Goal: Information Seeking & Learning: Get advice/opinions

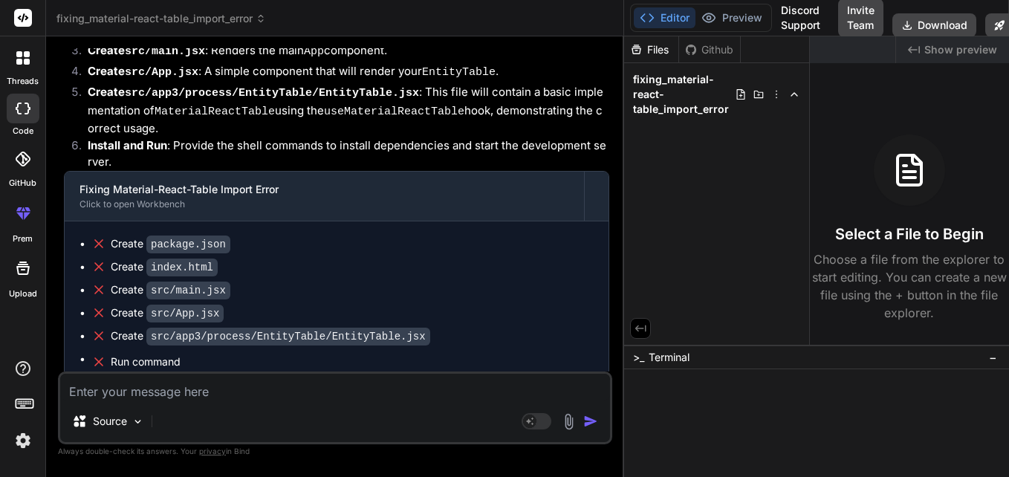
scroll to position [372, 0]
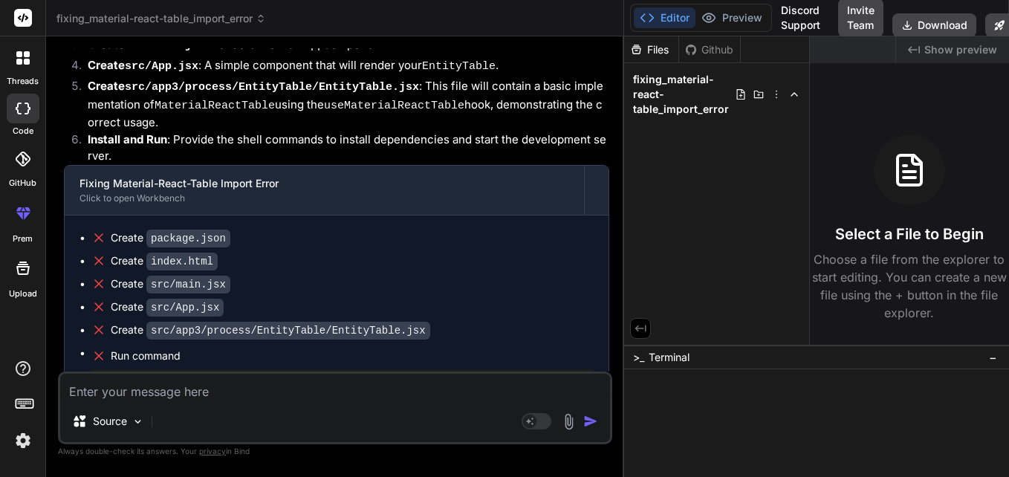
click at [194, 230] on code "package.json" at bounding box center [188, 239] width 84 height 18
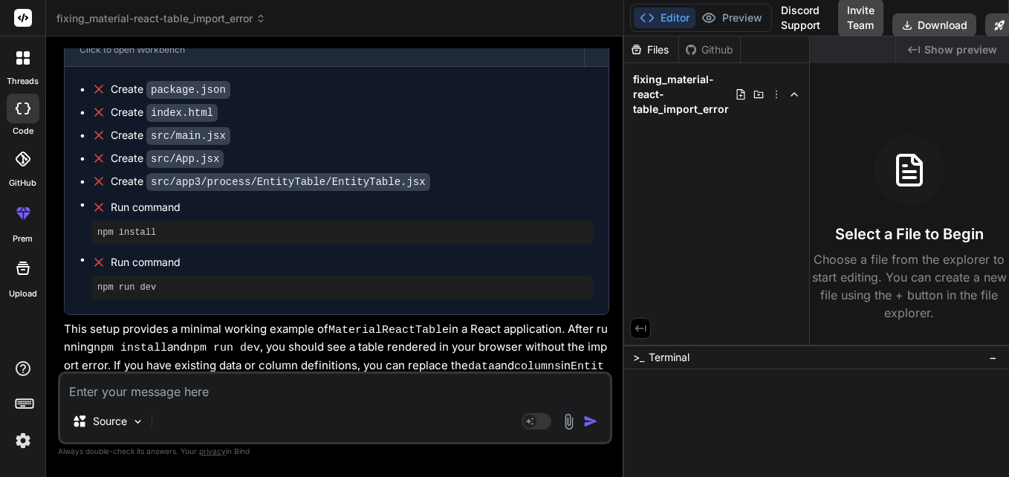
scroll to position [523, 0]
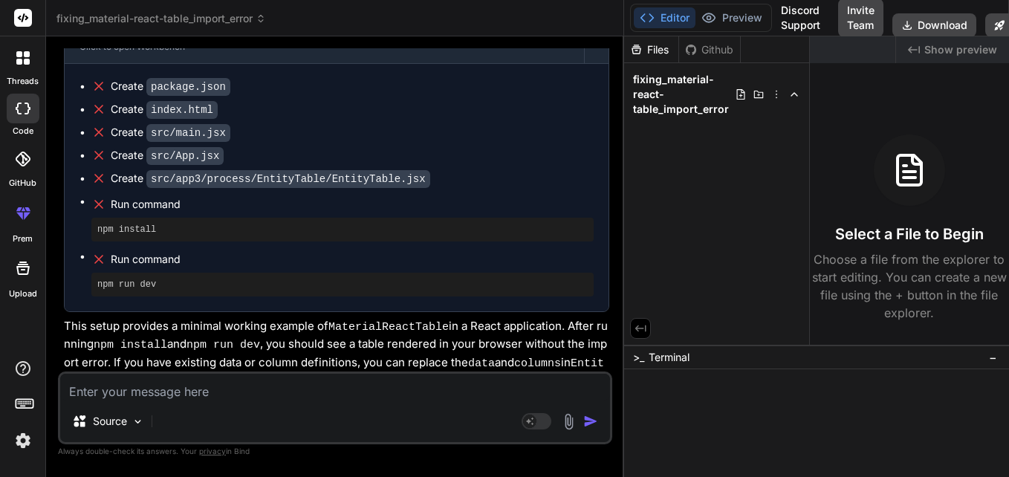
click at [263, 365] on p "This setup provides a minimal working example of MaterialReactTable in a React …" at bounding box center [337, 354] width 546 height 73
click at [271, 390] on textarea at bounding box center [335, 387] width 550 height 27
click at [273, 384] on textarea at bounding box center [335, 387] width 550 height 27
paste textarea "<MaterialReactTable columns={columns} data={filteredItems} enablePagination ena…"
type textarea "<MaterialReactTable columns={columns} data={filteredItems} enablePagination ena…"
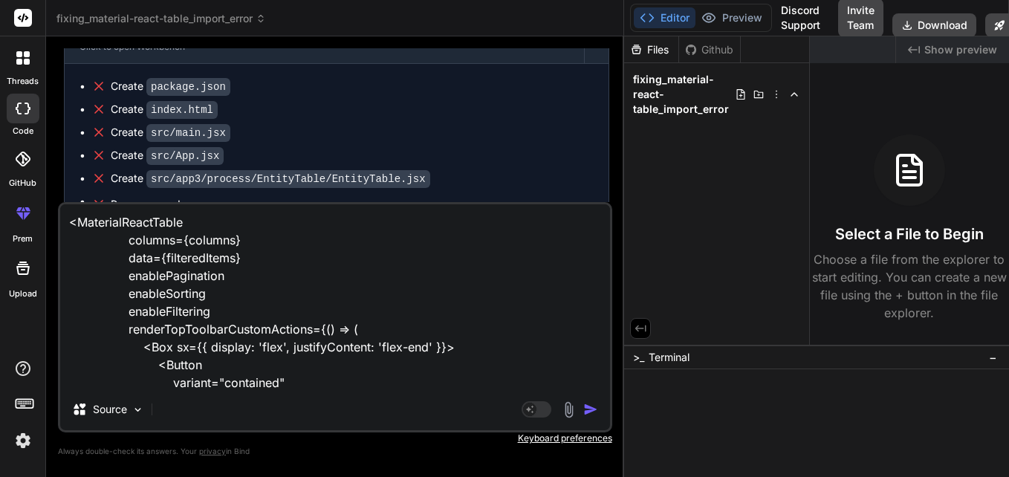
scroll to position [162, 0]
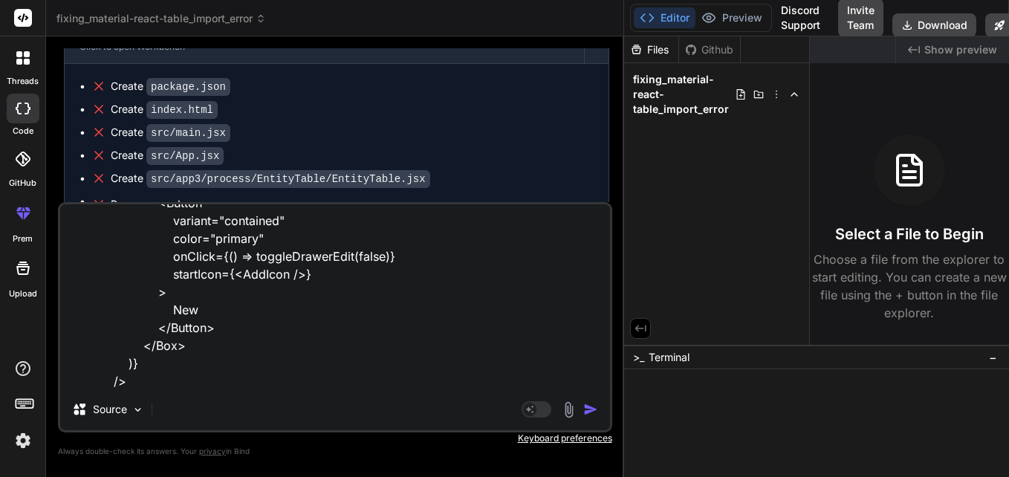
type textarea "x"
type textarea "<MaterialReactTable columns={columns} data={filteredItems} enablePagination ena…"
type textarea "x"
type textarea "<MaterialReactTable columns={columns} data={filteredItems} enablePagination ena…"
type textarea "x"
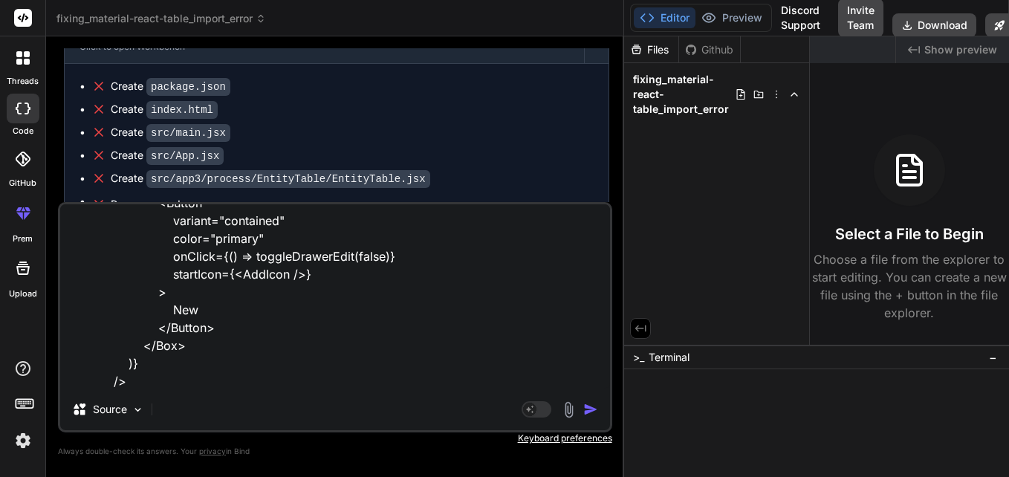
scroll to position [198, 0]
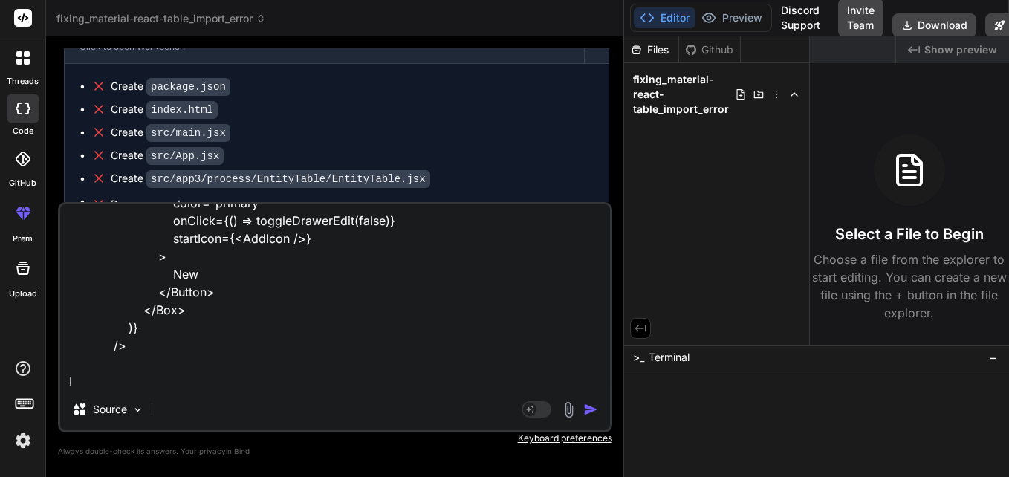
type textarea "<MaterialReactTable columns={columns} data={filteredItems} enablePagination ena…"
type textarea "x"
type textarea "<MaterialReactTable columns={columns} data={filteredItems} enablePagination ena…"
type textarea "x"
type textarea "<MaterialReactTable columns={columns} data={filteredItems} enablePagination ena…"
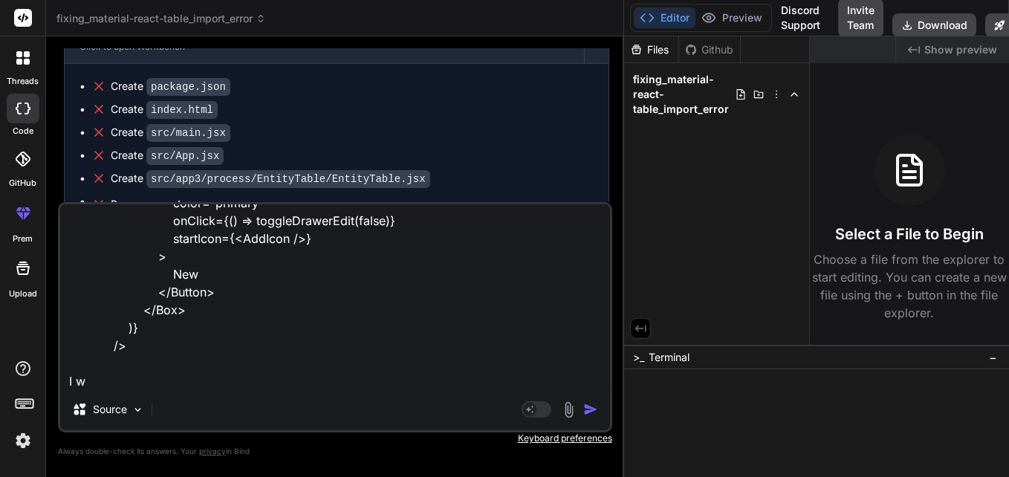
type textarea "x"
type textarea "<MaterialReactTable columns={columns} data={filteredItems} enablePagination ena…"
type textarea "x"
type textarea "<MaterialReactTable columns={columns} data={filteredItems} enablePagination ena…"
type textarea "x"
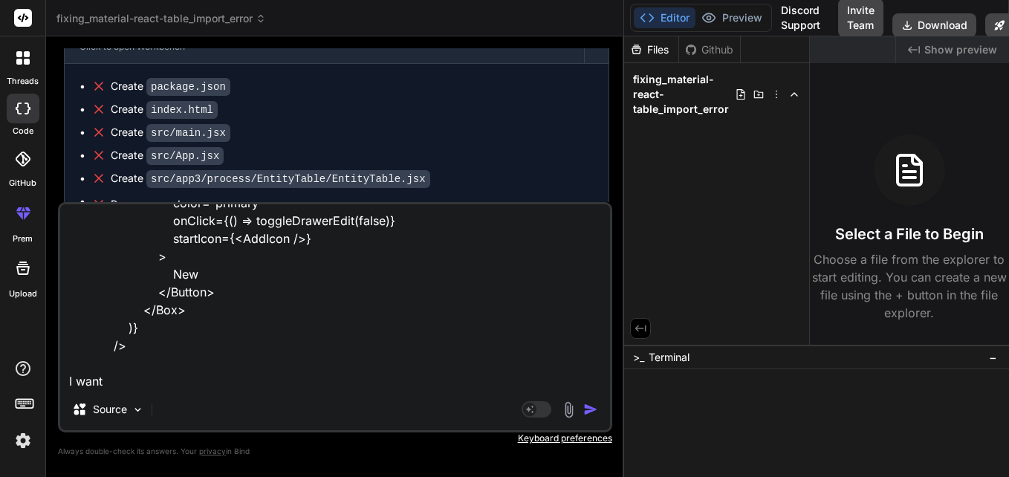
type textarea "<MaterialReactTable columns={columns} data={filteredItems} enablePagination ena…"
type textarea "x"
type textarea "<MaterialReactTable columns={columns} data={filteredItems} enablePagination ena…"
type textarea "x"
type textarea "<MaterialReactTable columns={columns} data={filteredItems} enablePagination ena…"
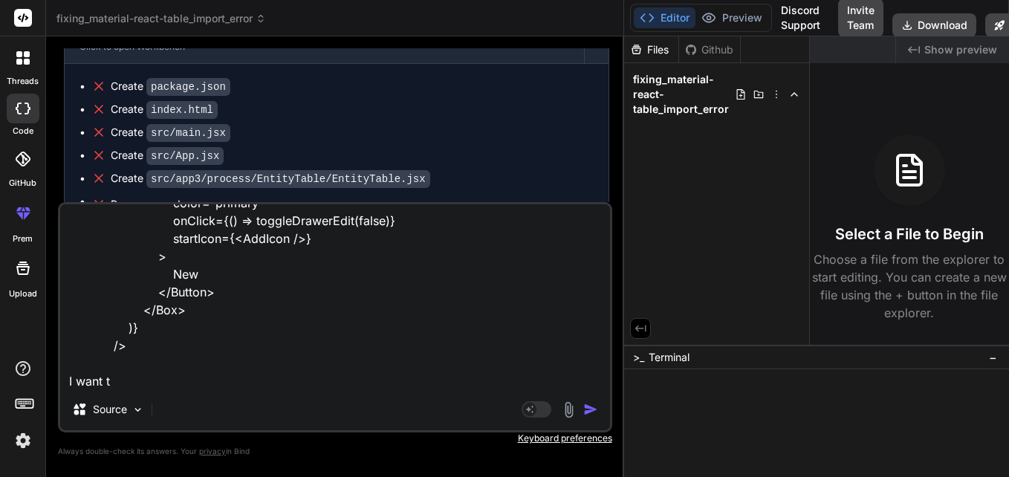
type textarea "x"
type textarea "<MaterialReactTable columns={columns} data={filteredItems} enablePagination ena…"
type textarea "x"
type textarea "<MaterialReactTable columns={columns} data={filteredItems} enablePagination ena…"
type textarea "x"
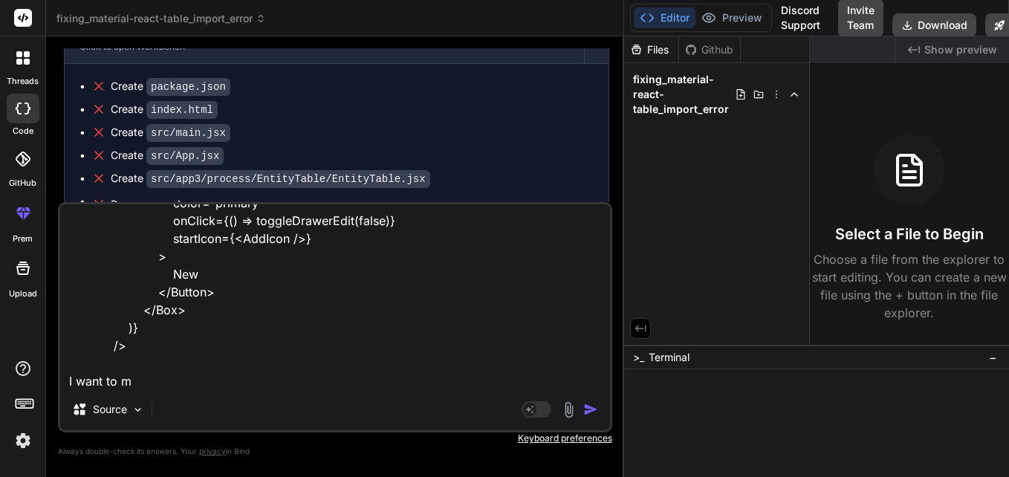
type textarea "<MaterialReactTable columns={columns} data={filteredItems} enablePagination ena…"
type textarea "x"
type textarea "<MaterialReactTable columns={columns} data={filteredItems} enablePagination ena…"
type textarea "x"
type textarea "<MaterialReactTable columns={columns} data={filteredItems} enablePagination ena…"
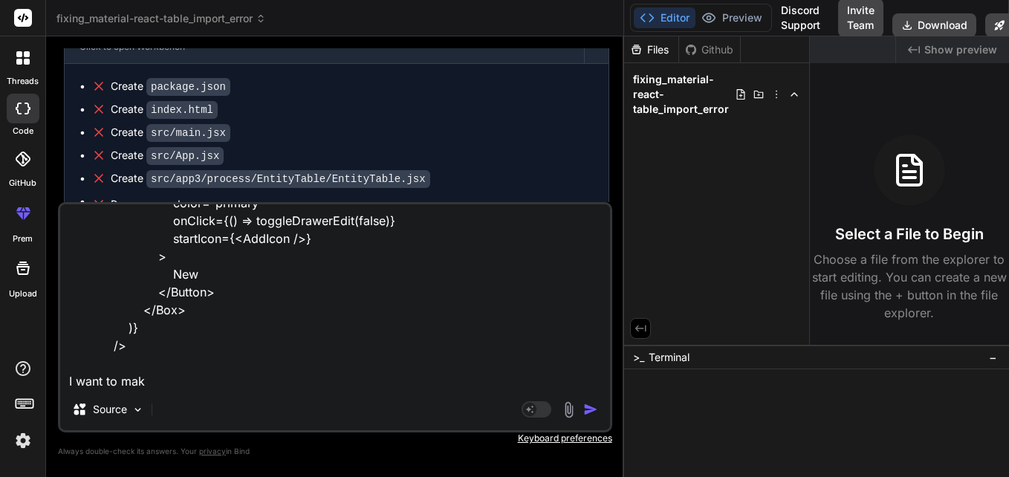
type textarea "x"
type textarea "<MaterialReactTable columns={columns} data={filteredItems} enablePagination ena…"
type textarea "x"
type textarea "<MaterialReactTable columns={columns} data={filteredItems} enablePagination ena…"
type textarea "x"
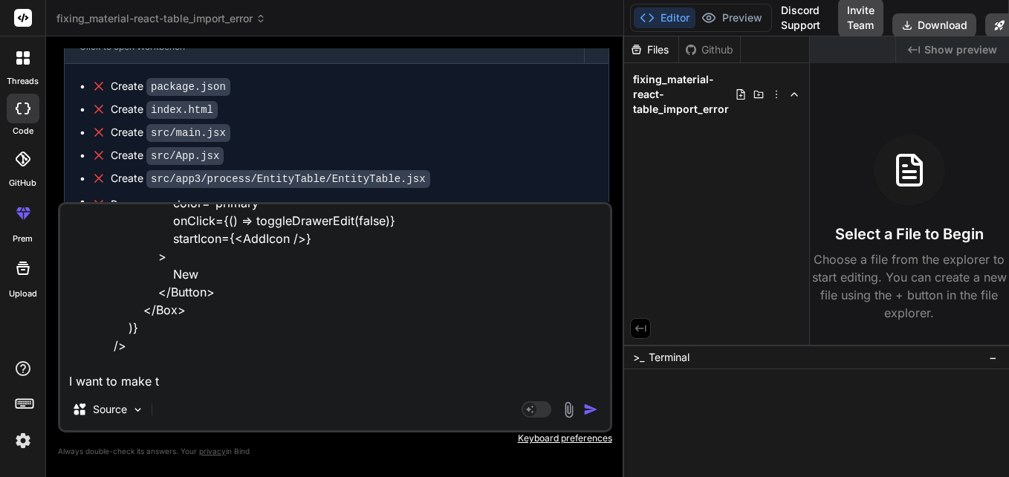
type textarea "<MaterialReactTable columns={columns} data={filteredItems} enablePagination ena…"
type textarea "x"
type textarea "<MaterialReactTable columns={columns} data={filteredItems} enablePagination ena…"
type textarea "x"
type textarea "<MaterialReactTable columns={columns} data={filteredItems} enablePagination ena…"
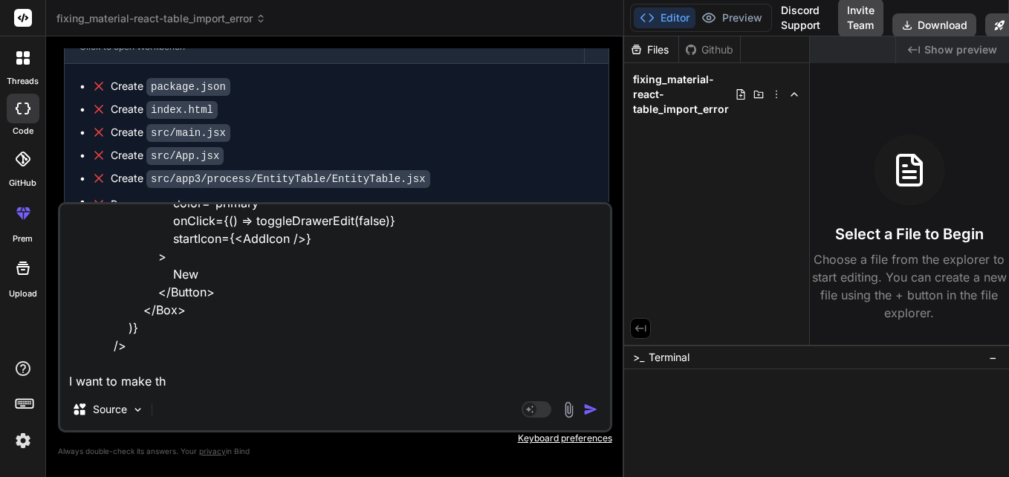
type textarea "x"
type textarea "<MaterialReactTable columns={columns} data={filteredItems} enablePagination ena…"
type textarea "x"
type textarea "<MaterialReactTable columns={columns} data={filteredItems} enablePagination ena…"
type textarea "x"
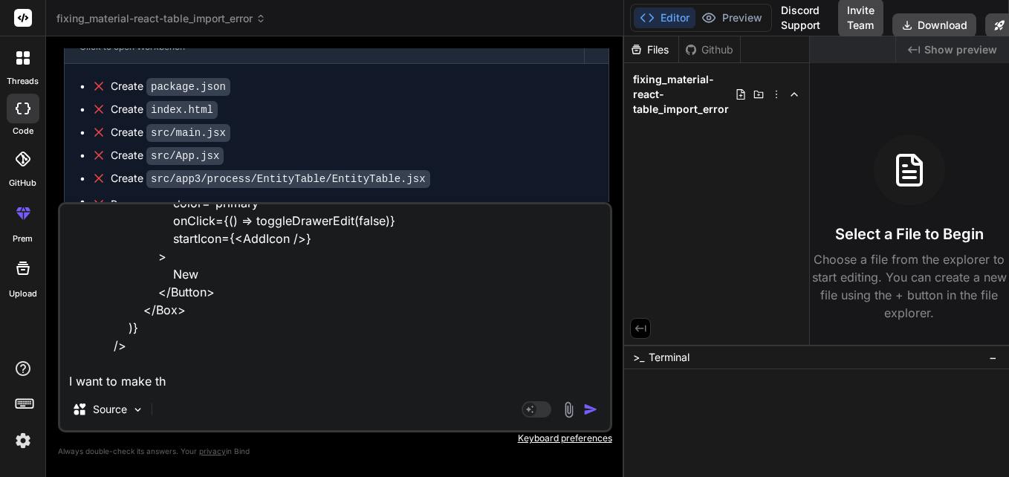
type textarea "<MaterialReactTable columns={columns} data={filteredItems} enablePagination ena…"
type textarea "x"
type textarea "<MaterialReactTable columns={columns} data={filteredItems} enablePagination ena…"
type textarea "x"
type textarea "<MaterialReactTable columns={columns} data={filteredItems} enablePagination ena…"
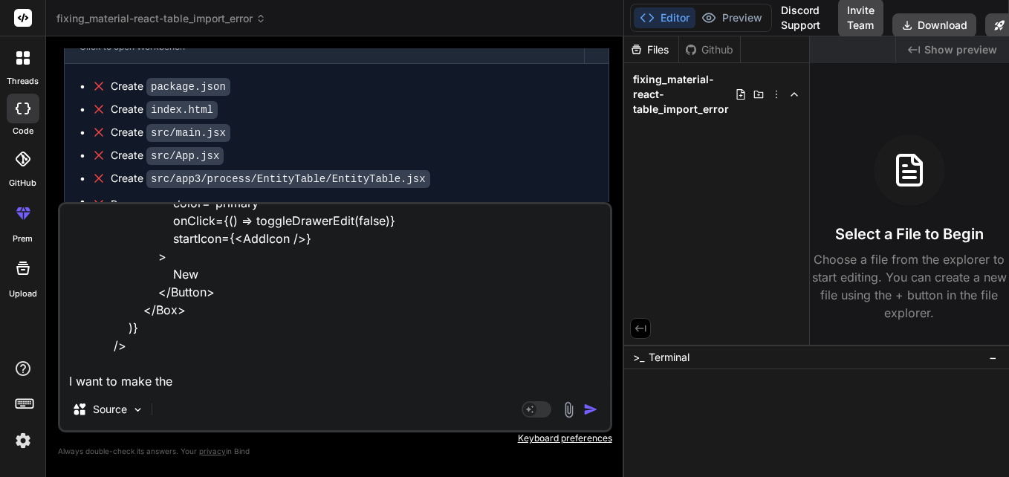
type textarea "x"
type textarea "<MaterialReactTable columns={columns} data={filteredItems} enablePagination ena…"
type textarea "x"
type textarea "<MaterialReactTable columns={columns} data={filteredItems} enablePagination ena…"
type textarea "x"
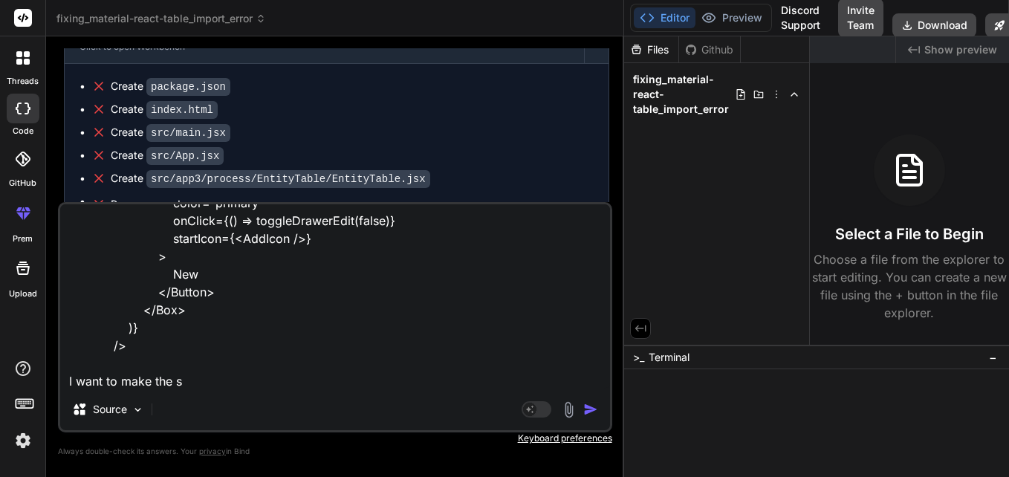
type textarea "<MaterialReactTable columns={columns} data={filteredItems} enablePagination ena…"
type textarea "x"
type textarea "<MaterialReactTable columns={columns} data={filteredItems} enablePagination ena…"
type textarea "x"
type textarea "<MaterialReactTable columns={columns} data={filteredItems} enablePagination ena…"
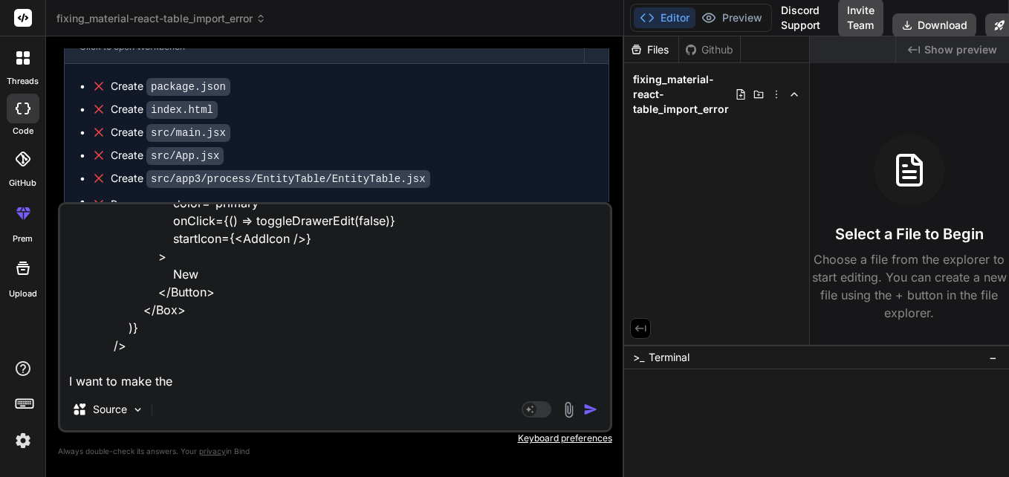
type textarea "x"
type textarea "<MaterialReactTable columns={columns} data={filteredItems} enablePagination ena…"
type textarea "x"
type textarea "<MaterialReactTable columns={columns} data={filteredItems} enablePagination ena…"
type textarea "x"
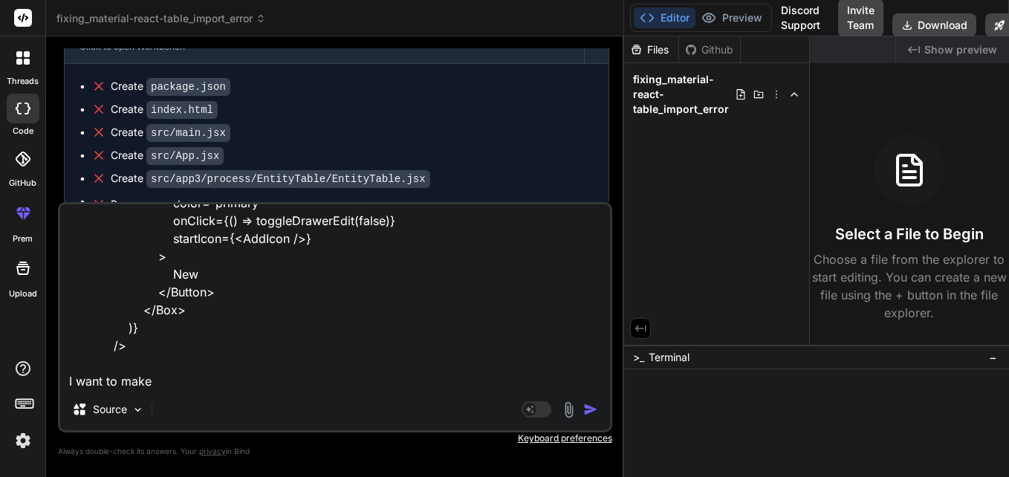
type textarea "<MaterialReactTable columns={columns} data={filteredItems} enablePagination ena…"
type textarea "x"
type textarea "<MaterialReactTable columns={columns} data={filteredItems} enablePagination ena…"
type textarea "x"
type textarea "<MaterialReactTable columns={columns} data={filteredItems} enablePagination ena…"
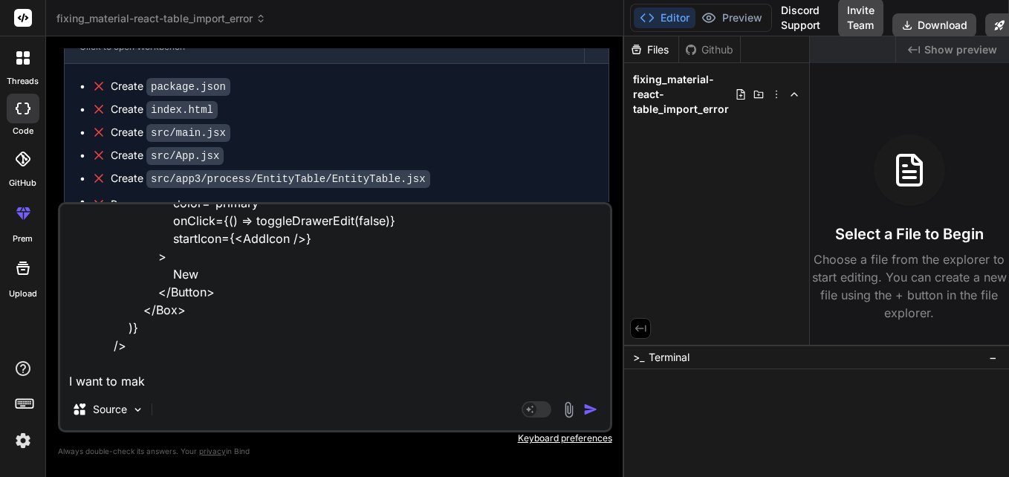
type textarea "x"
type textarea "<MaterialReactTable columns={columns} data={filteredItems} enablePagination ena…"
type textarea "x"
type textarea "<MaterialReactTable columns={columns} data={filteredItems} enablePagination ena…"
type textarea "x"
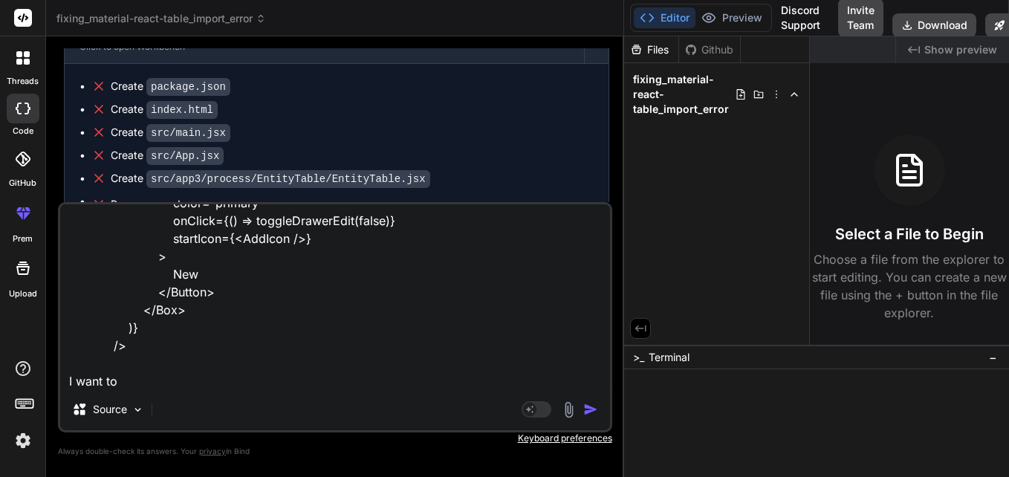
type textarea "<MaterialReactTable columns={columns} data={filteredItems} enablePagination ena…"
type textarea "x"
type textarea "<MaterialReactTable columns={columns} data={filteredItems} enablePagination ena…"
type textarea "x"
type textarea "<MaterialReactTable columns={columns} data={filteredItems} enablePagination ena…"
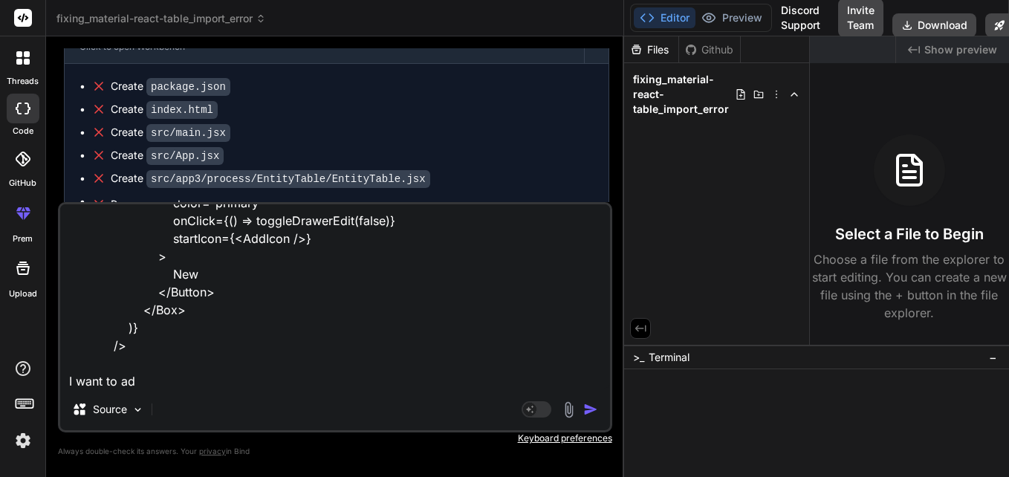
type textarea "x"
type textarea "<MaterialReactTable columns={columns} data={filteredItems} enablePagination ena…"
type textarea "x"
type textarea "<MaterialReactTable columns={columns} data={filteredItems} enablePagination ena…"
type textarea "x"
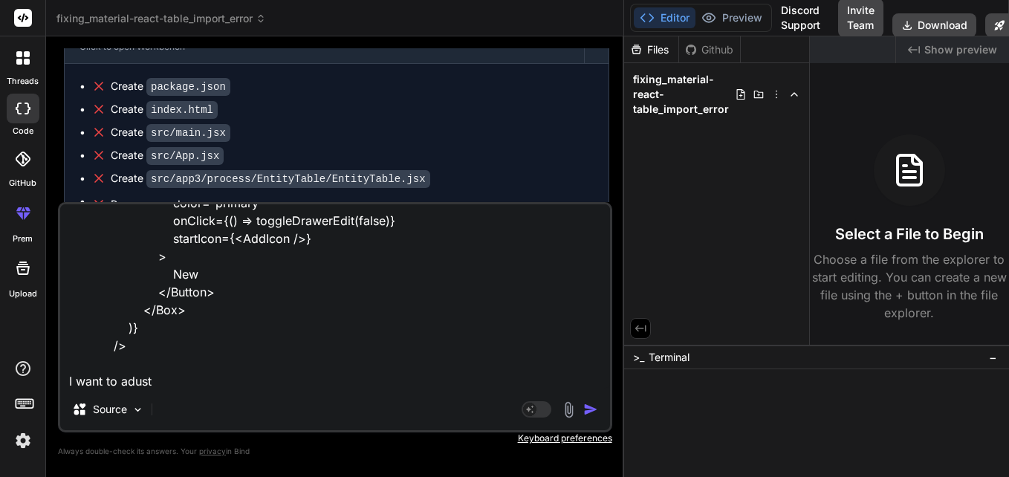
type textarea "<MaterialReactTable columns={columns} data={filteredItems} enablePagination ena…"
type textarea "x"
type textarea "<MaterialReactTable columns={columns} data={filteredItems} enablePagination ena…"
type textarea "x"
type textarea "<MaterialReactTable columns={columns} data={filteredItems} enablePagination ena…"
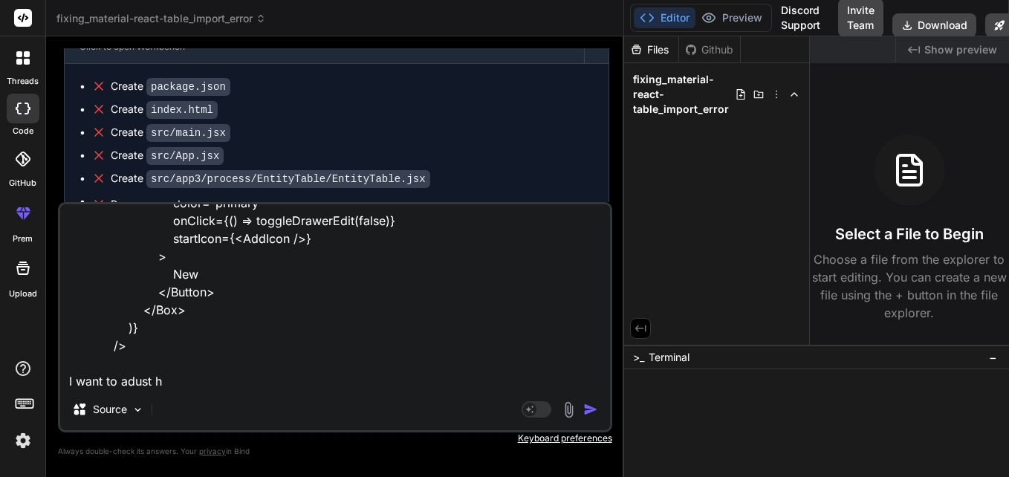
type textarea "x"
type textarea "<MaterialReactTable columns={columns} data={filteredItems} enablePagination ena…"
type textarea "x"
type textarea "<MaterialReactTable columns={columns} data={filteredItems} enablePagination ena…"
type textarea "x"
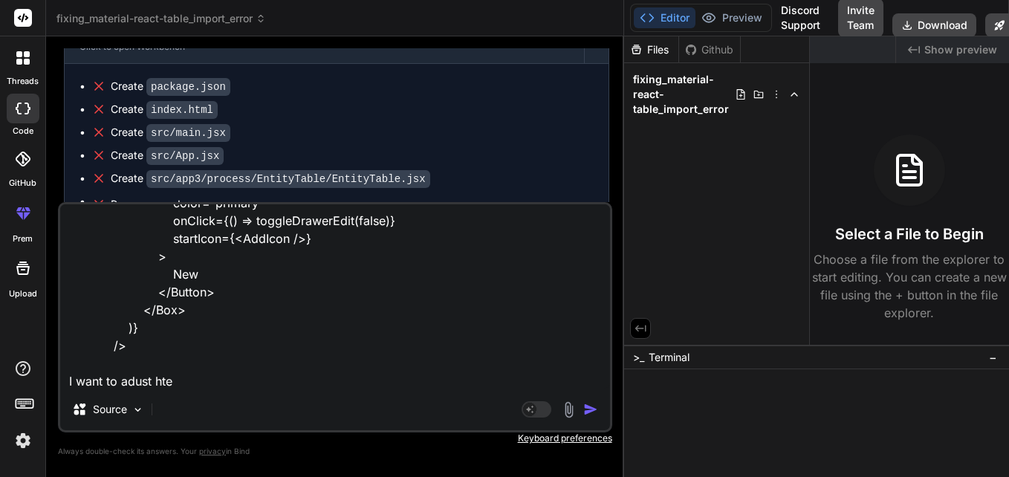
type textarea "<MaterialReactTable columns={columns} data={filteredItems} enablePagination ena…"
type textarea "x"
type textarea "<MaterialReactTable columns={columns} data={filteredItems} enablePagination ena…"
type textarea "x"
type textarea "<MaterialReactTable columns={columns} data={filteredItems} enablePagination ena…"
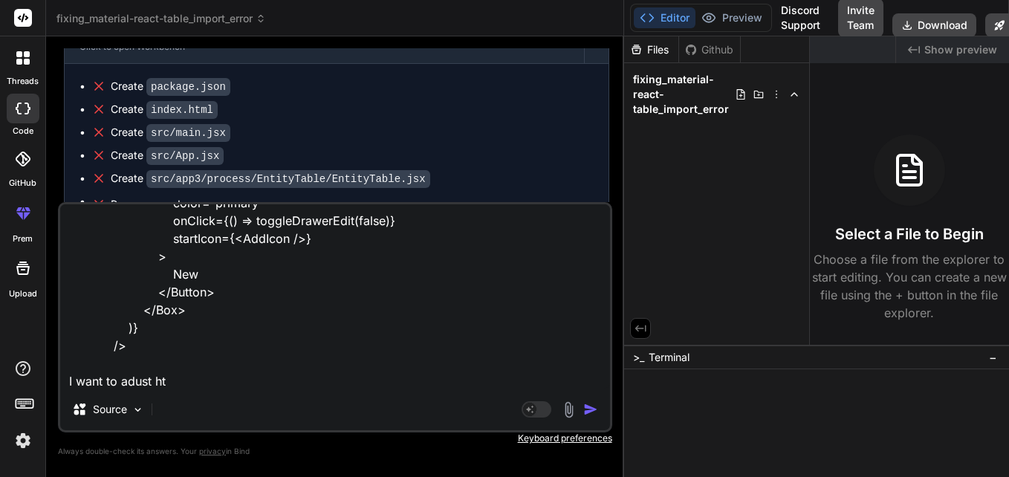
type textarea "x"
type textarea "<MaterialReactTable columns={columns} data={filteredItems} enablePagination ena…"
type textarea "x"
type textarea "<MaterialReactTable columns={columns} data={filteredItems} enablePagination ena…"
type textarea "x"
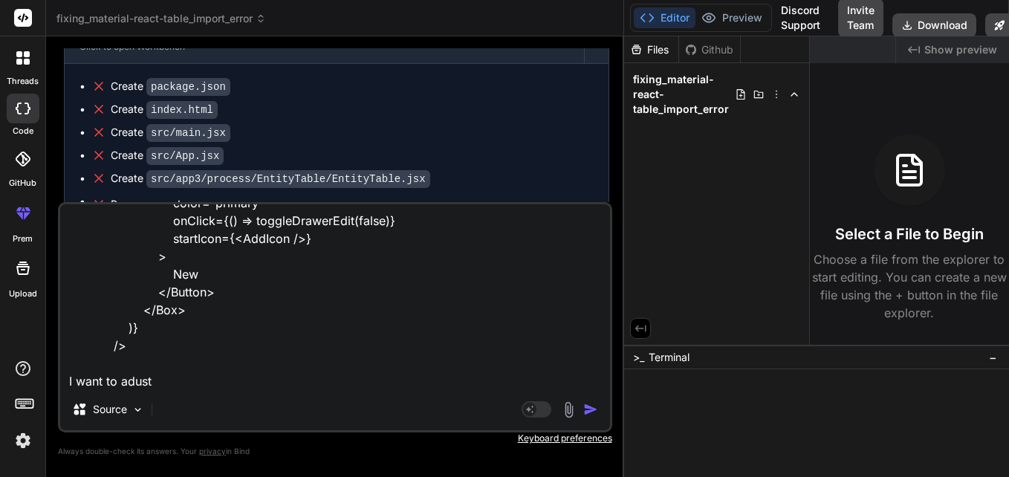
type textarea "<MaterialReactTable columns={columns} data={filteredItems} enablePagination ena…"
type textarea "x"
type textarea "<MaterialReactTable columns={columns} data={filteredItems} enablePagination ena…"
type textarea "x"
type textarea "<MaterialReactTable columns={columns} data={filteredItems} enablePagination ena…"
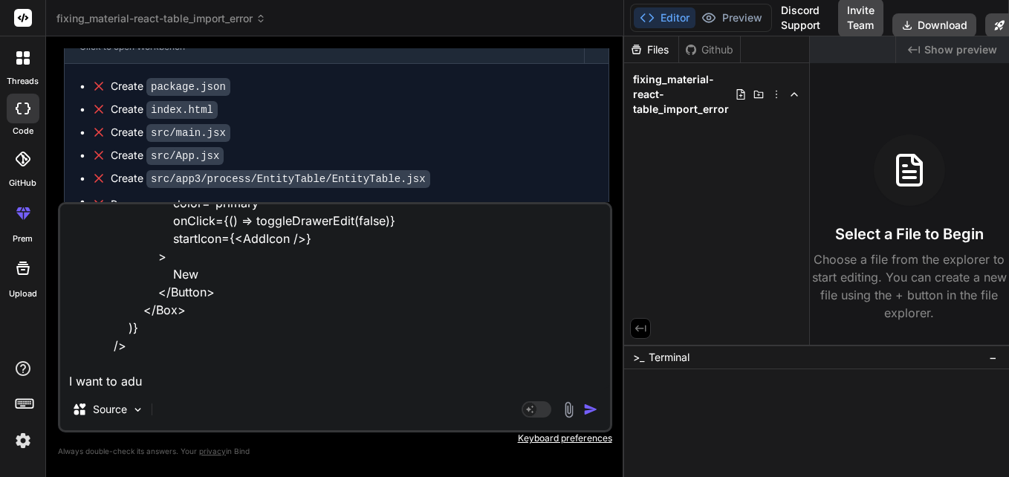
type textarea "x"
type textarea "<MaterialReactTable columns={columns} data={filteredItems} enablePagination ena…"
type textarea "x"
type textarea "<MaterialReactTable columns={columns} data={filteredItems} enablePagination ena…"
type textarea "x"
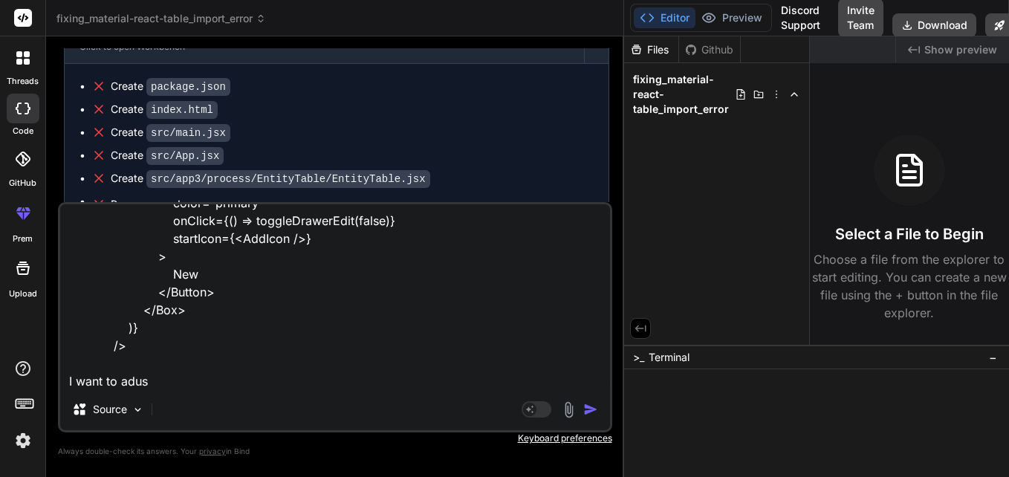
type textarea "<MaterialReactTable columns={columns} data={filteredItems} enablePagination ena…"
type textarea "x"
type textarea "<MaterialReactTable columns={columns} data={filteredItems} enablePagination ena…"
type textarea "x"
type textarea "<MaterialReactTable columns={columns} data={filteredItems} enablePagination ena…"
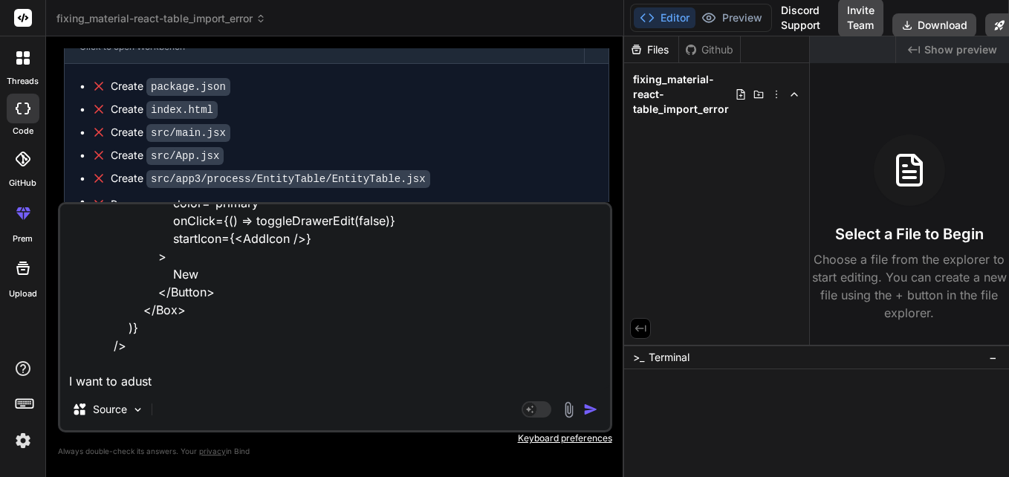
type textarea "x"
type textarea "<MaterialReactTable columns={columns} data={filteredItems} enablePagination ena…"
type textarea "x"
type textarea "<MaterialReactTable columns={columns} data={filteredItems} enablePagination ena…"
type textarea "x"
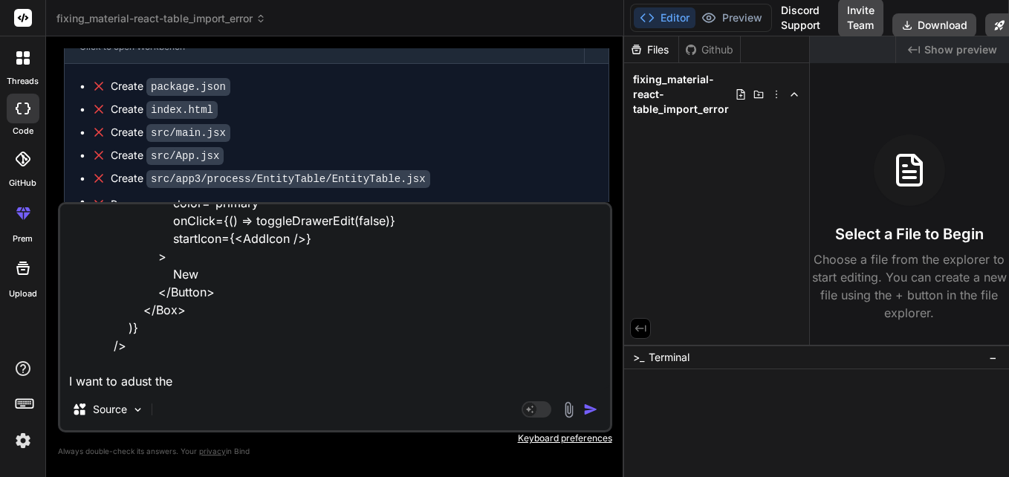
type textarea "<MaterialReactTable columns={columns} data={filteredItems} enablePagination ena…"
type textarea "x"
type textarea "<MaterialReactTable columns={columns} data={filteredItems} enablePagination ena…"
type textarea "x"
type textarea "<MaterialReactTable columns={columns} data={filteredItems} enablePagination ena…"
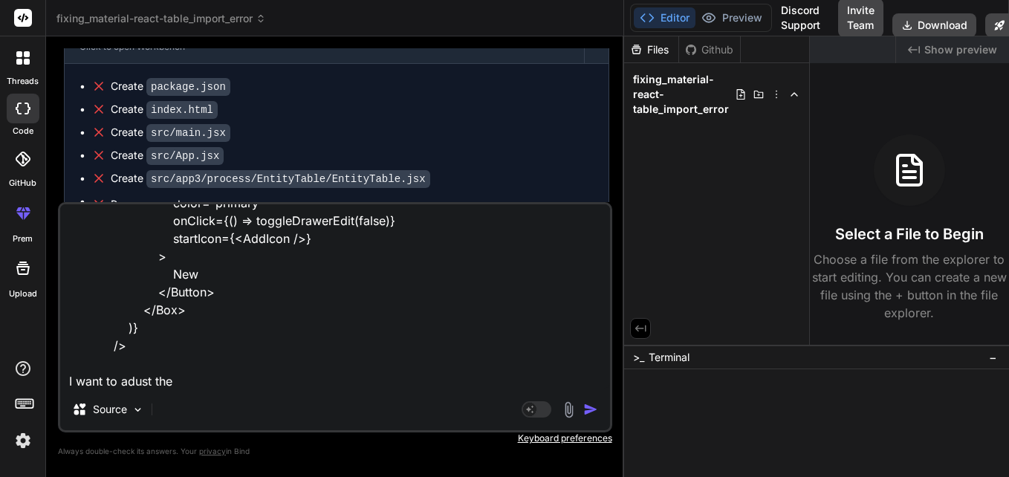
type textarea "x"
type textarea "<MaterialReactTable columns={columns} data={filteredItems} enablePagination ena…"
type textarea "x"
type textarea "<MaterialReactTable columns={columns} data={filteredItems} enablePagination ena…"
type textarea "x"
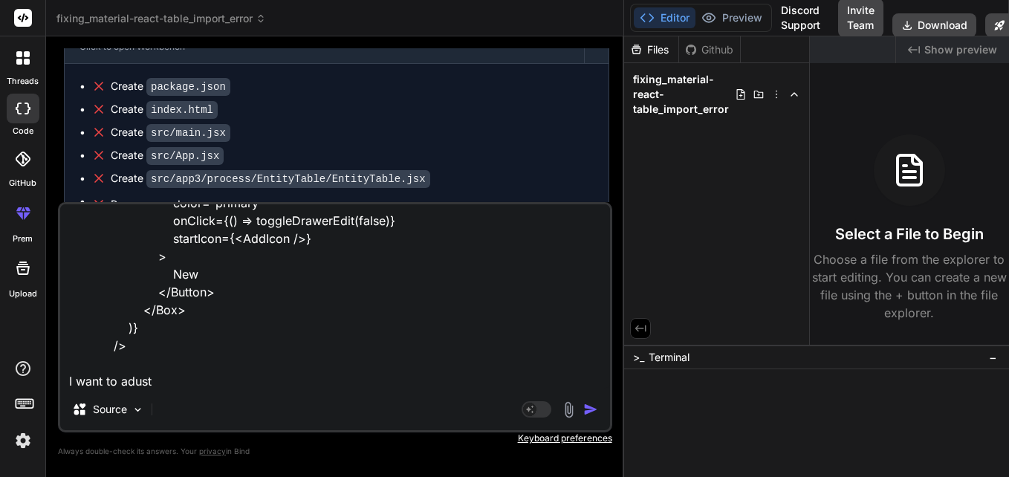
type textarea "<MaterialReactTable columns={columns} data={filteredItems} enablePagination ena…"
type textarea "x"
type textarea "<MaterialReactTable columns={columns} data={filteredItems} enablePagination ena…"
type textarea "x"
type textarea "<MaterialReactTable columns={columns} data={filteredItems} enablePagination ena…"
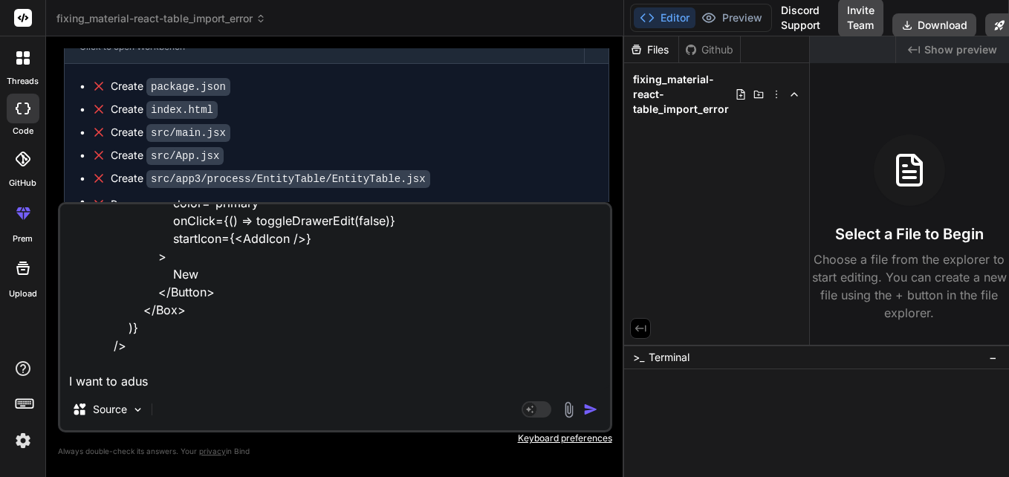
type textarea "x"
type textarea "<MaterialReactTable columns={columns} data={filteredItems} enablePagination ena…"
type textarea "x"
type textarea "<MaterialReactTable columns={columns} data={filteredItems} enablePagination ena…"
type textarea "x"
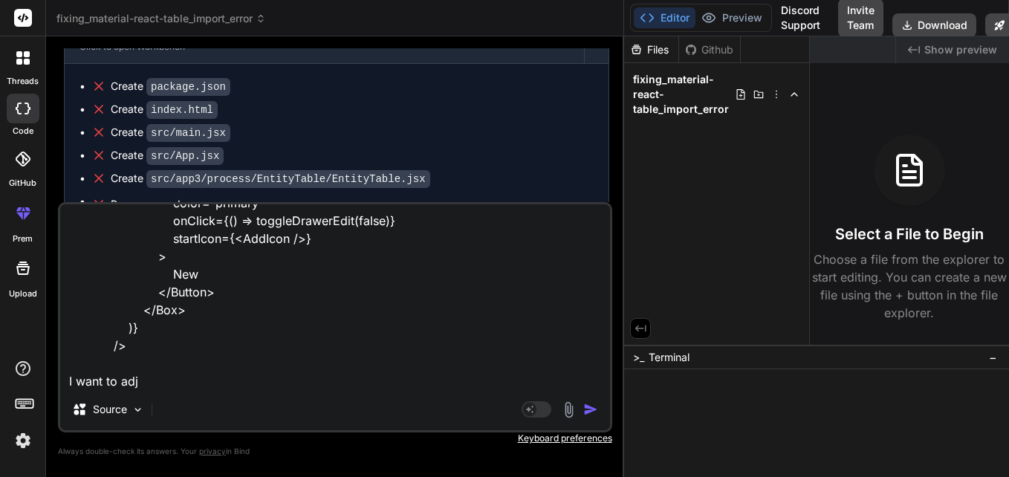
type textarea "<MaterialReactTable columns={columns} data={filteredItems} enablePagination ena…"
type textarea "x"
type textarea "<MaterialReactTable columns={columns} data={filteredItems} enablePagination ena…"
type textarea "x"
type textarea "<MaterialReactTable columns={columns} data={filteredItems} enablePagination ena…"
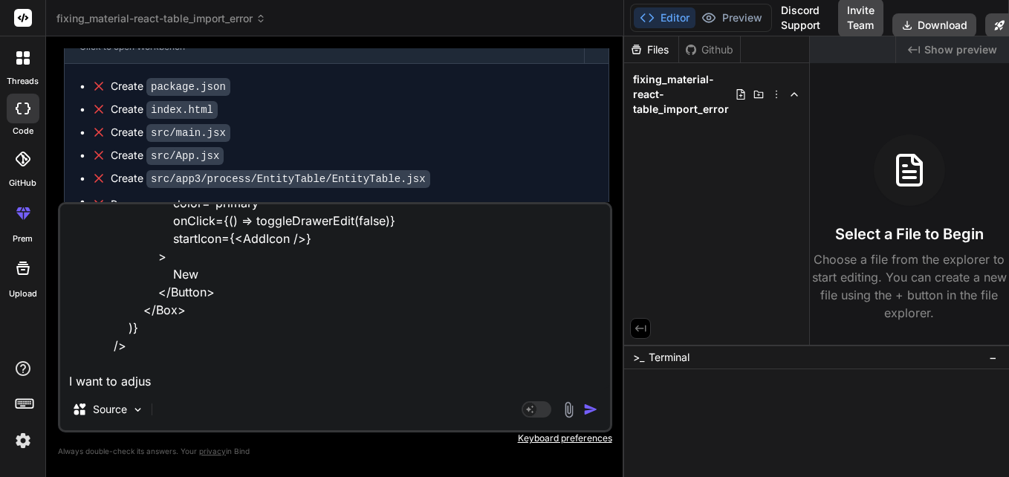
type textarea "x"
type textarea "<MaterialReactTable columns={columns} data={filteredItems} enablePagination ena…"
type textarea "x"
type textarea "<MaterialReactTable columns={columns} data={filteredItems} enablePagination ena…"
type textarea "x"
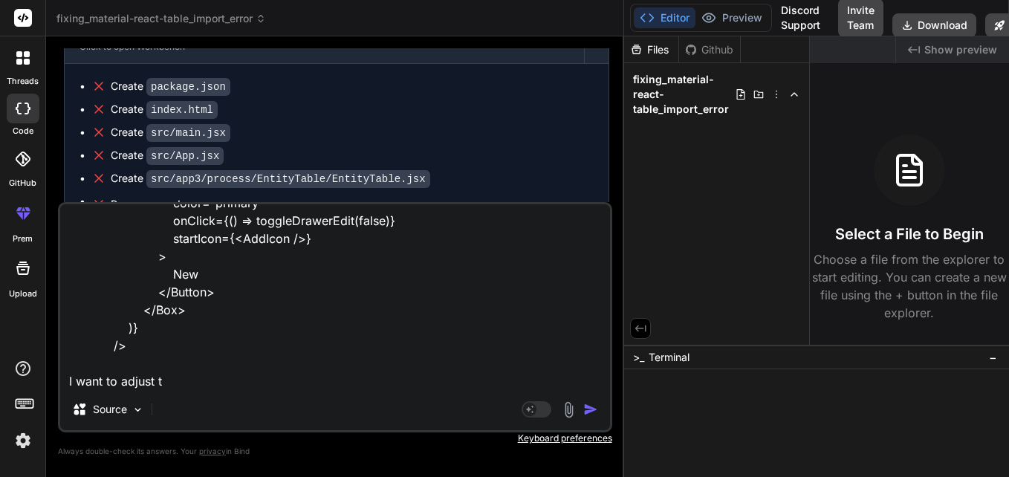
type textarea "<MaterialReactTable columns={columns} data={filteredItems} enablePagination ena…"
type textarea "x"
type textarea "<MaterialReactTable columns={columns} data={filteredItems} enablePagination ena…"
type textarea "x"
type textarea "<MaterialReactTable columns={columns} data={filteredItems} enablePagination ena…"
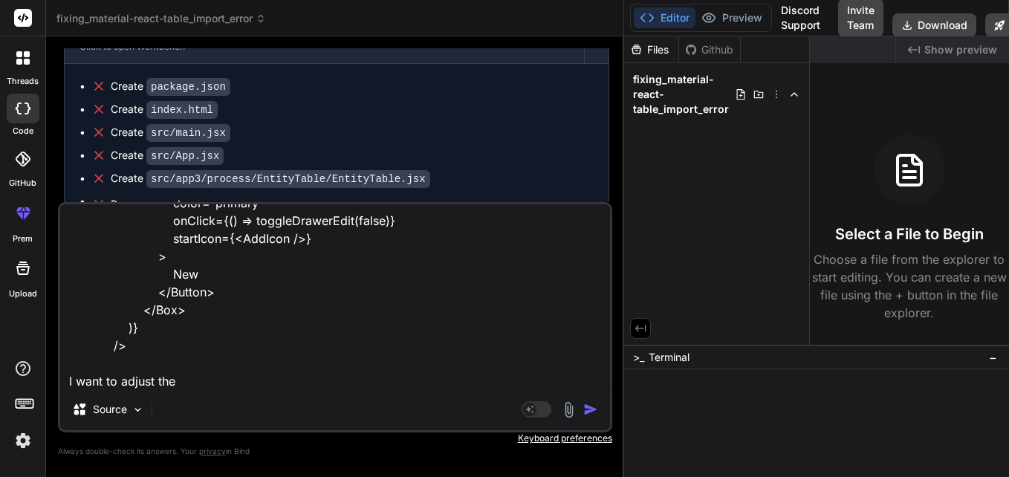
type textarea "x"
type textarea "<MaterialReactTable columns={columns} data={filteredItems} enablePagination ena…"
type textarea "x"
type textarea "<MaterialReactTable columns={columns} data={filteredItems} enablePagination ena…"
type textarea "x"
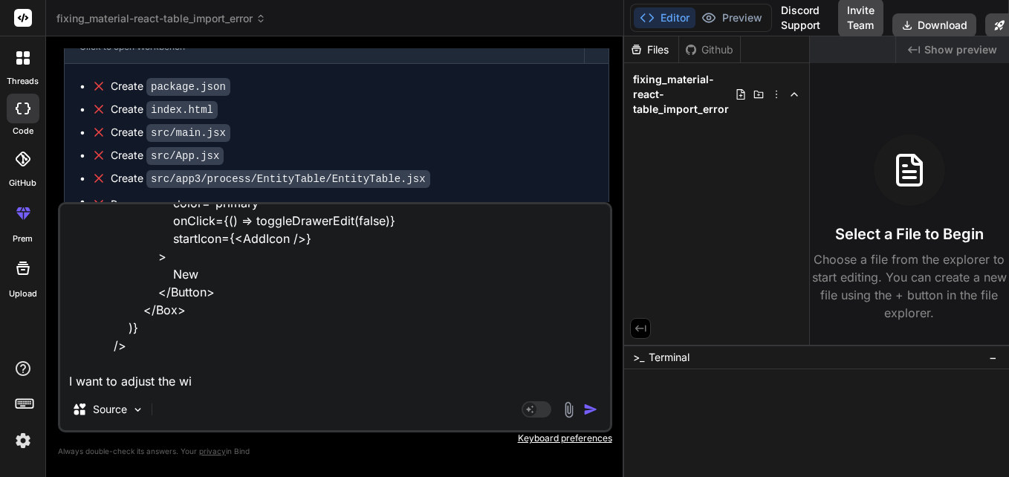
type textarea "<MaterialReactTable columns={columns} data={filteredItems} enablePagination ena…"
type textarea "x"
type textarea "<MaterialReactTable columns={columns} data={filteredItems} enablePagination ena…"
type textarea "x"
type textarea "<MaterialReactTable columns={columns} data={filteredItems} enablePagination ena…"
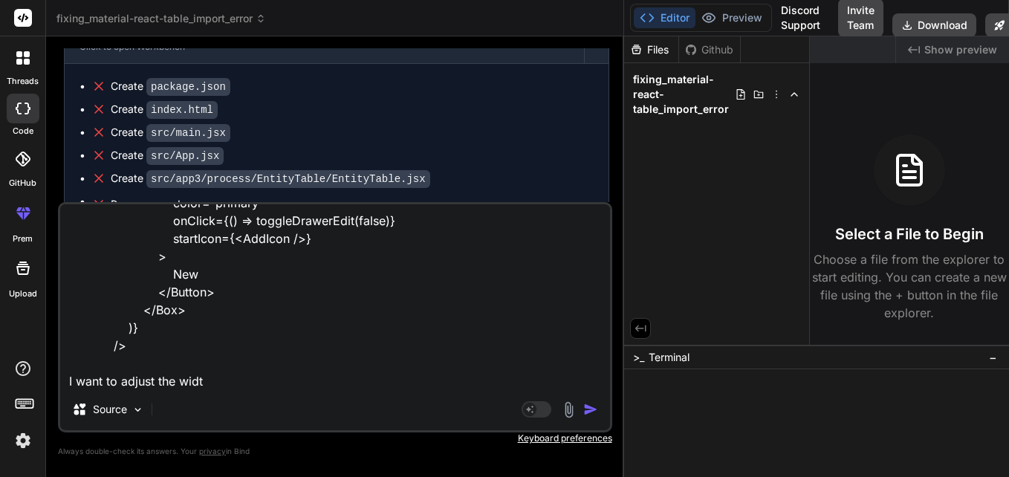
type textarea "x"
type textarea "<MaterialReactTable columns={columns} data={filteredItems} enablePagination ena…"
type textarea "x"
type textarea "<MaterialReactTable columns={columns} data={filteredItems} enablePagination ena…"
type textarea "x"
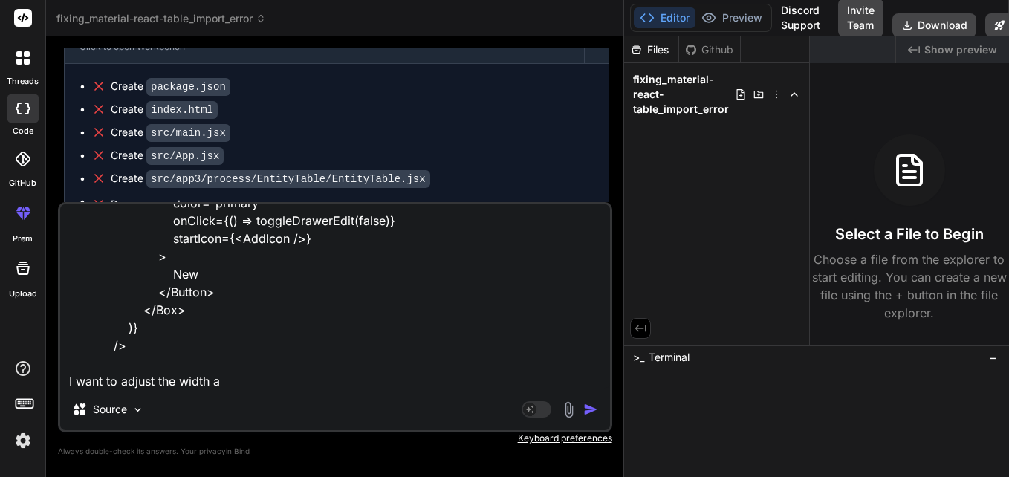
type textarea "<MaterialReactTable columns={columns} data={filteredItems} enablePagination ena…"
type textarea "x"
type textarea "<MaterialReactTable columns={columns} data={filteredItems} enablePagination ena…"
type textarea "x"
type textarea "<MaterialReactTable columns={columns} data={filteredItems} enablePagination ena…"
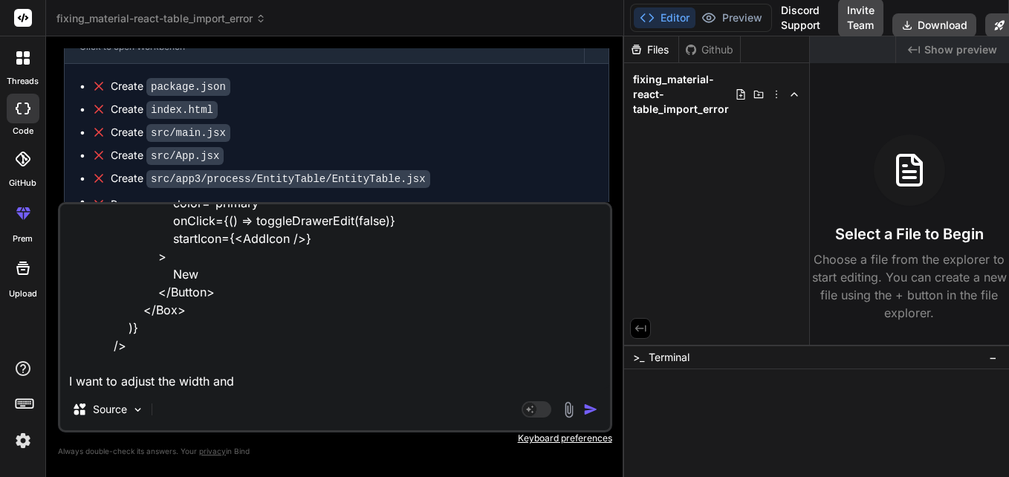
type textarea "x"
type textarea "<MaterialReactTable columns={columns} data={filteredItems} enablePagination ena…"
type textarea "x"
type textarea "<MaterialReactTable columns={columns} data={filteredItems} enablePagination ena…"
type textarea "x"
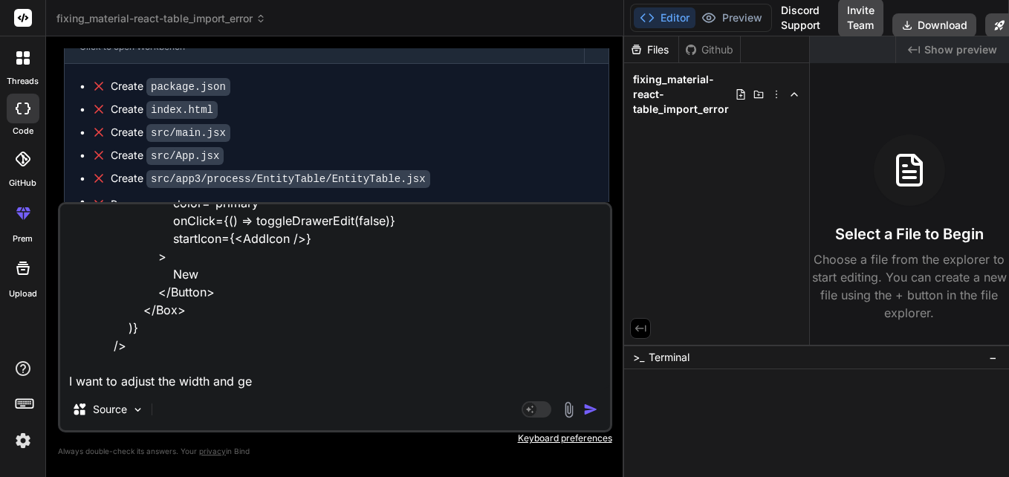
type textarea "<MaterialReactTable columns={columns} data={filteredItems} enablePagination ena…"
type textarea "x"
type textarea "<MaterialReactTable columns={columns} data={filteredItems} enablePagination ena…"
type textarea "x"
type textarea "<MaterialReactTable columns={columns} data={filteredItems} enablePagination ena…"
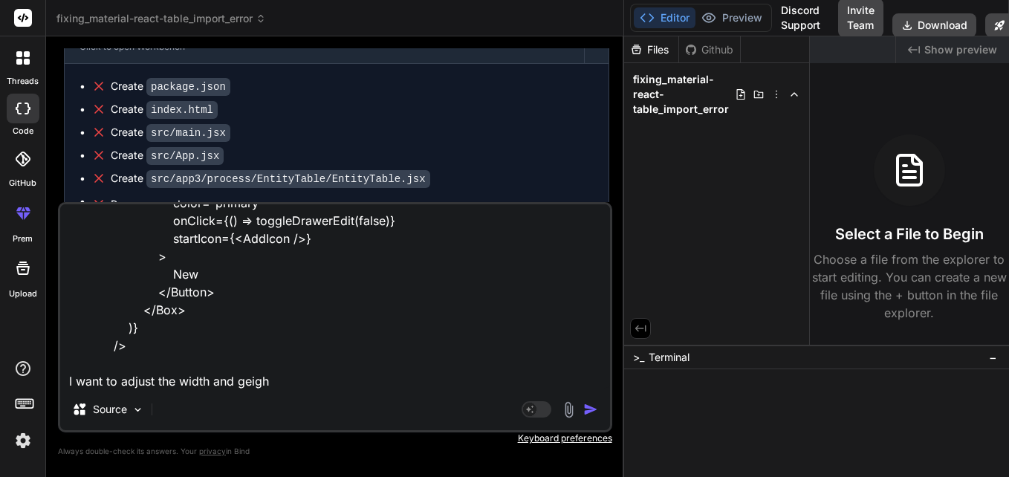
type textarea "x"
type textarea "<MaterialReactTable columns={columns} data={filteredItems} enablePagination ena…"
type textarea "x"
type textarea "<MaterialReactTable columns={columns} data={filteredItems} enablePagination ena…"
type textarea "x"
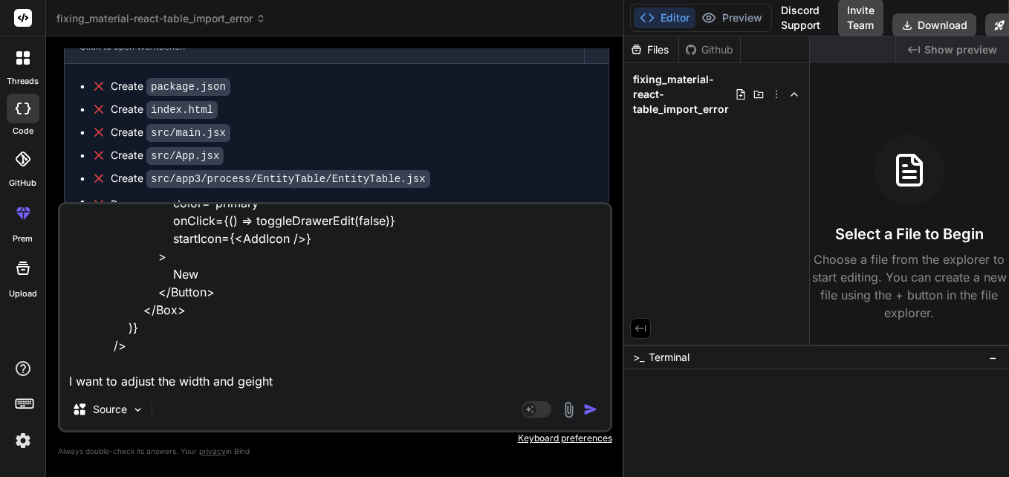
type textarea "<MaterialReactTable columns={columns} data={filteredItems} enablePagination ena…"
type textarea "x"
type textarea "<MaterialReactTable columns={columns} data={filteredItems} enablePagination ena…"
type textarea "x"
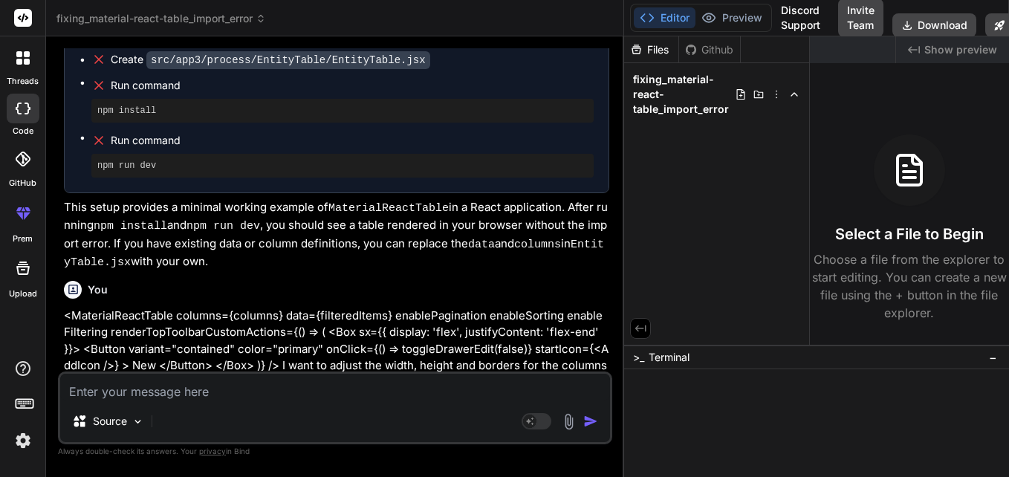
scroll to position [744, 0]
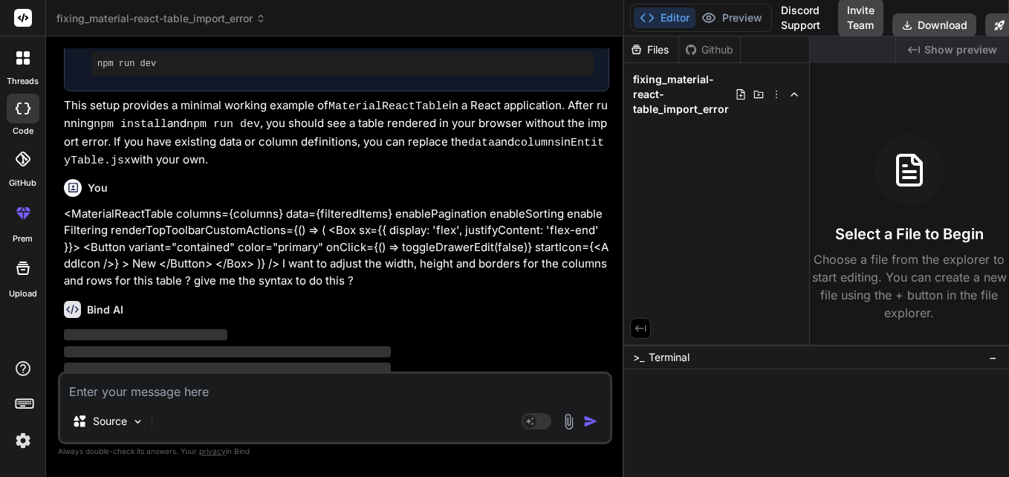
click at [22, 104] on icon at bounding box center [23, 109] width 15 height 12
click at [17, 106] on icon at bounding box center [19, 109] width 6 height 12
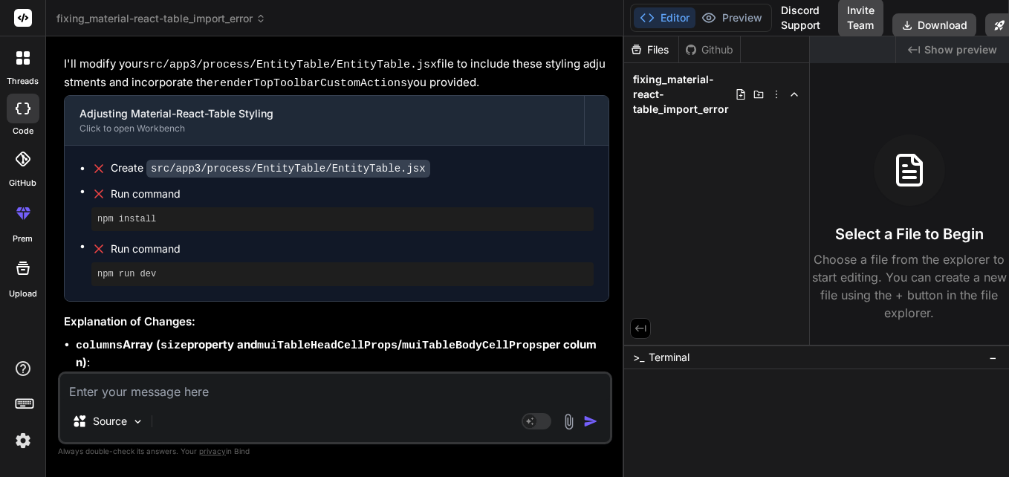
scroll to position [1311, 0]
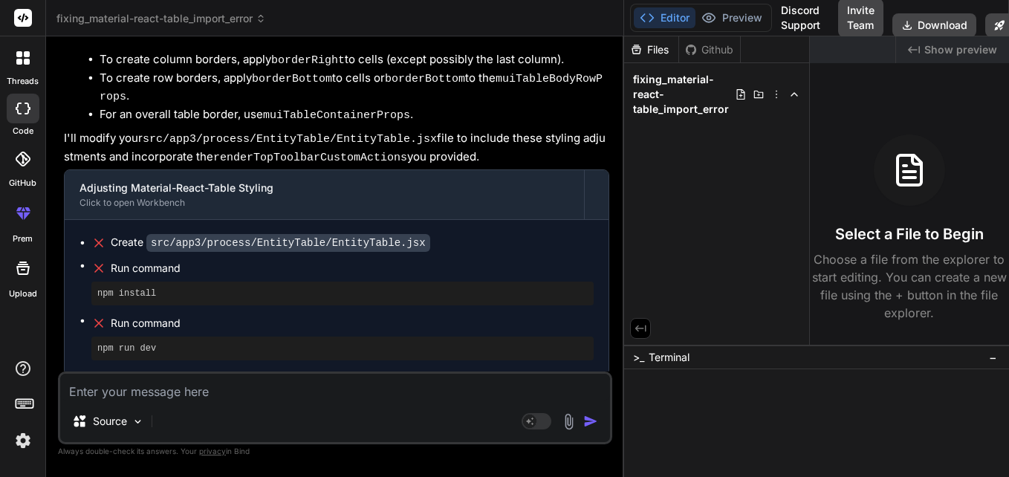
click at [158, 282] on div "npm install" at bounding box center [342, 294] width 502 height 24
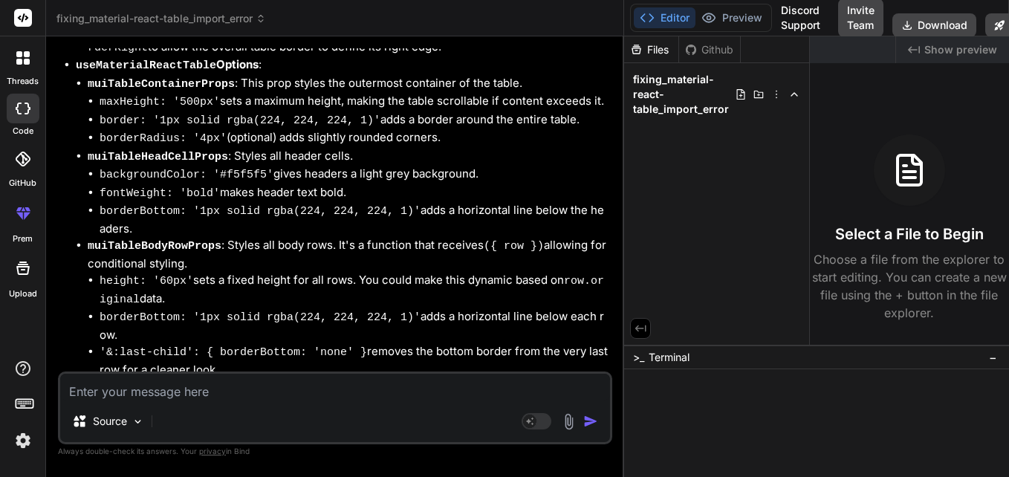
scroll to position [1831, 0]
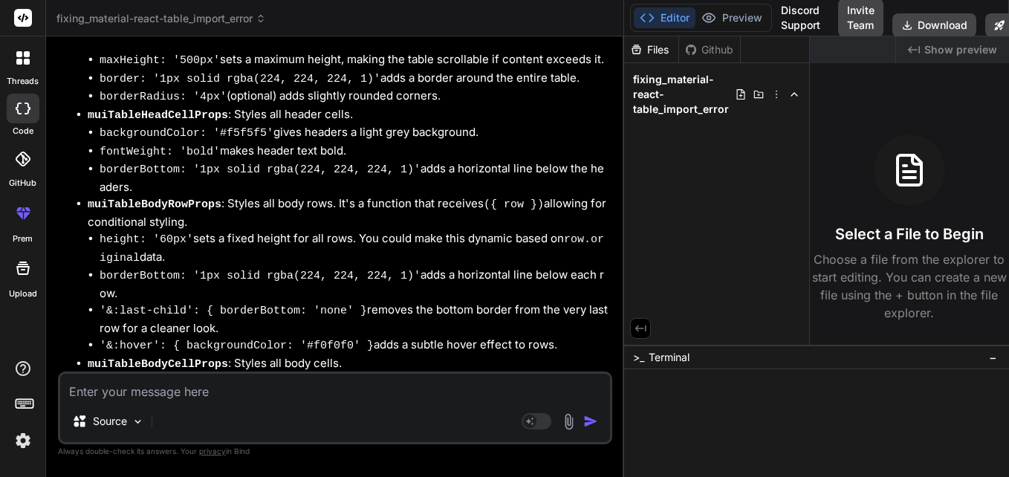
click at [188, 401] on div "Source Agent Mode. When this toggle is activated, AI automatically makes decisi…" at bounding box center [335, 408] width 555 height 73
click at [207, 398] on textarea at bounding box center [335, 387] width 550 height 27
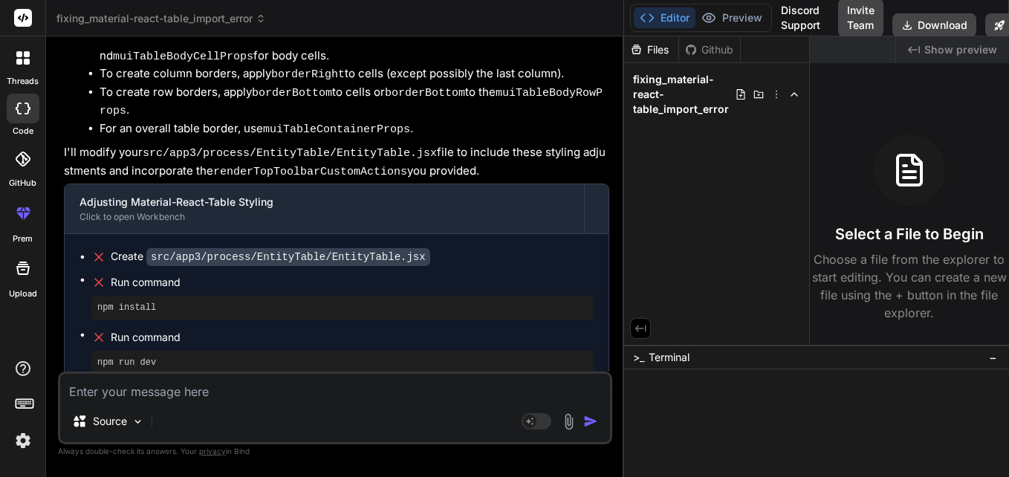
scroll to position [1302, 0]
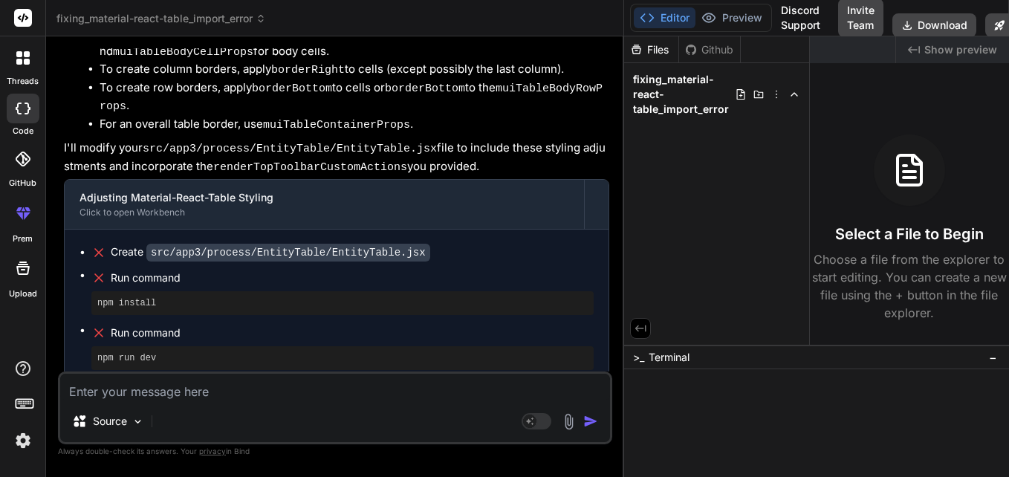
click at [226, 244] on code "src/app3/process/EntityTable/EntityTable.jsx" at bounding box center [288, 253] width 284 height 18
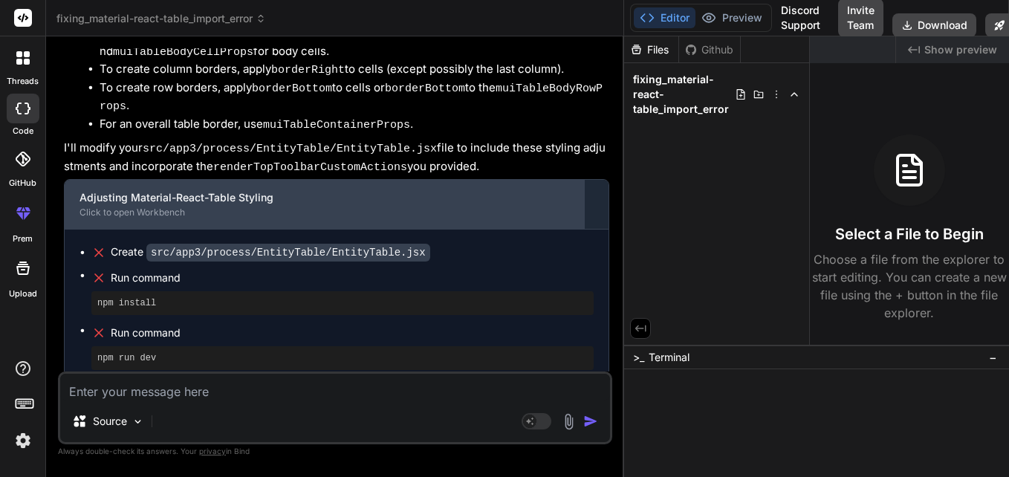
drag, startPoint x: 233, startPoint y: 227, endPoint x: 198, endPoint y: 161, distance: 74.2
click at [198, 207] on div "Click to open Workbench" at bounding box center [325, 213] width 490 height 12
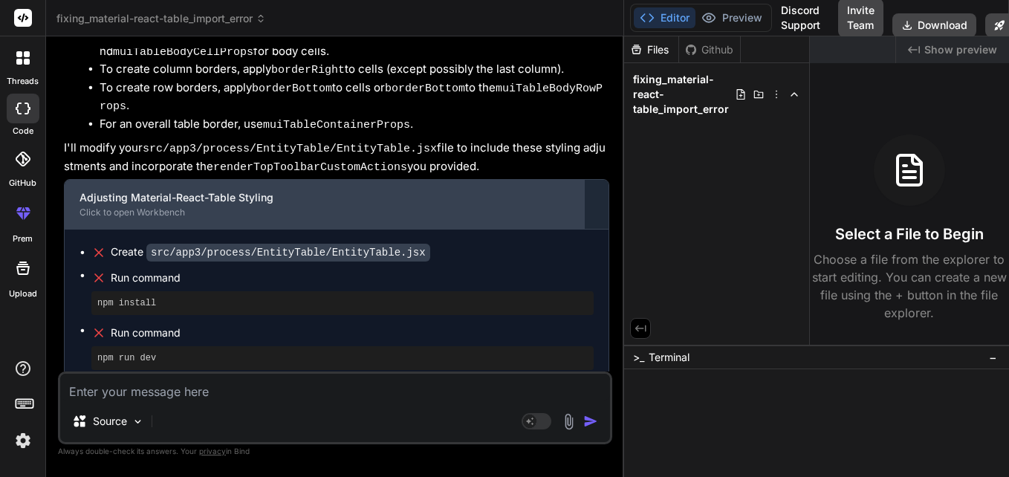
click at [164, 207] on div "Click to open Workbench" at bounding box center [325, 213] width 490 height 12
click at [159, 190] on div "Adjusting Material-React-Table Styling" at bounding box center [325, 197] width 490 height 15
click at [143, 207] on div "Click to open Workbench" at bounding box center [325, 213] width 490 height 12
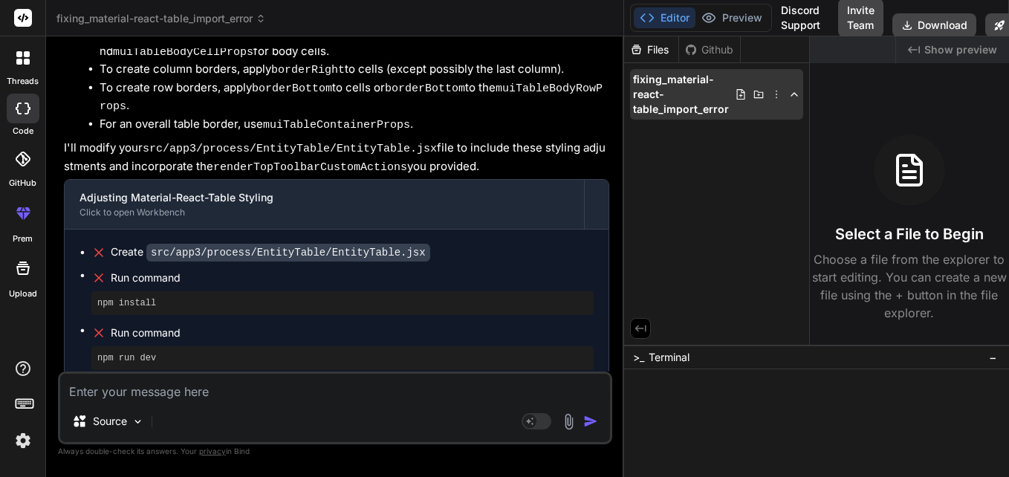
click at [673, 93] on span "fixing_material-react-table_import_error" at bounding box center [684, 94] width 102 height 45
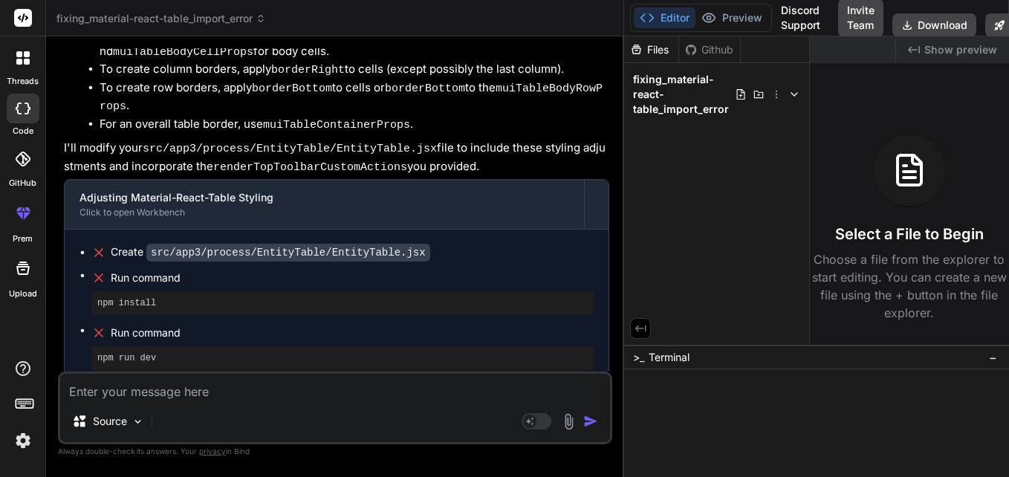
click at [673, 93] on span "fixing_material-react-table_import_error" at bounding box center [684, 94] width 102 height 45
drag, startPoint x: 673, startPoint y: 93, endPoint x: 909, endPoint y: 138, distance: 240.5
drag, startPoint x: 681, startPoint y: 93, endPoint x: 870, endPoint y: 97, distance: 189.6
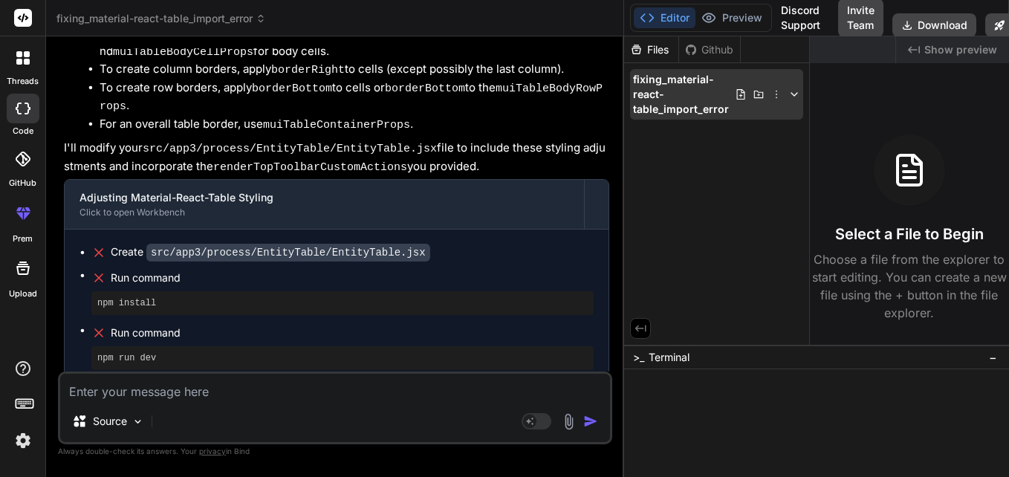
click at [775, 97] on icon at bounding box center [777, 94] width 12 height 12
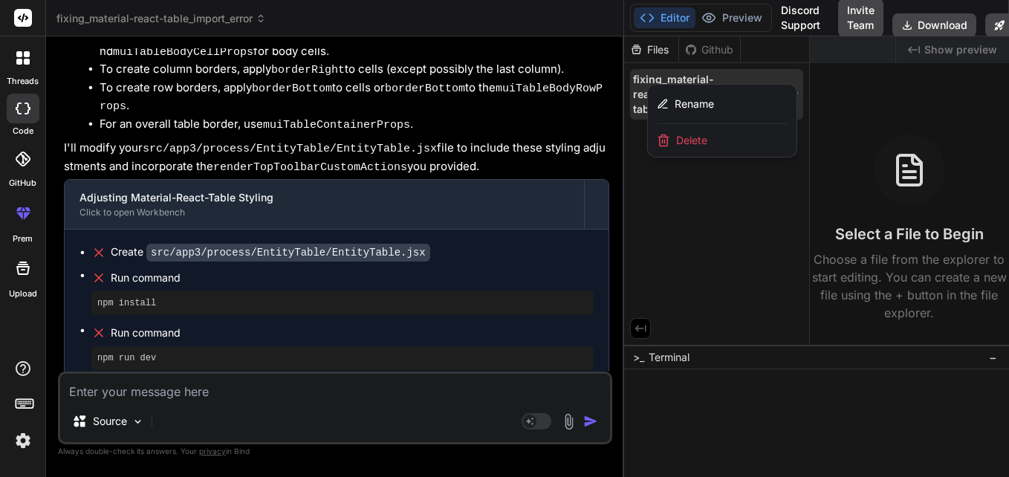
click at [732, 219] on div at bounding box center [816, 256] width 385 height 441
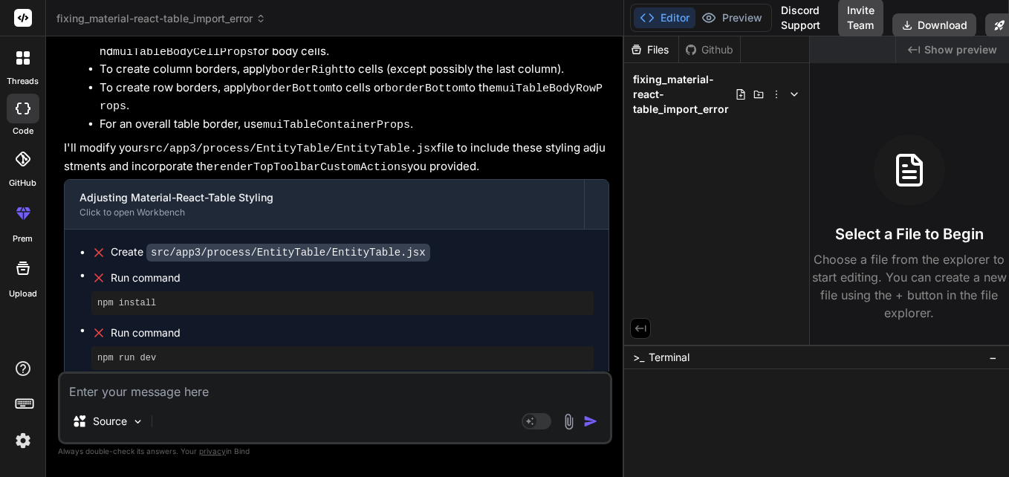
click at [732, 219] on div "Files Github fixing_material-react-table_import_error" at bounding box center [717, 190] width 186 height 308
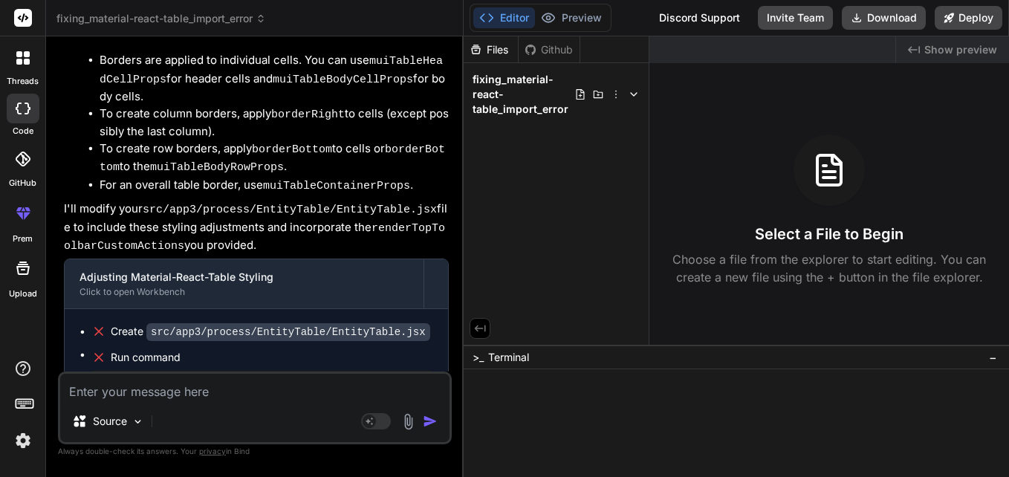
scroll to position [1498, 0]
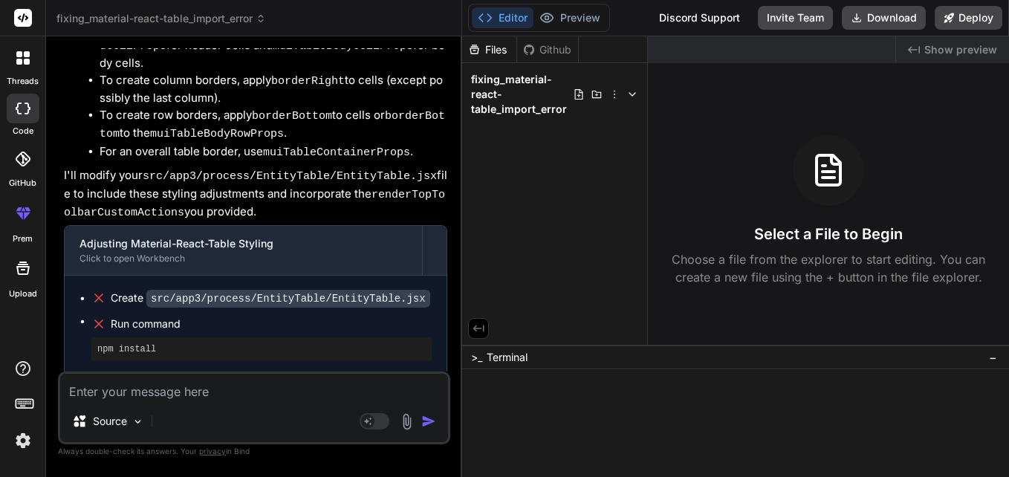
drag, startPoint x: 623, startPoint y: 182, endPoint x: 436, endPoint y: 201, distance: 187.6
click at [436, 201] on div "Bind AI Web Search Created with Pixso. Code Generator You ./src/app3/process/En…" at bounding box center [254, 256] width 416 height 441
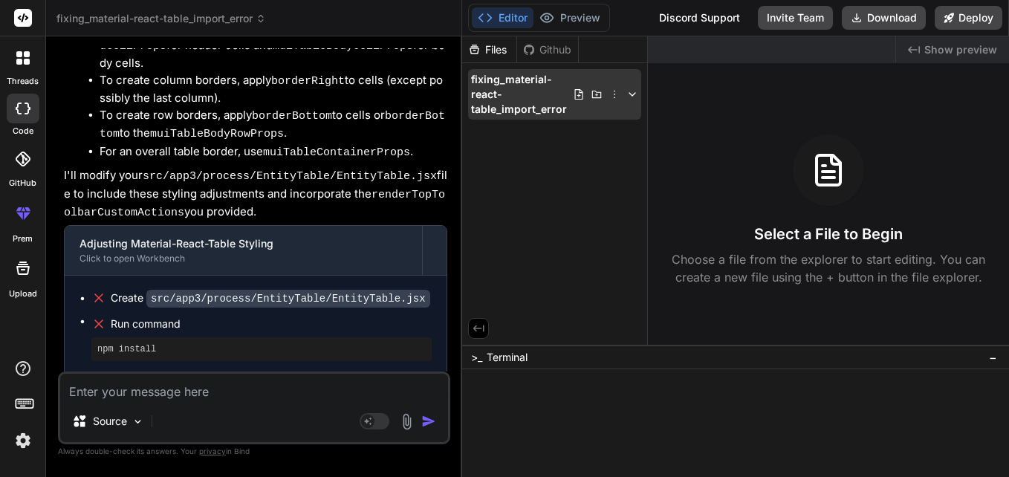
click at [580, 94] on icon at bounding box center [579, 94] width 12 height 12
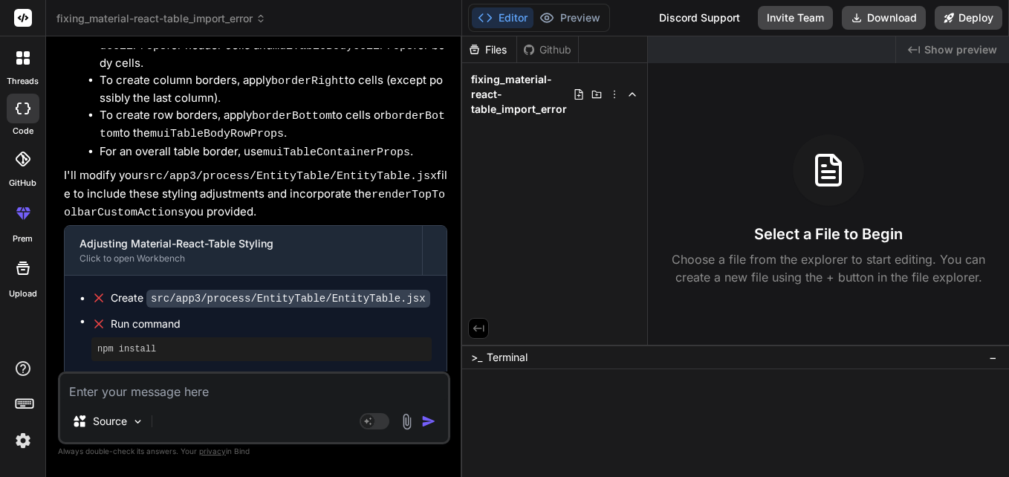
click at [597, 94] on icon at bounding box center [597, 94] width 10 height 7
click at [488, 53] on div "Files" at bounding box center [489, 49] width 54 height 15
click at [490, 22] on icon at bounding box center [485, 17] width 15 height 15
click at [491, 17] on polyline at bounding box center [490, 17] width 4 height 7
click at [22, 115] on div at bounding box center [23, 109] width 33 height 30
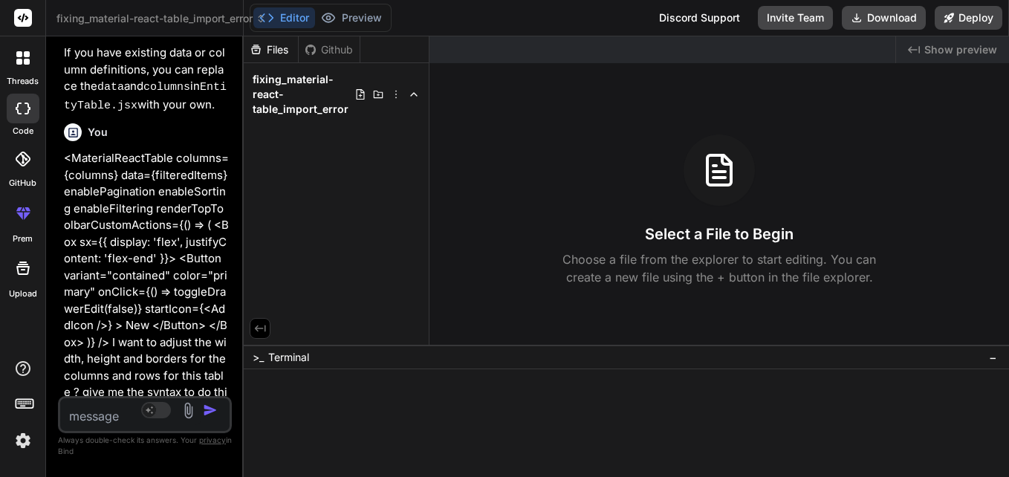
scroll to position [2914, 0]
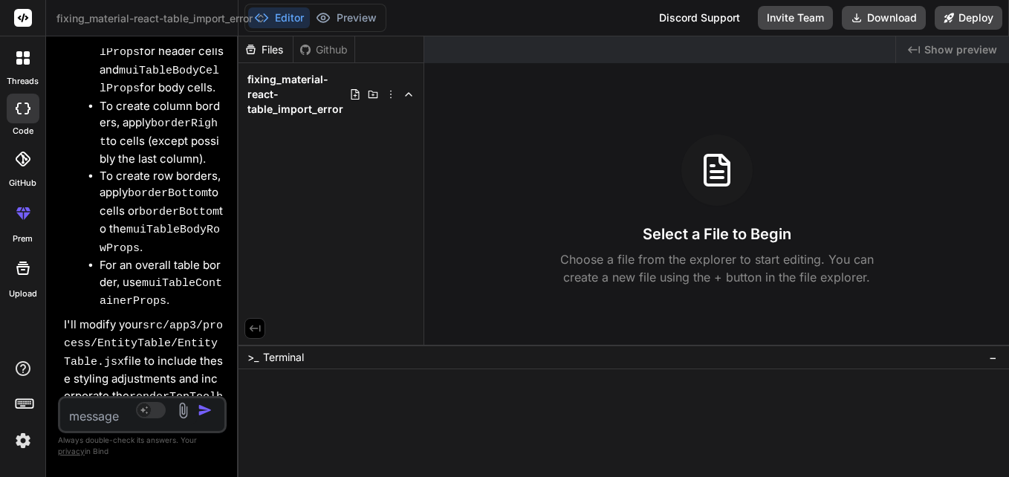
drag, startPoint x: 461, startPoint y: 260, endPoint x: 58, endPoint y: 295, distance: 404.4
click at [58, 295] on div "Bind AI Web Search Created with Pixso. Code Generator You ./src/app3/process/En…" at bounding box center [142, 256] width 193 height 441
click at [264, 352] on span "Terminal" at bounding box center [283, 357] width 41 height 15
click at [256, 327] on icon at bounding box center [254, 328] width 13 height 13
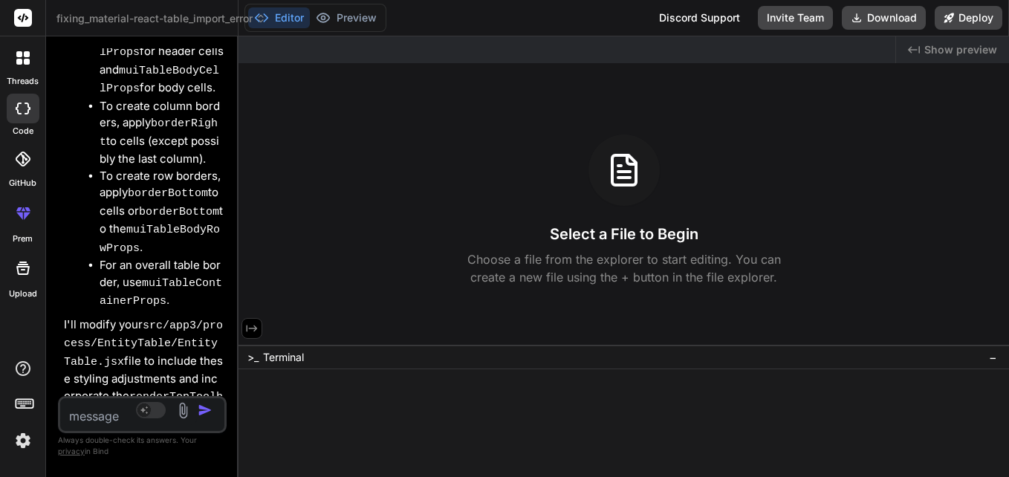
click at [256, 327] on icon at bounding box center [252, 329] width 11 height 7
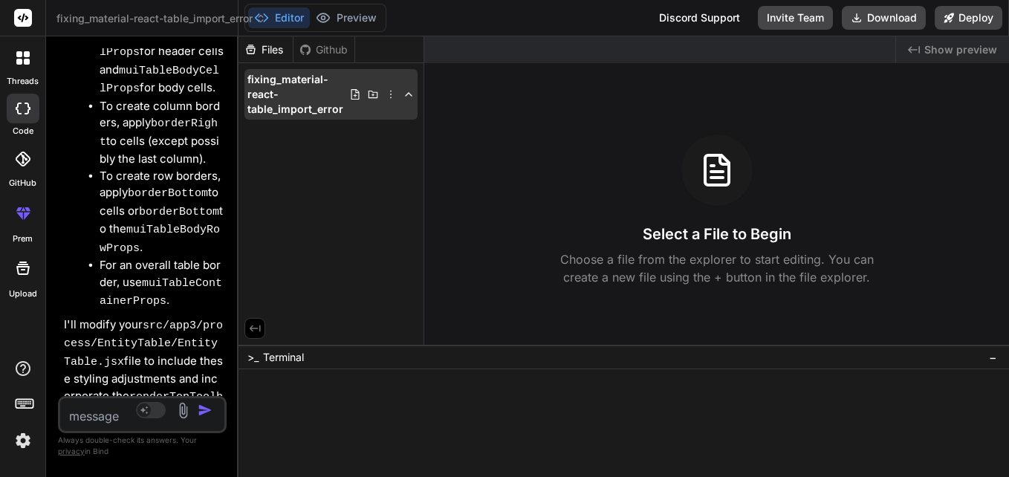
click at [406, 97] on icon at bounding box center [409, 94] width 12 height 12
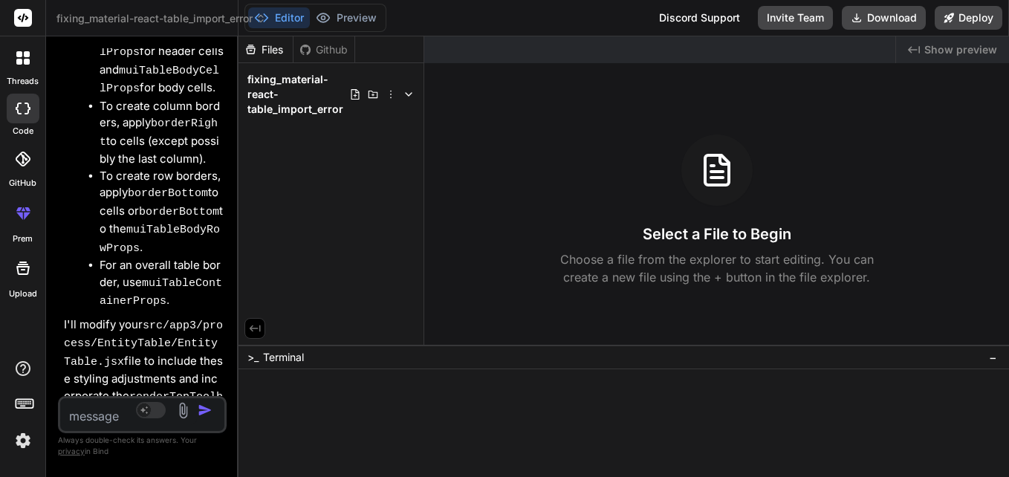
click at [406, 97] on icon at bounding box center [409, 94] width 12 height 12
click at [309, 56] on div "Github" at bounding box center [324, 49] width 61 height 15
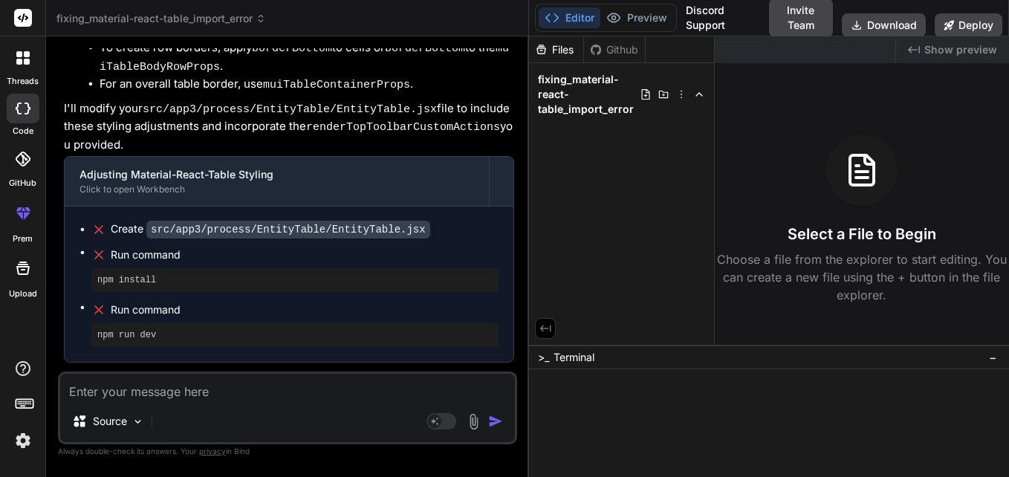
scroll to position [1302, 0]
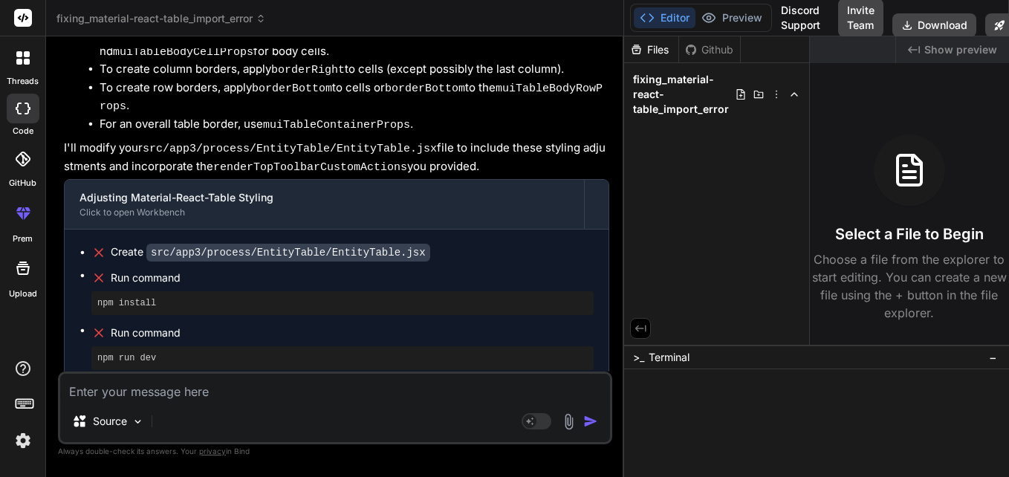
drag, startPoint x: 237, startPoint y: 175, endPoint x: 691, endPoint y: 194, distance: 454.5
click at [691, 194] on div "fixing_material-react-table_import_error Created with Pixso. Bind AI Web Search…" at bounding box center [527, 238] width 963 height 477
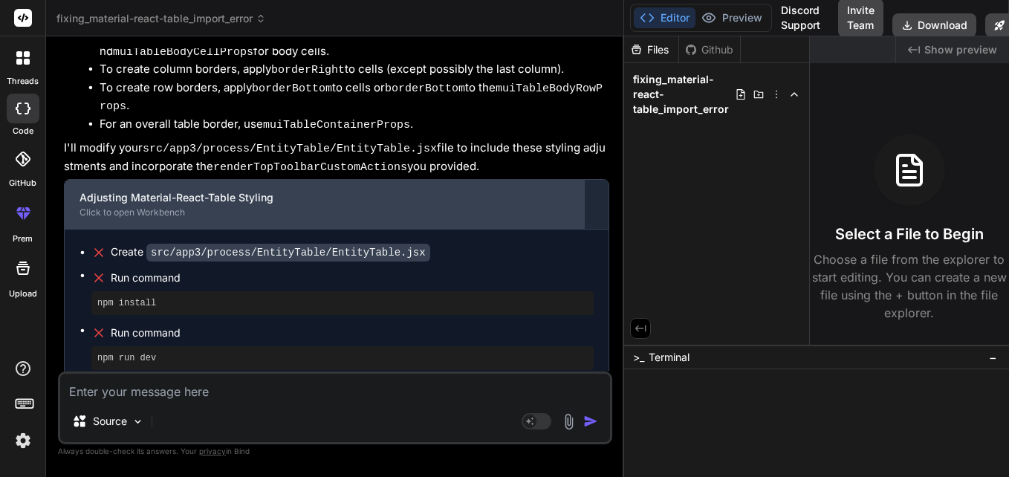
click at [188, 180] on div "Adjusting Material-React-Table Styling Click to open Workbench" at bounding box center [325, 204] width 520 height 49
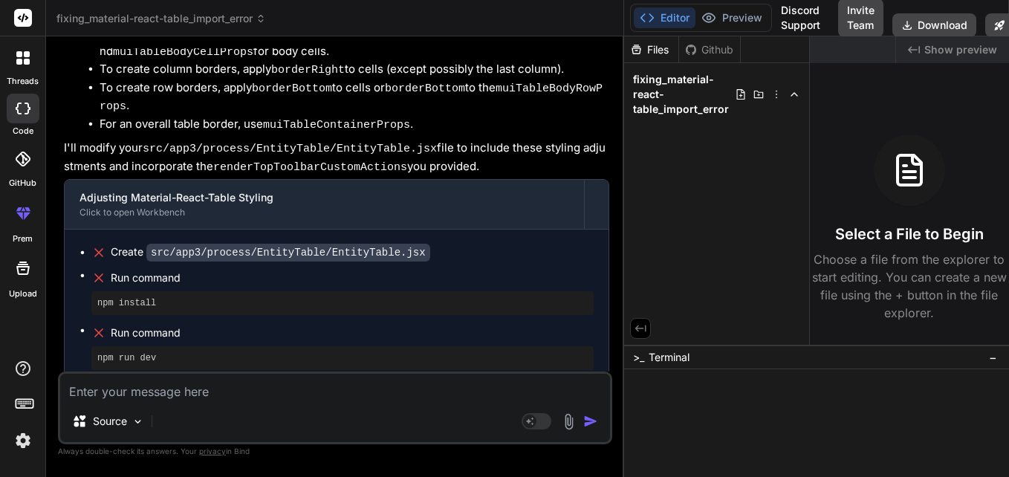
drag, startPoint x: 284, startPoint y: 165, endPoint x: 94, endPoint y: 197, distance: 193.0
click at [94, 197] on div "Adjusting Material-React-Table Styling Click to open Workbench Create src/app3/…" at bounding box center [337, 282] width 546 height 207
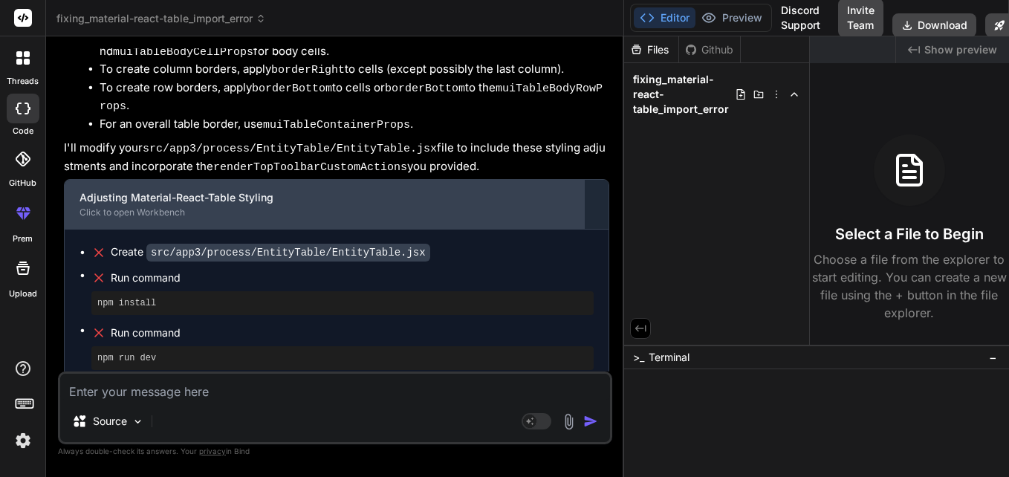
drag, startPoint x: 228, startPoint y: 158, endPoint x: 147, endPoint y: 167, distance: 81.6
click at [147, 180] on div "Adjusting Material-React-Table Styling Click to open Workbench" at bounding box center [325, 204] width 520 height 49
click at [147, 207] on div "Click to open Workbench" at bounding box center [325, 213] width 490 height 12
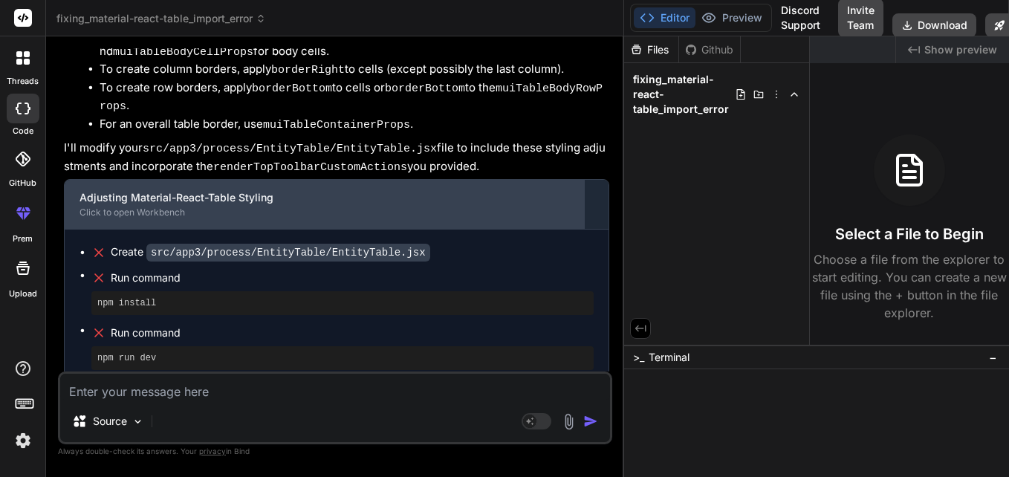
click at [147, 207] on div "Click to open Workbench" at bounding box center [325, 213] width 490 height 12
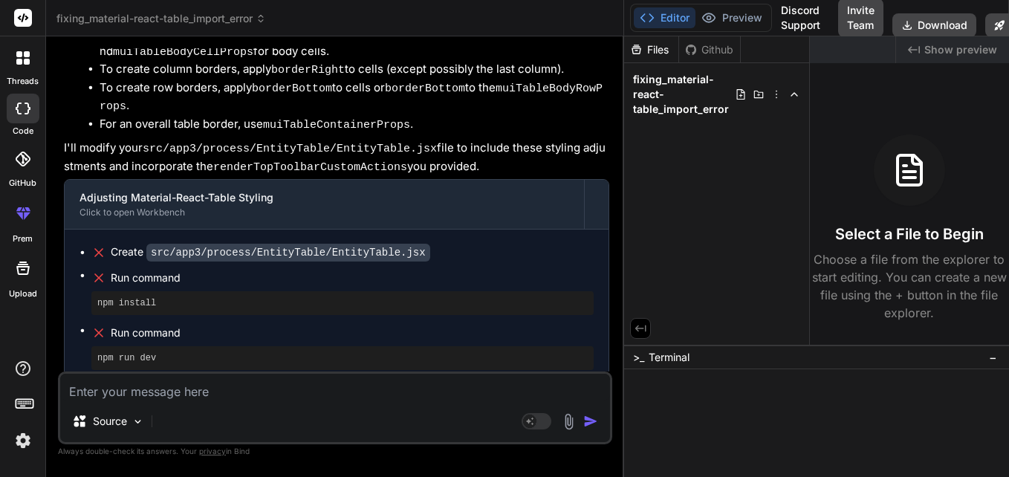
click at [887, 211] on div "Select a File to Begin Choose a file from the explorer to start editing. You ca…" at bounding box center [909, 228] width 199 height 187
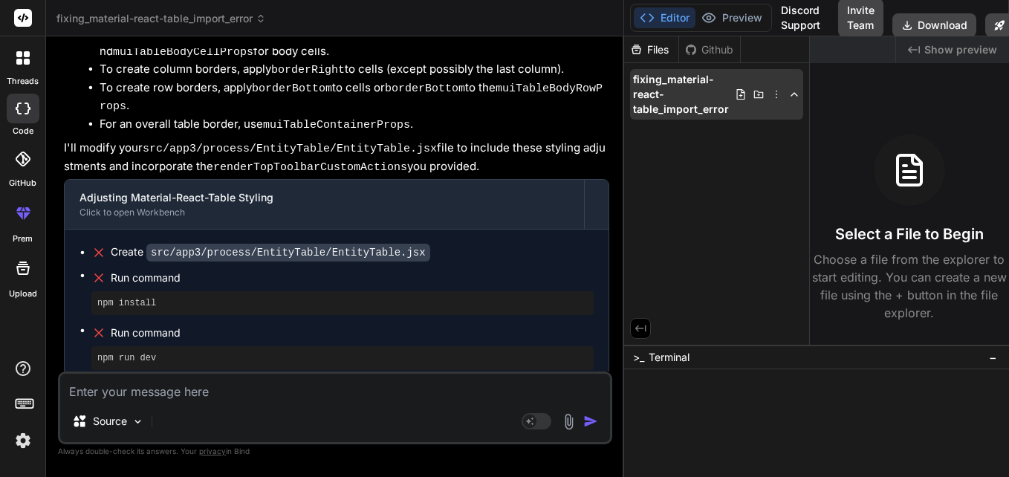
click at [668, 101] on span "fixing_material-react-table_import_error" at bounding box center [684, 94] width 102 height 45
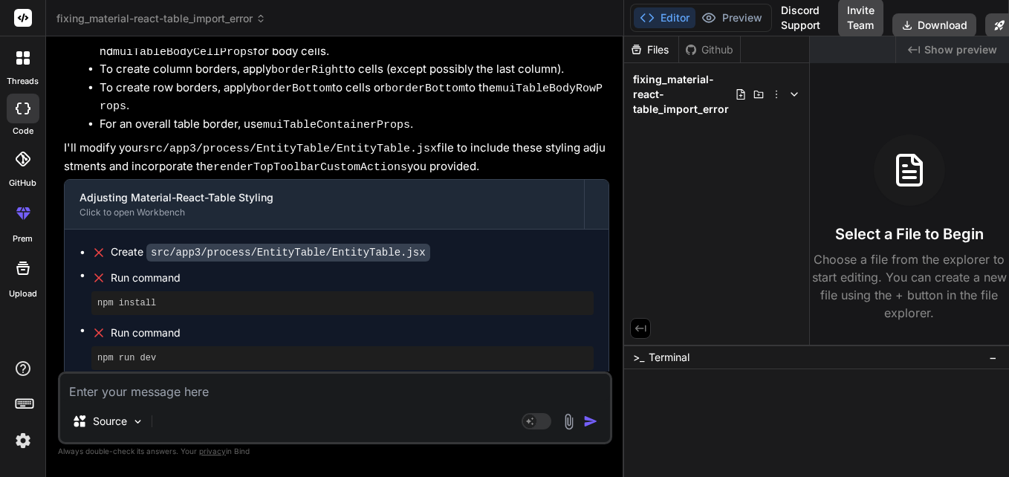
click at [859, 190] on div "Select a File to Begin Choose a file from the explorer to start editing. You ca…" at bounding box center [909, 228] width 199 height 187
drag, startPoint x: 661, startPoint y: 90, endPoint x: 879, endPoint y: 151, distance: 226.9
click at [245, 17] on span "fixing_material-react-table_import_error" at bounding box center [161, 18] width 210 height 15
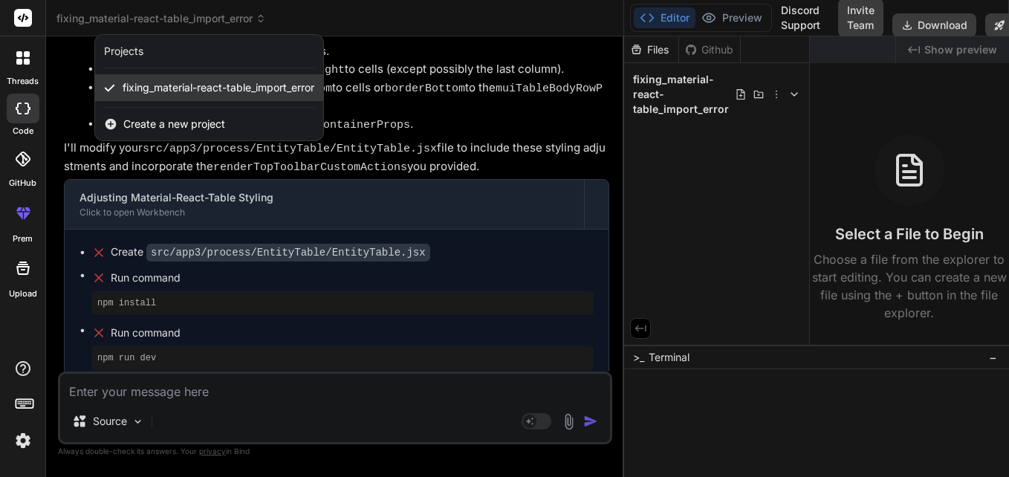
click at [195, 85] on span "fixing_material-react-table_import_error" at bounding box center [219, 87] width 192 height 15
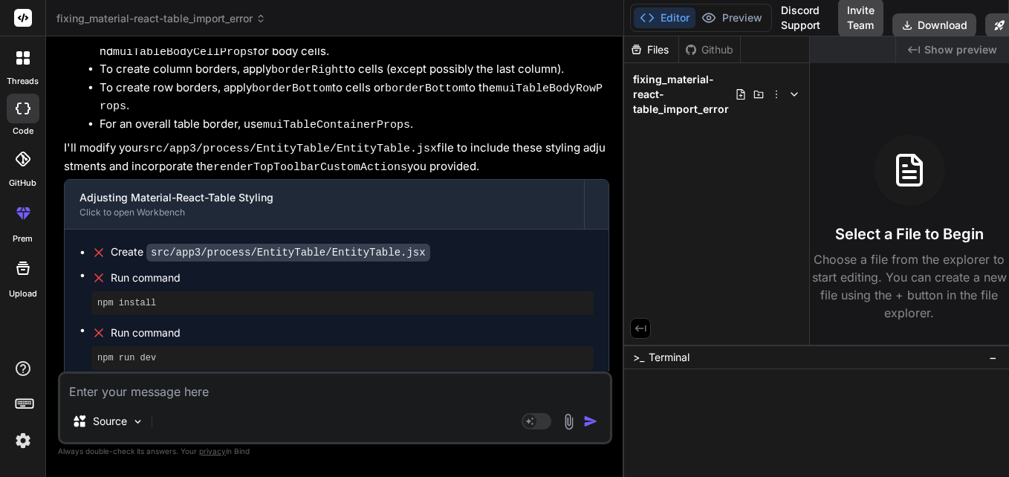
click at [262, 19] on icon at bounding box center [261, 18] width 10 height 10
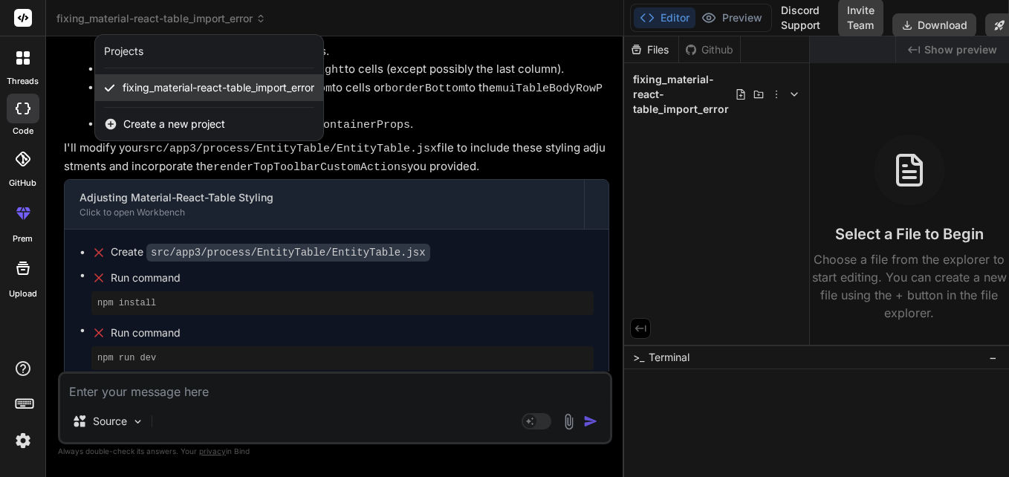
click at [182, 86] on span "fixing_material-react-table_import_error" at bounding box center [219, 87] width 192 height 15
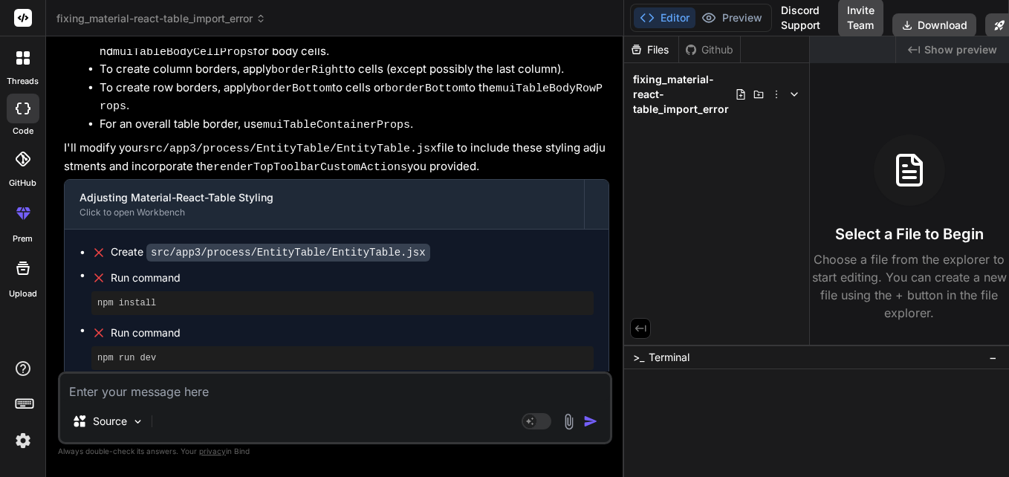
click at [23, 16] on icon at bounding box center [23, 17] width 11 height 9
click at [28, 61] on icon at bounding box center [27, 62] width 6 height 6
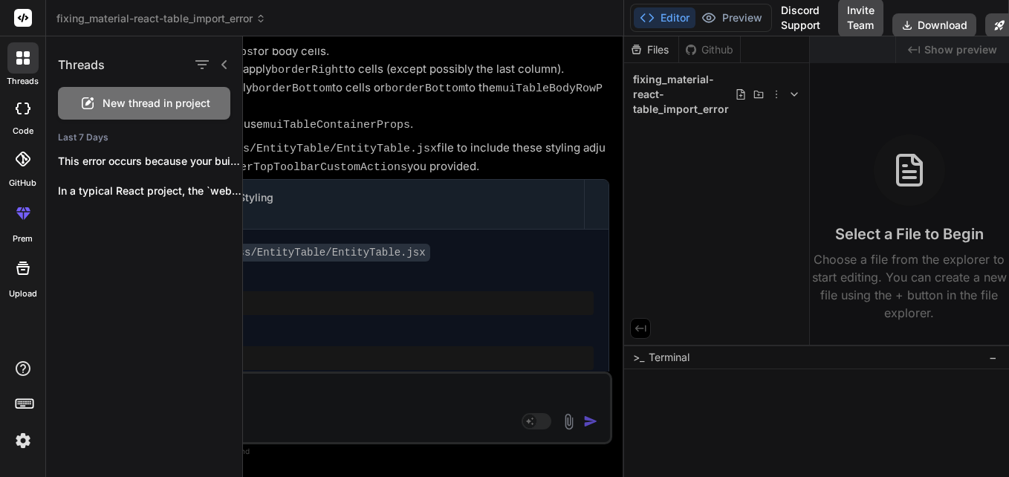
click at [394, 370] on div at bounding box center [626, 256] width 766 height 441
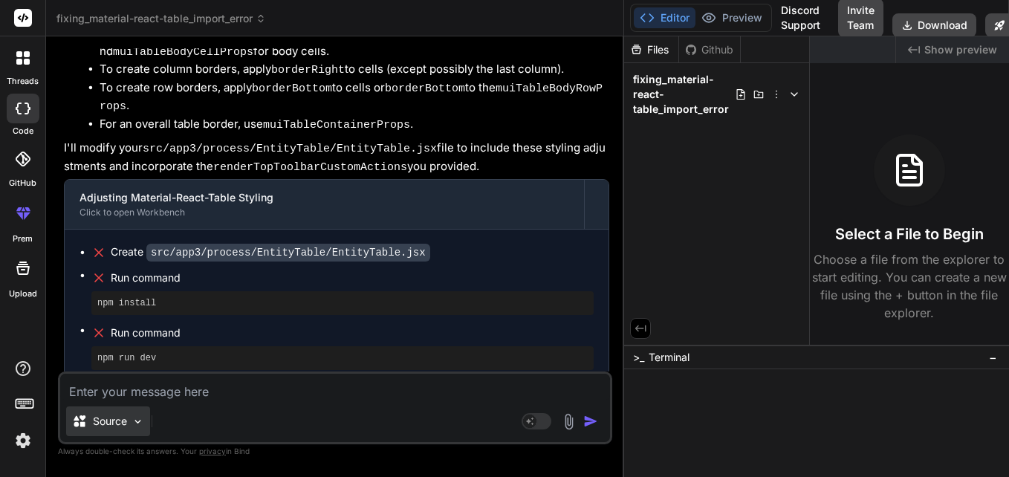
click at [137, 425] on img at bounding box center [138, 422] width 13 height 13
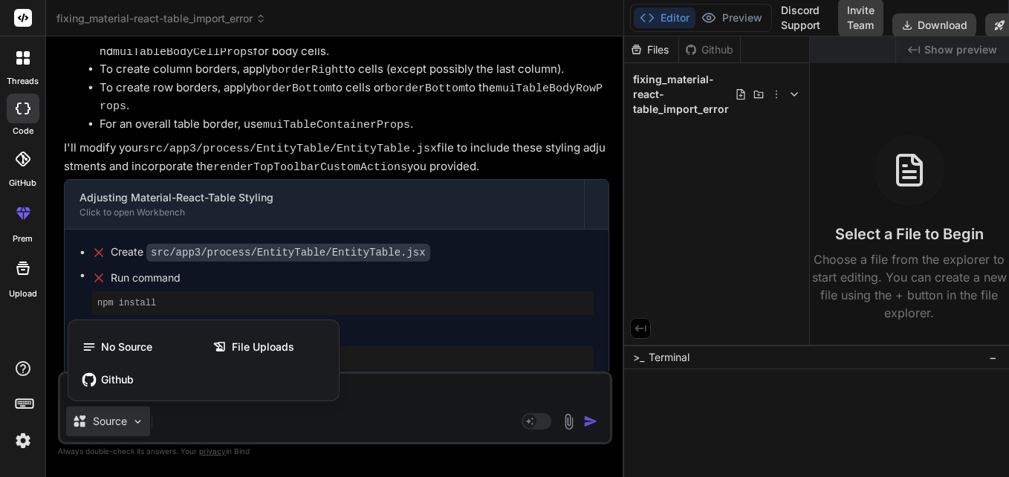
click at [137, 425] on div at bounding box center [504, 238] width 1009 height 477
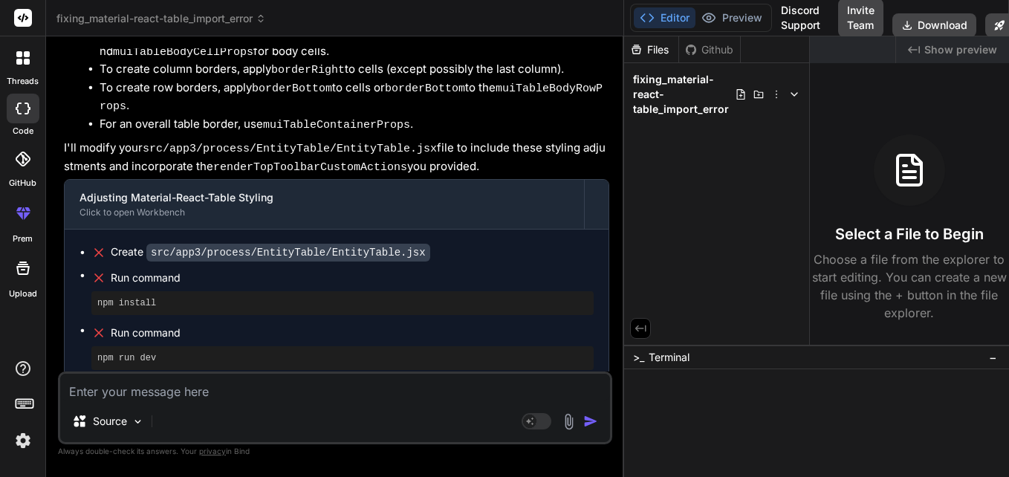
click at [204, 297] on pre "npm install" at bounding box center [342, 303] width 491 height 12
click at [221, 244] on code "src/app3/process/EntityTable/EntityTable.jsx" at bounding box center [288, 253] width 284 height 18
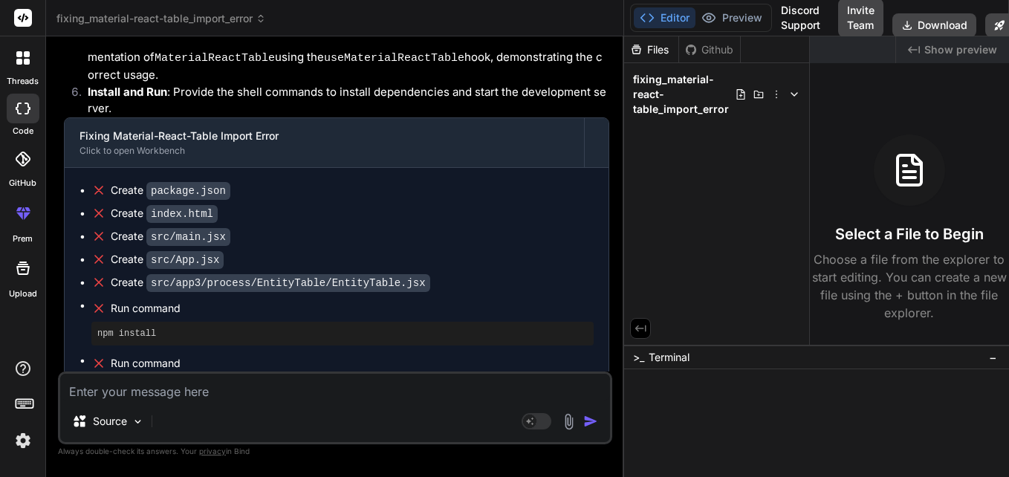
scroll to position [421, 0]
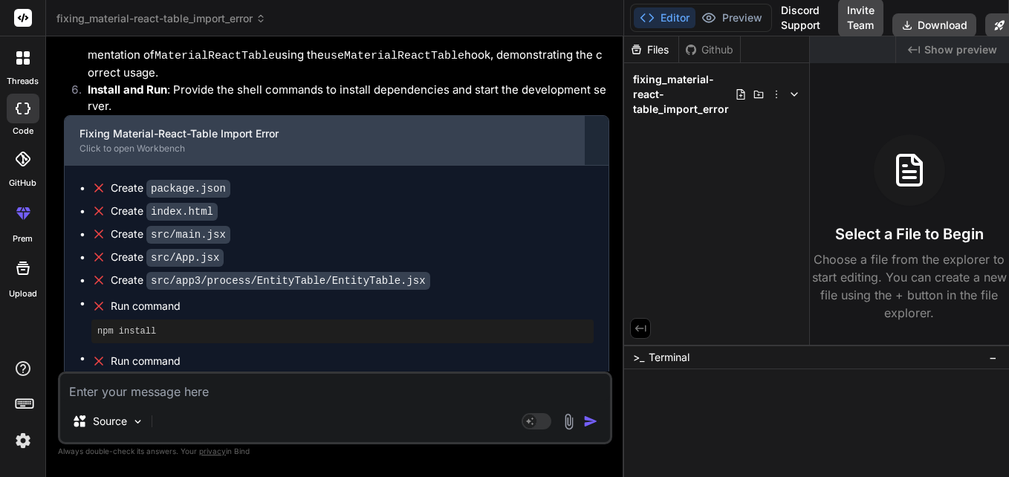
click at [132, 143] on div "Click to open Workbench" at bounding box center [325, 149] width 490 height 12
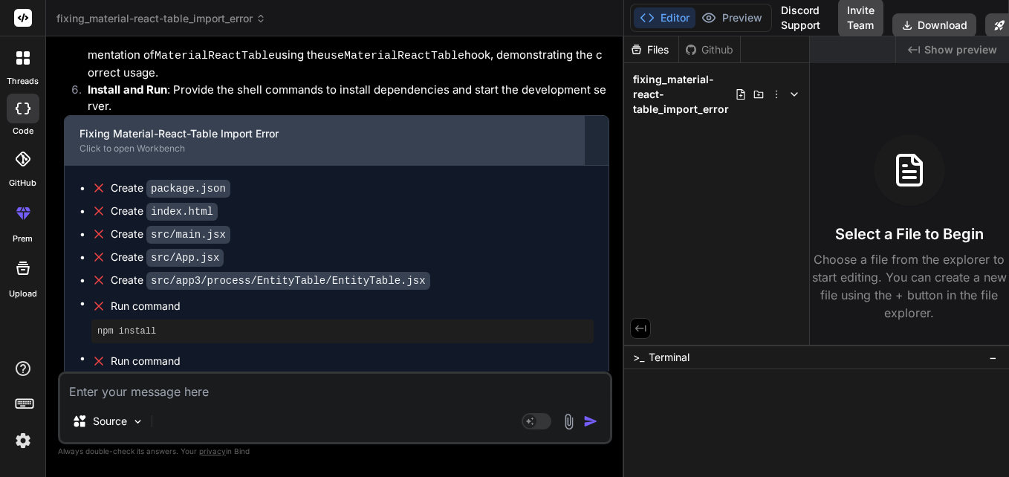
click at [132, 143] on div "Click to open Workbench" at bounding box center [325, 149] width 490 height 12
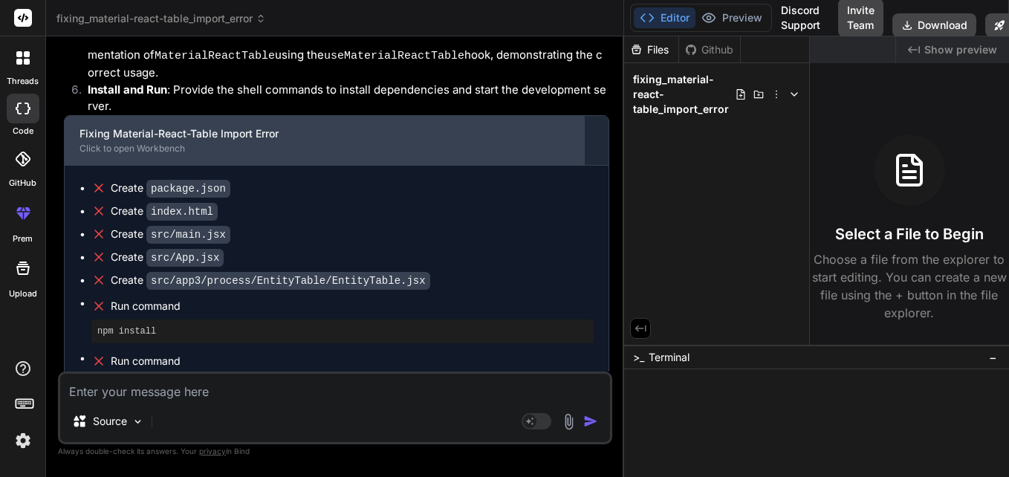
click at [132, 143] on div "Click to open Workbench" at bounding box center [325, 149] width 490 height 12
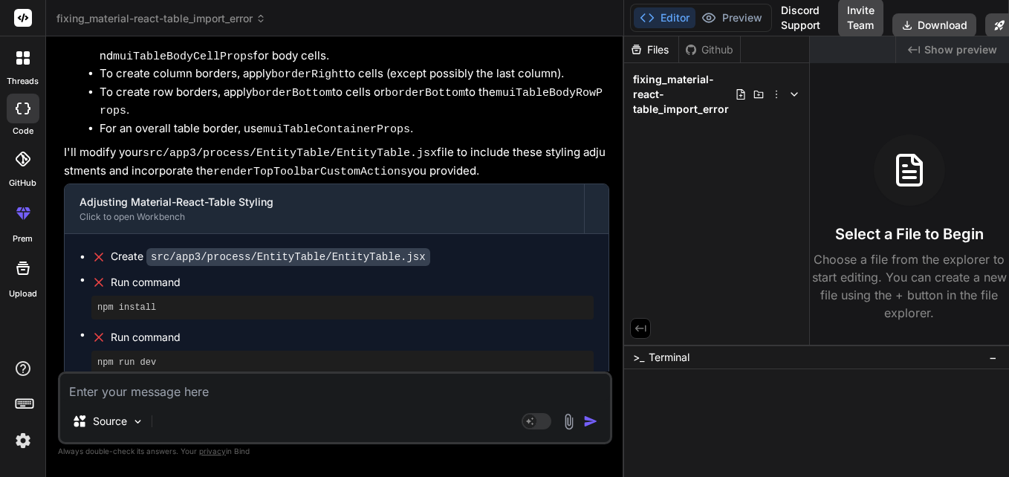
scroll to position [1287, 0]
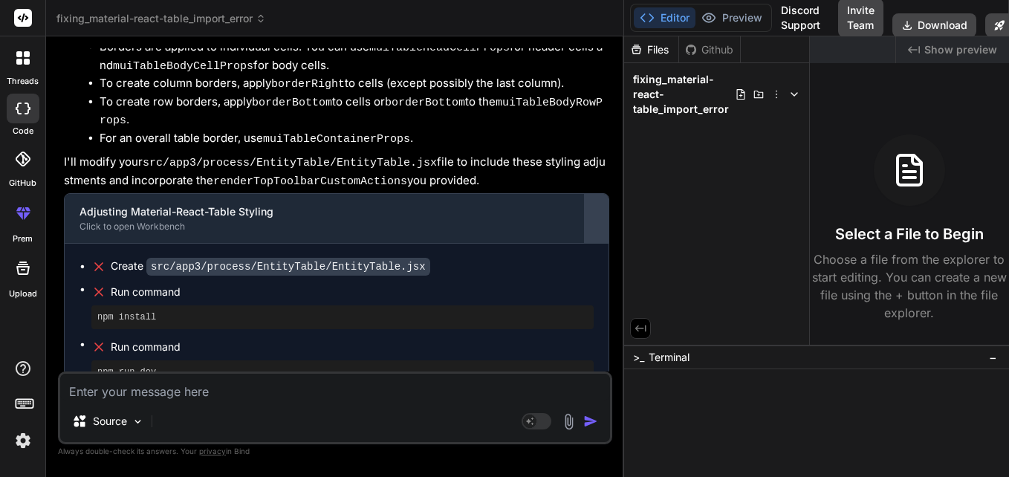
click at [588, 207] on div at bounding box center [597, 219] width 24 height 24
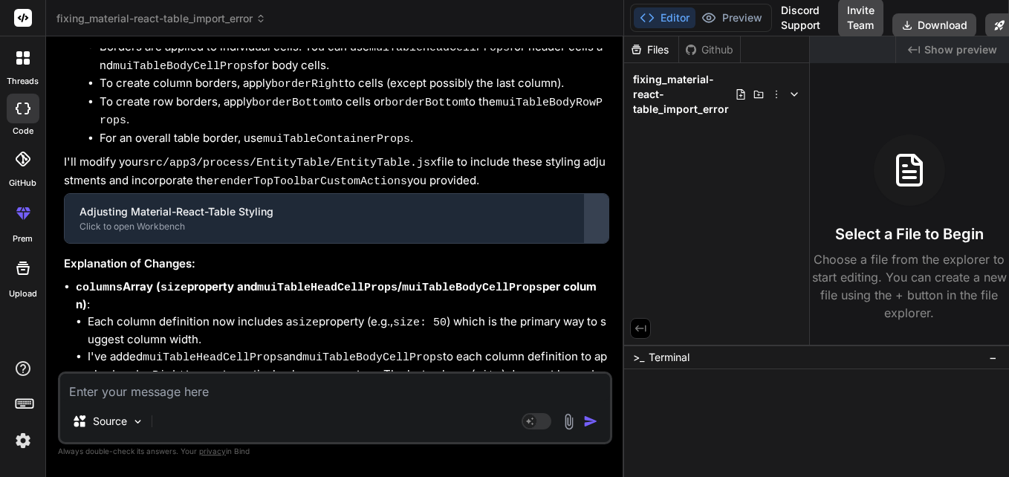
click at [588, 207] on div at bounding box center [597, 219] width 24 height 24
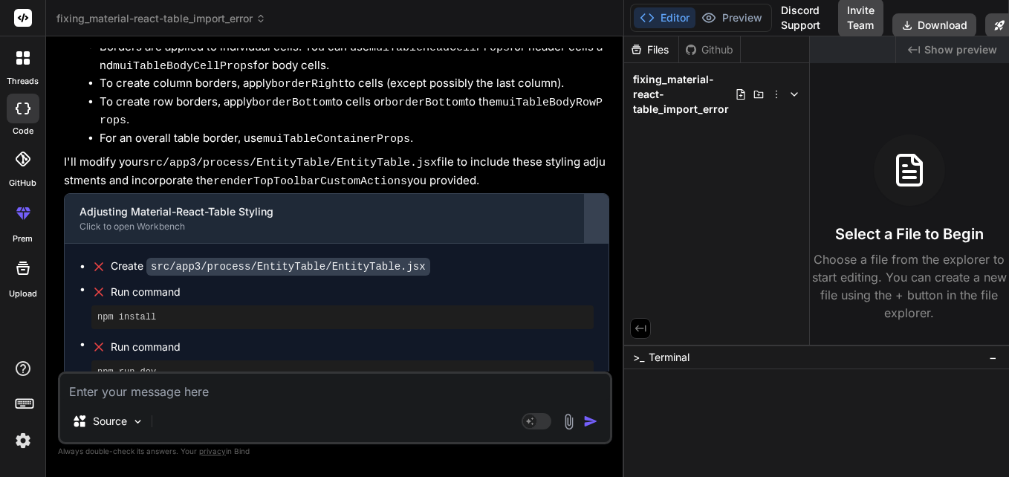
click at [588, 207] on div at bounding box center [597, 219] width 24 height 24
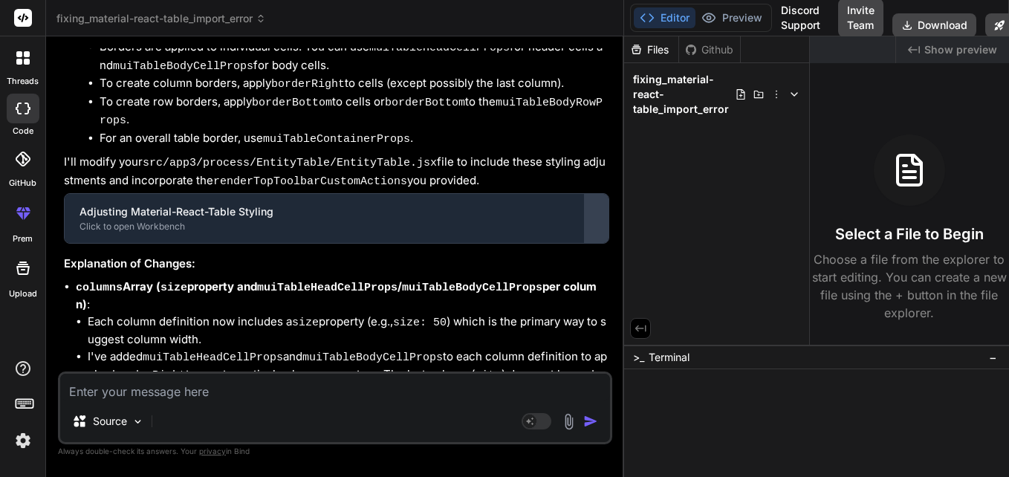
click at [588, 207] on div at bounding box center [597, 219] width 24 height 24
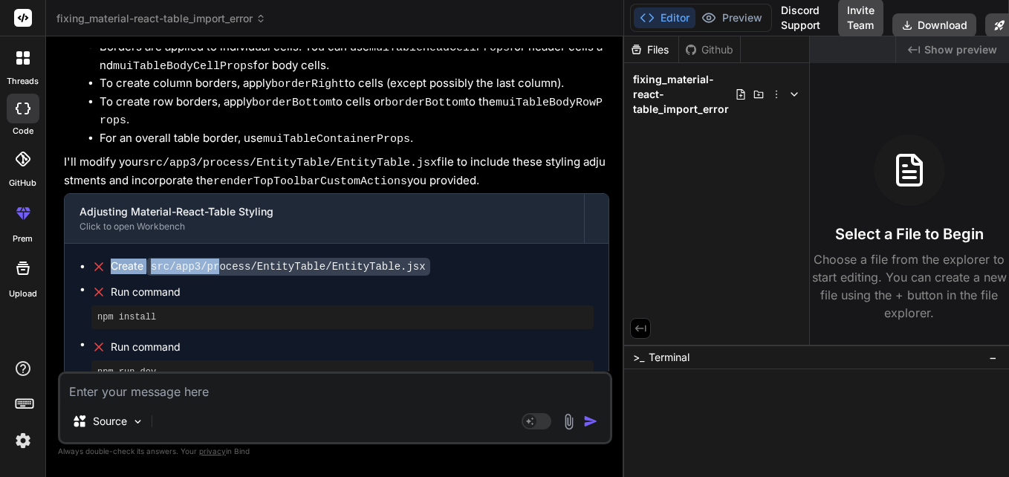
drag, startPoint x: 97, startPoint y: 224, endPoint x: 216, endPoint y: 213, distance: 120.2
click at [216, 259] on div "Create src/app3/process/EntityTable/EntityTable.jsx" at bounding box center [342, 267] width 502 height 16
click at [216, 258] on code "src/app3/process/EntityTable/EntityTable.jsx" at bounding box center [288, 267] width 284 height 18
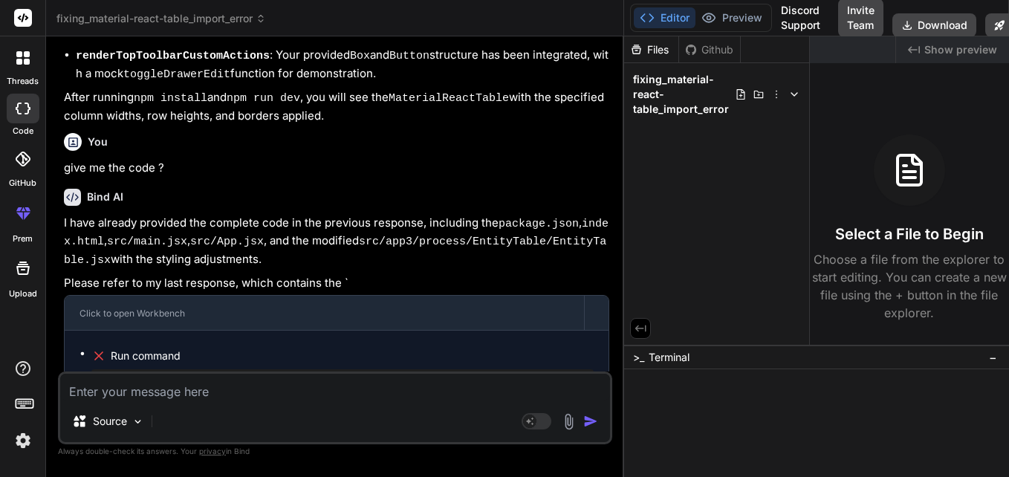
scroll to position [2206, 0]
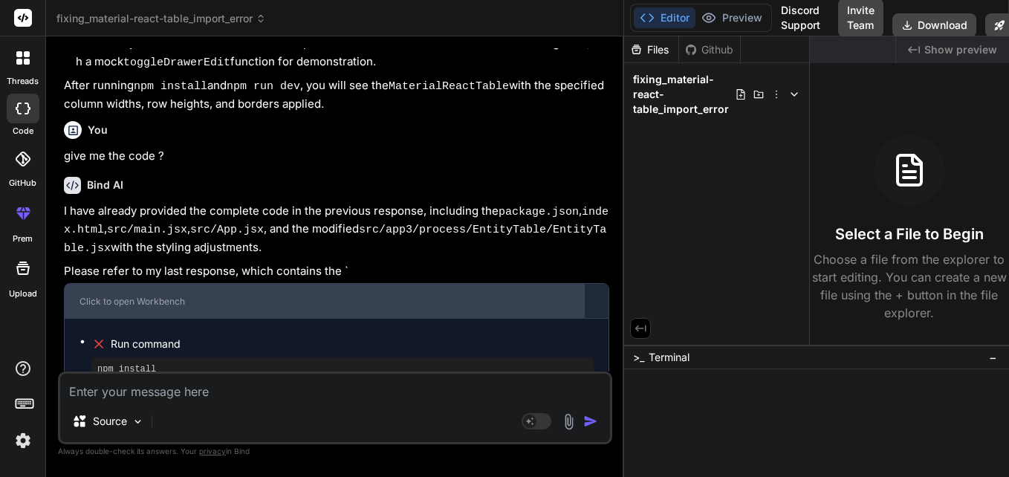
click at [138, 296] on div "Click to open Workbench" at bounding box center [325, 302] width 490 height 12
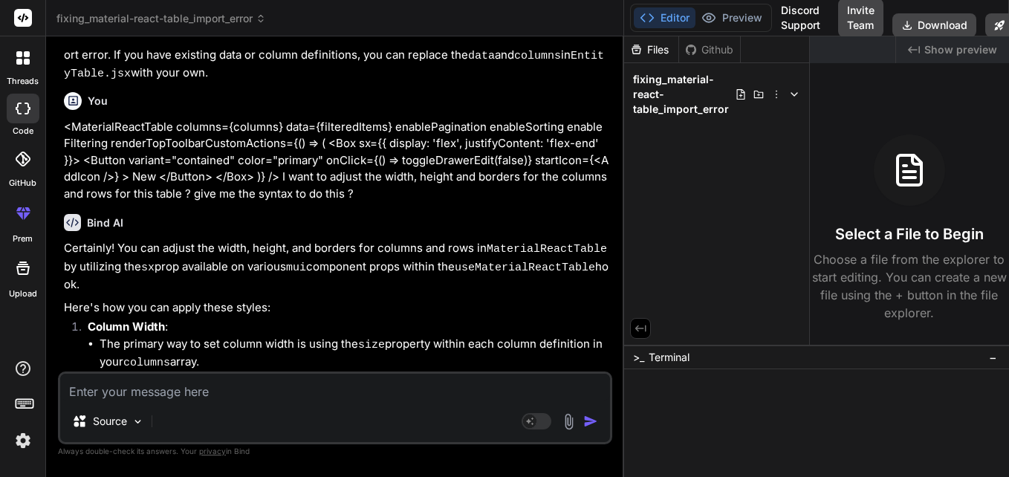
scroll to position [750, 0]
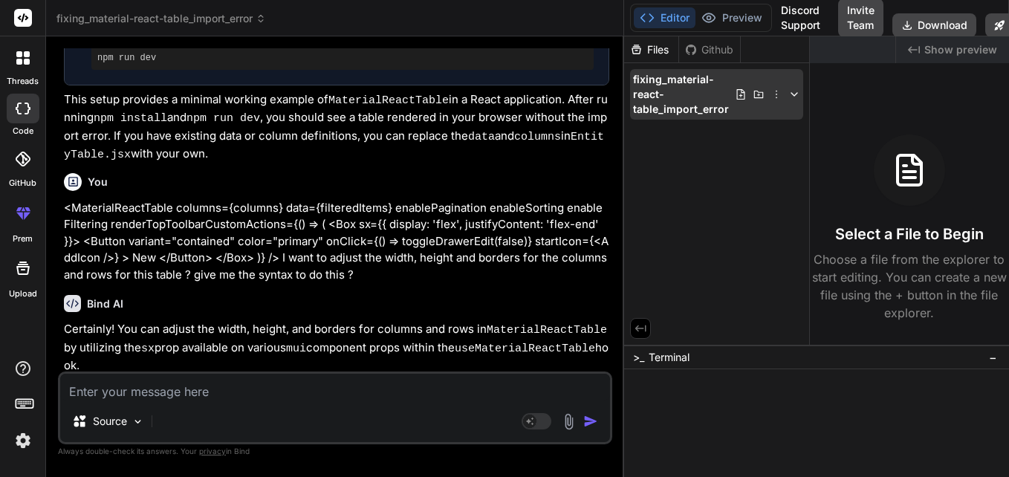
click at [676, 73] on span "fixing_material-react-table_import_error" at bounding box center [684, 94] width 102 height 45
click at [654, 80] on span "fixing_material-react-table_import_error" at bounding box center [684, 94] width 102 height 45
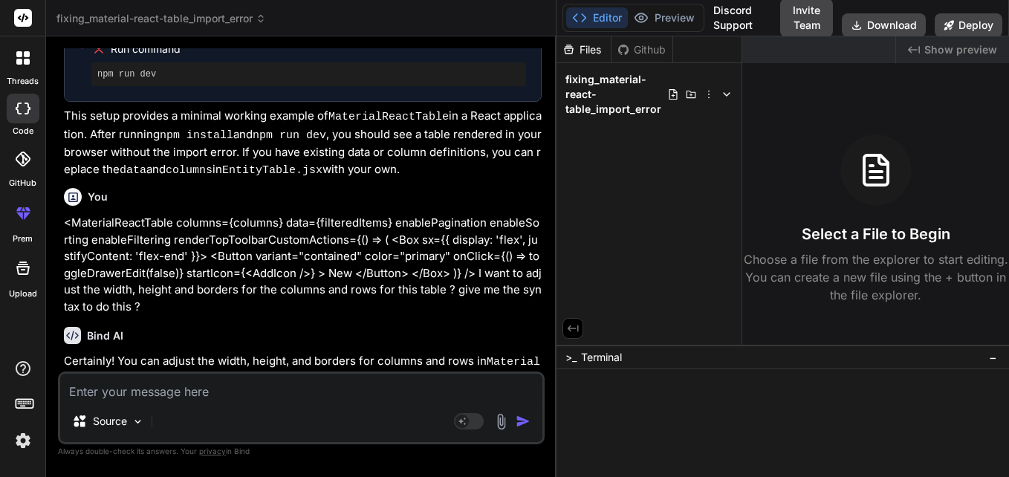
drag, startPoint x: 623, startPoint y: 157, endPoint x: 535, endPoint y: 181, distance: 90.9
click at [535, 181] on div "Bind AI Web Search Created with Pixso. Code Generator You ./src/app3/process/En…" at bounding box center [301, 256] width 511 height 441
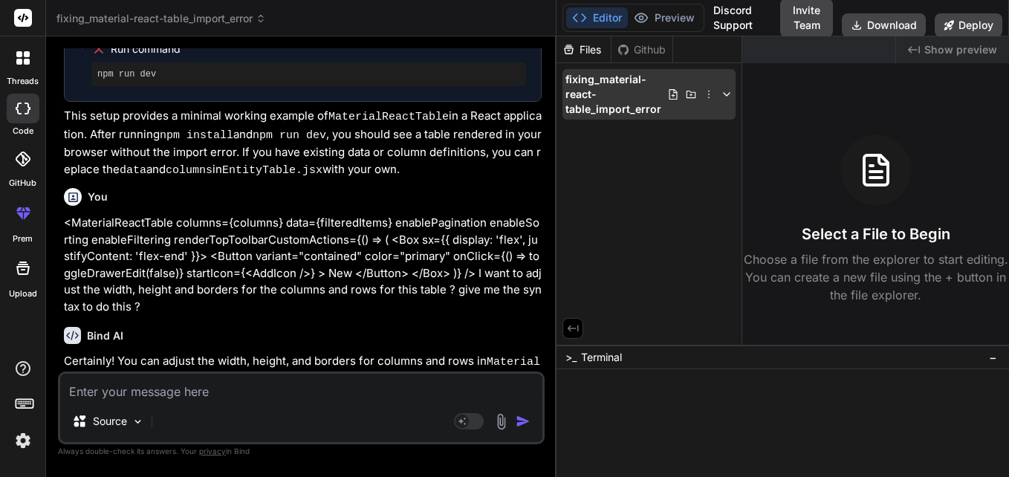
click at [601, 105] on span "fixing_material-react-table_import_error" at bounding box center [617, 94] width 102 height 45
click at [733, 89] on icon at bounding box center [727, 94] width 12 height 12
click at [727, 93] on icon at bounding box center [727, 94] width 12 height 12
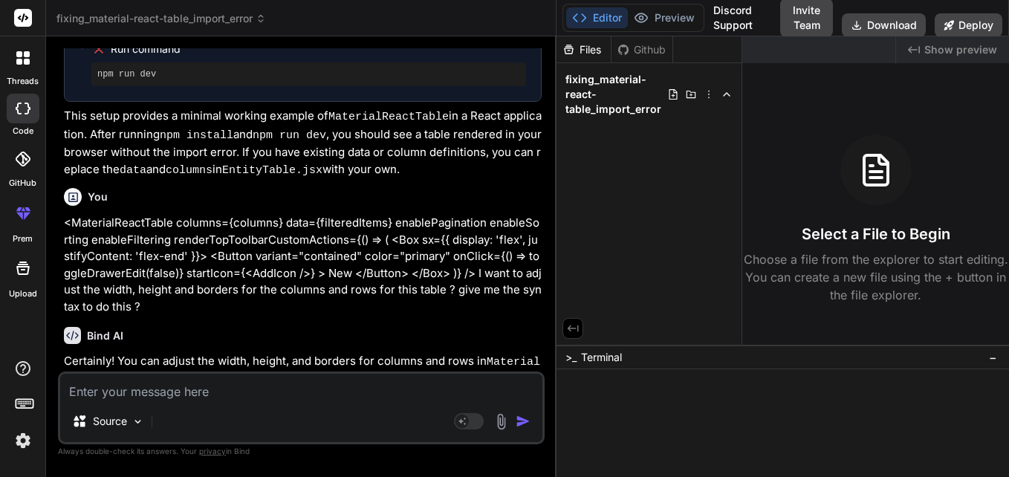
click at [691, 332] on div "Files Github fixing_material-react-table_import_error" at bounding box center [650, 190] width 186 height 308
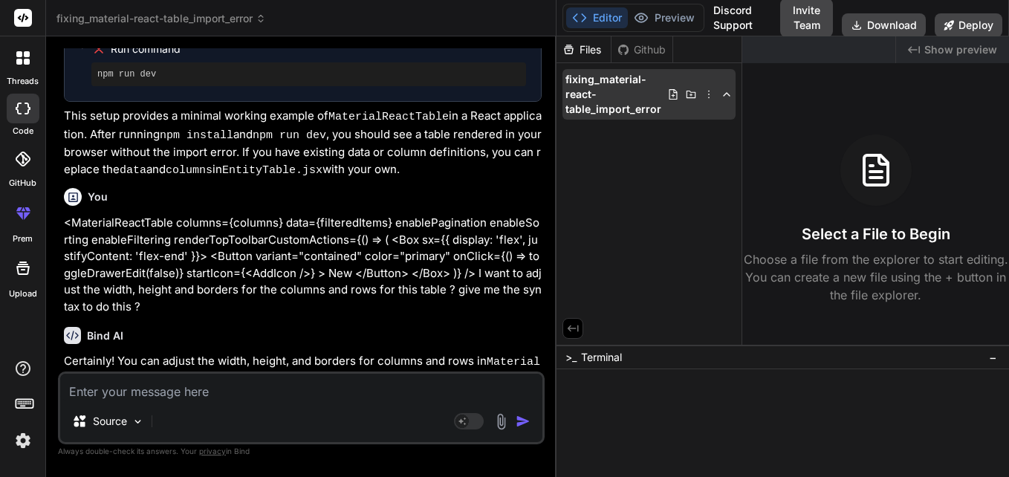
click at [596, 91] on span "fixing_material-react-table_import_error" at bounding box center [617, 94] width 102 height 45
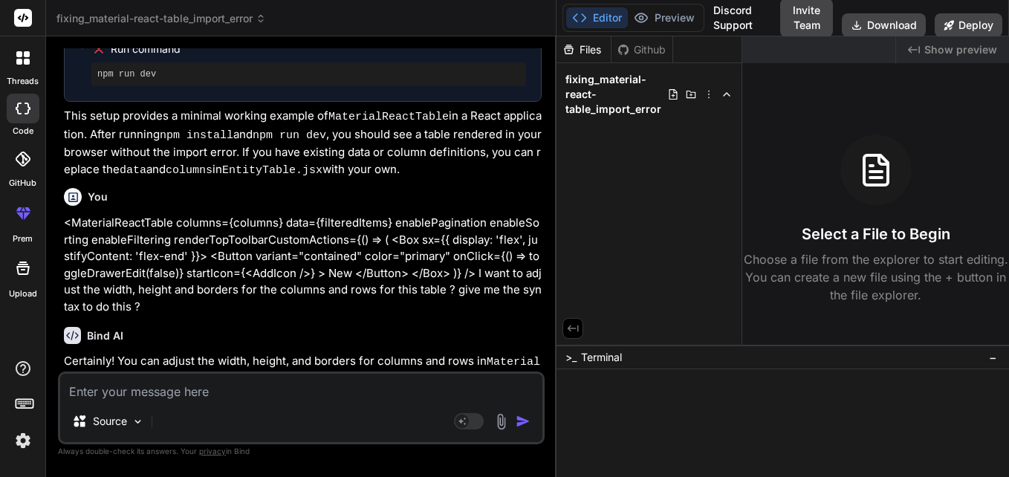
click at [651, 48] on div "Github" at bounding box center [642, 49] width 61 height 15
click at [587, 50] on div "Files" at bounding box center [584, 49] width 54 height 15
click at [590, 85] on span "fixing_material-react-table_import_error" at bounding box center [617, 94] width 102 height 45
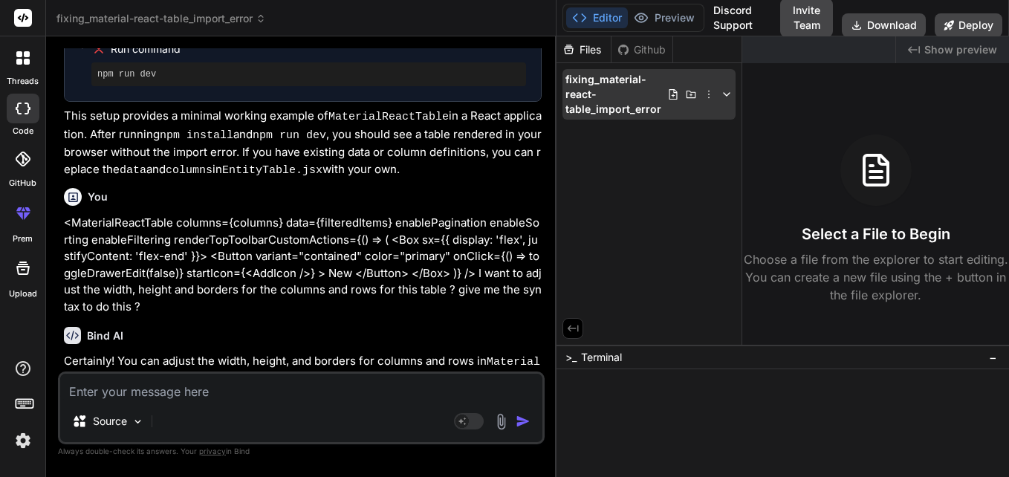
click at [675, 100] on icon at bounding box center [674, 94] width 8 height 10
click at [714, 92] on icon at bounding box center [709, 94] width 12 height 12
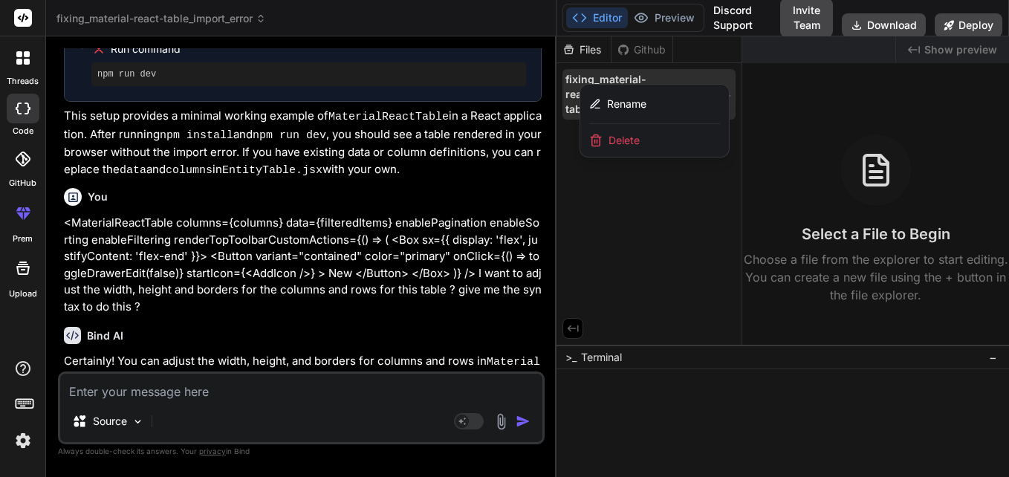
click at [638, 232] on div at bounding box center [783, 256] width 453 height 441
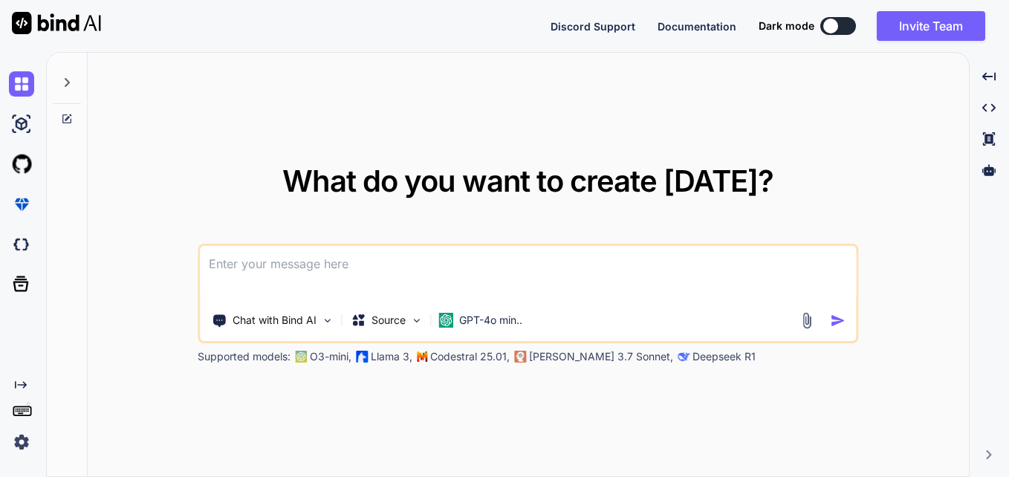
type textarea "x"
type textarea "<MaterialReactTable columns={columns} data={filteredItems} enablePagination ena…"
type textarea "x"
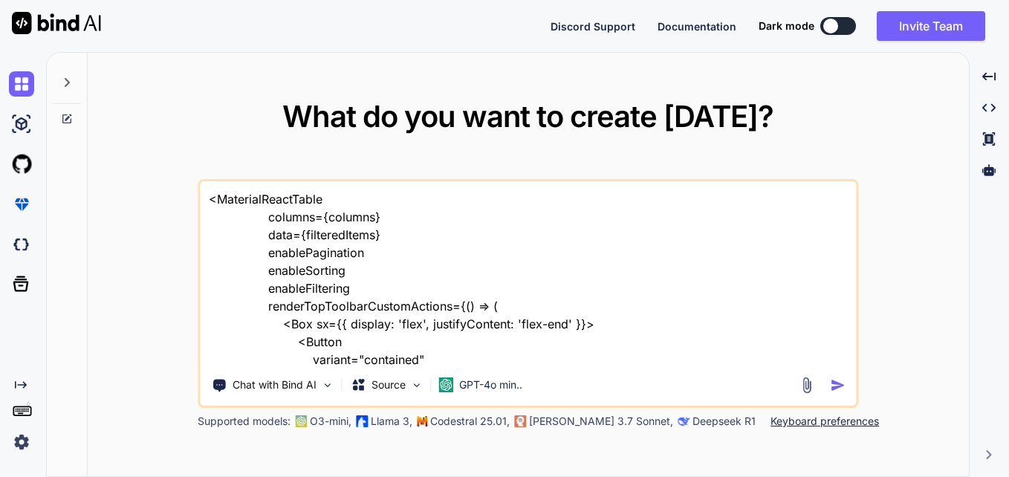
scroll to position [162, 0]
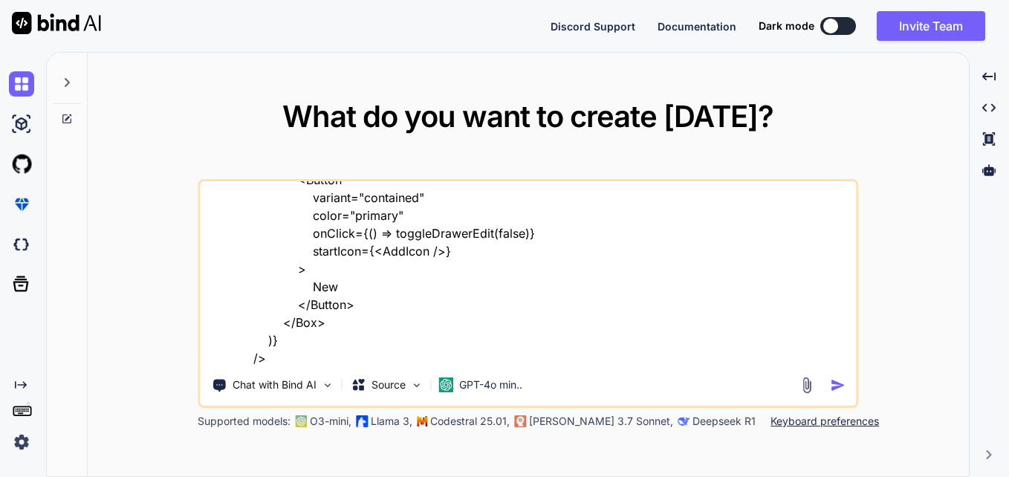
type textarea "<MaterialReactTable columns={columns} data={filteredItems} enablePagination ena…"
type textarea "x"
type textarea "<MaterialReactTable columns={columns} data={filteredItems} enablePagination ena…"
type textarea "x"
type textarea "<MaterialReactTable columns={columns} data={filteredItems} enablePagination ena…"
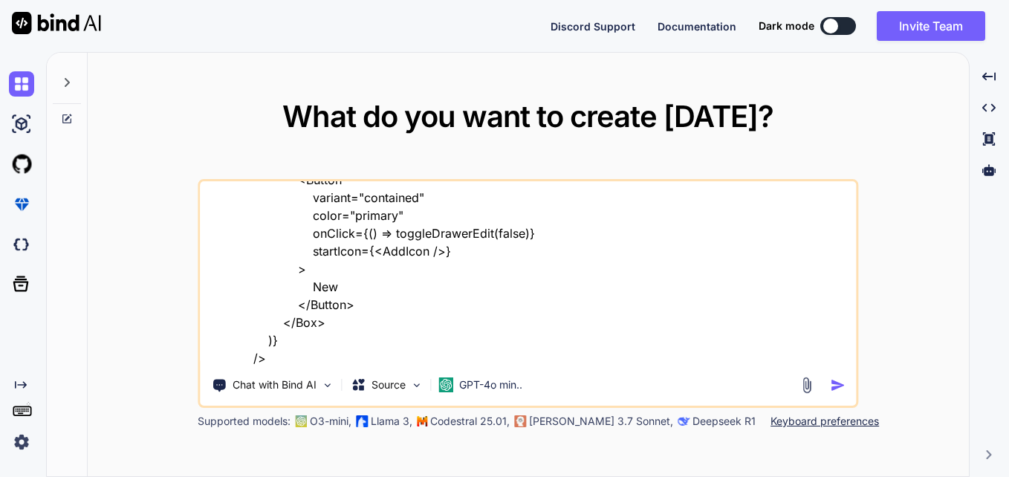
type textarea "x"
drag, startPoint x: 450, startPoint y: 104, endPoint x: 304, endPoint y: 335, distance: 273.2
click at [304, 335] on textarea "<MaterialReactTable columns={columns} data={filteredItems} enablePagination ena…" at bounding box center [528, 273] width 656 height 184
type textarea "<MaterialReactTable columns={columns} data={filteredItems} enablePagination ena…"
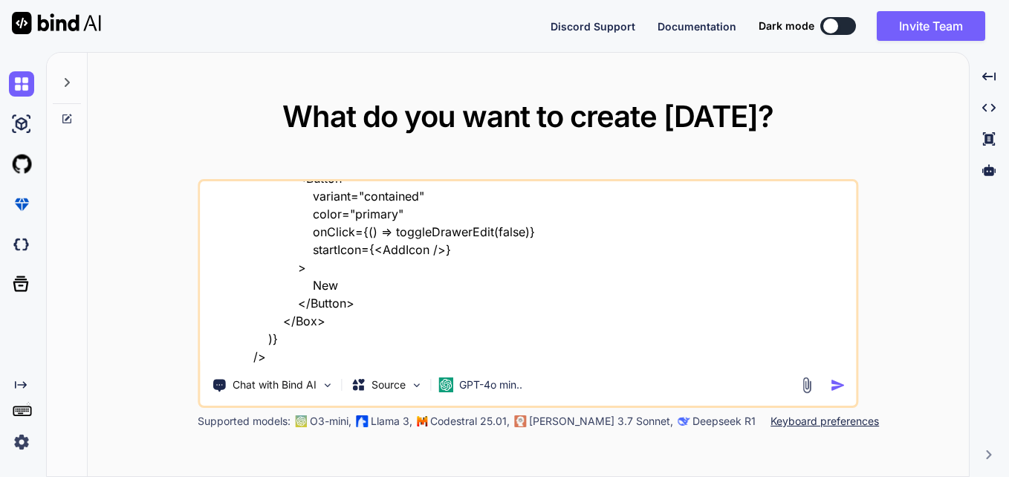
type textarea "x"
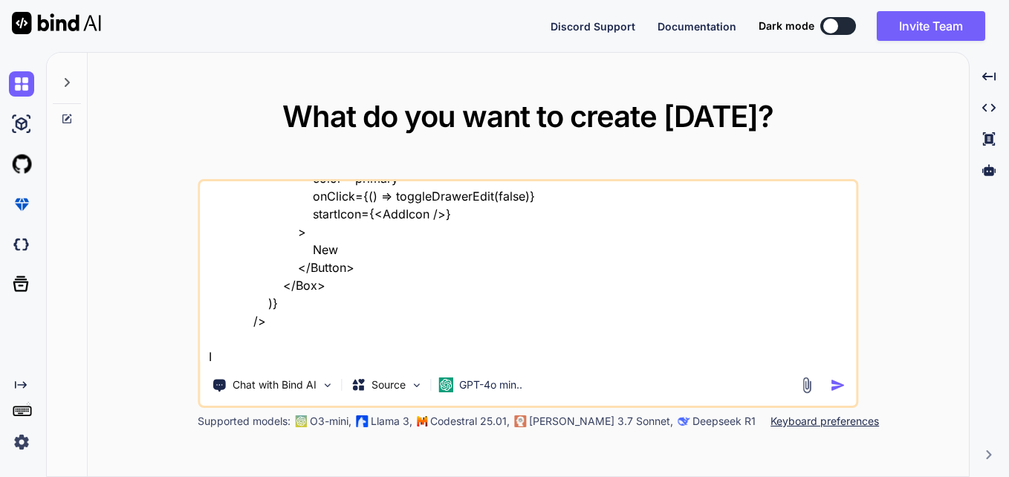
type textarea "<MaterialReactTable columns={columns} data={filteredItems} enablePagination ena…"
type textarea "x"
type textarea "<MaterialReactTable columns={columns} data={filteredItems} enablePagination ena…"
type textarea "x"
type textarea "<MaterialReactTable columns={columns} data={filteredItems} enablePagination ena…"
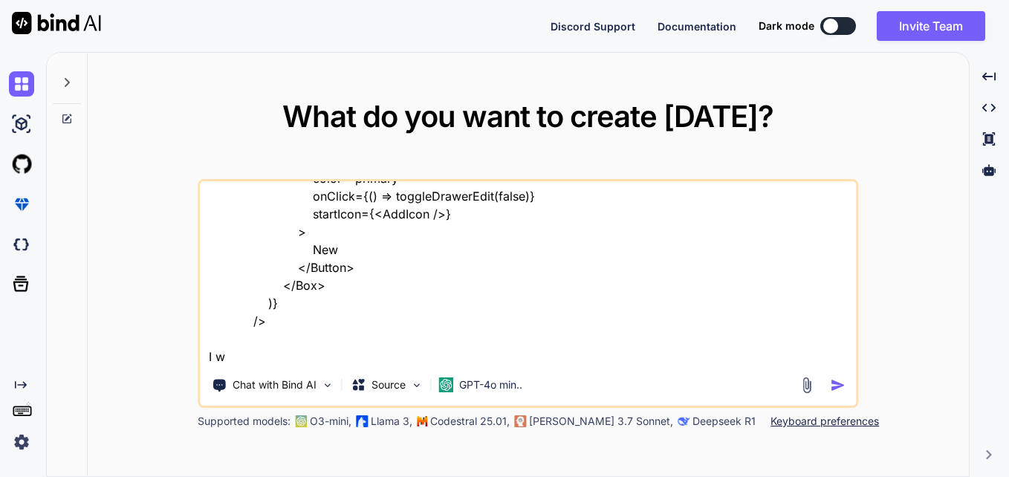
type textarea "x"
type textarea "<MaterialReactTable columns={columns} data={filteredItems} enablePagination ena…"
type textarea "x"
type textarea "<MaterialReactTable columns={columns} data={filteredItems} enablePagination ena…"
type textarea "x"
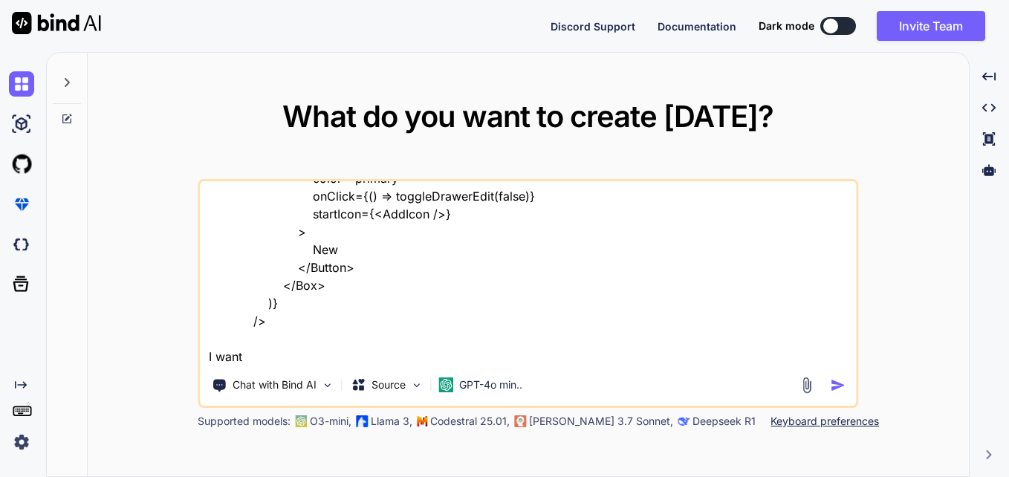
type textarea "<MaterialReactTable columns={columns} data={filteredItems} enablePagination ena…"
type textarea "x"
type textarea "<MaterialReactTable columns={columns} data={filteredItems} enablePagination ena…"
type textarea "x"
type textarea "<MaterialReactTable columns={columns} data={filteredItems} enablePagination ena…"
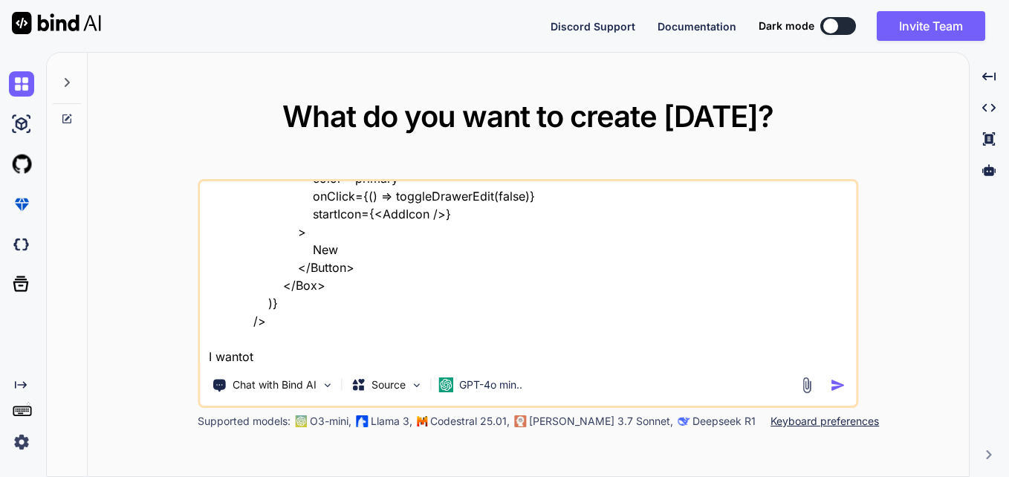
type textarea "x"
type textarea "<MaterialReactTable columns={columns} data={filteredItems} enablePagination ena…"
type textarea "x"
type textarea "<MaterialReactTable columns={columns} data={filteredItems} enablePagination ena…"
type textarea "x"
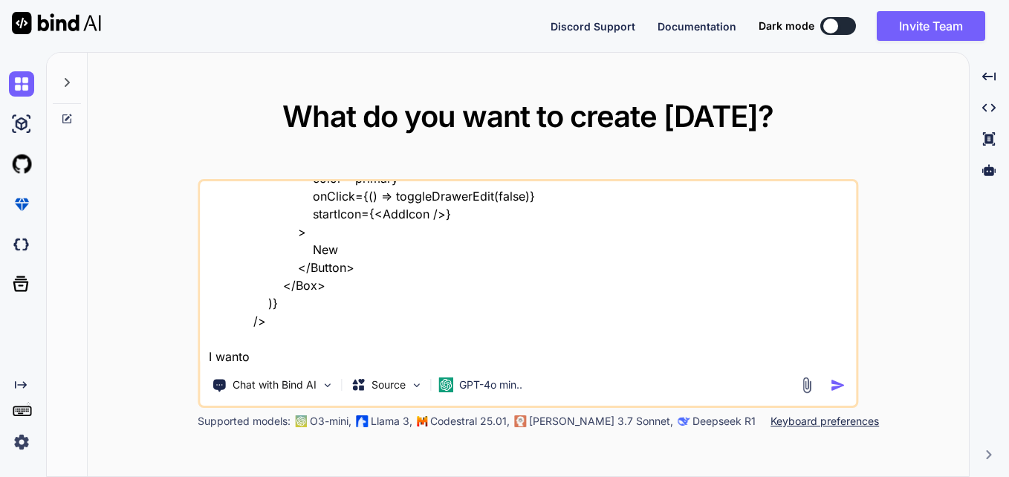
type textarea "<MaterialReactTable columns={columns} data={filteredItems} enablePagination ena…"
type textarea "x"
type textarea "<MaterialReactTable columns={columns} data={filteredItems} enablePagination ena…"
type textarea "x"
type textarea "<MaterialReactTable columns={columns} data={filteredItems} enablePagination ena…"
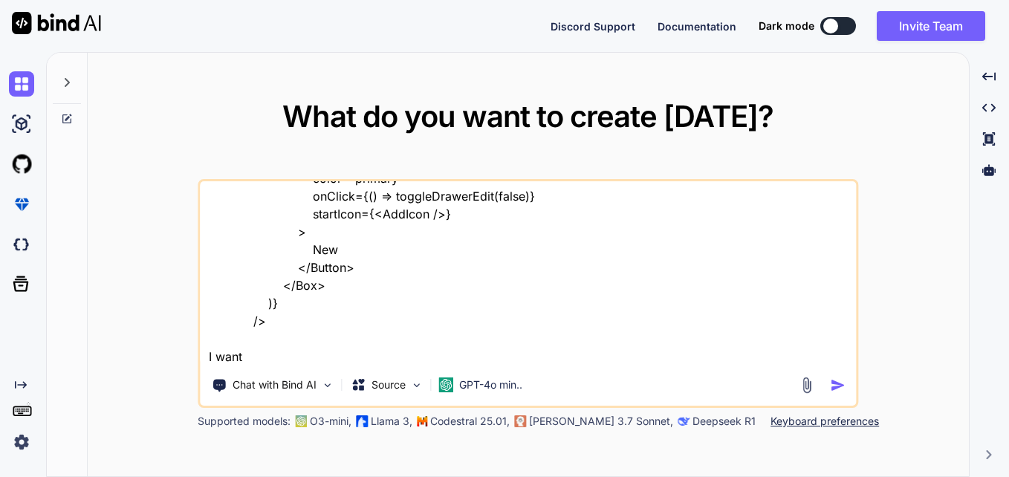
type textarea "x"
type textarea "<MaterialReactTable columns={columns} data={filteredItems} enablePagination ena…"
type textarea "x"
type textarea "<MaterialReactTable columns={columns} data={filteredItems} enablePagination ena…"
type textarea "x"
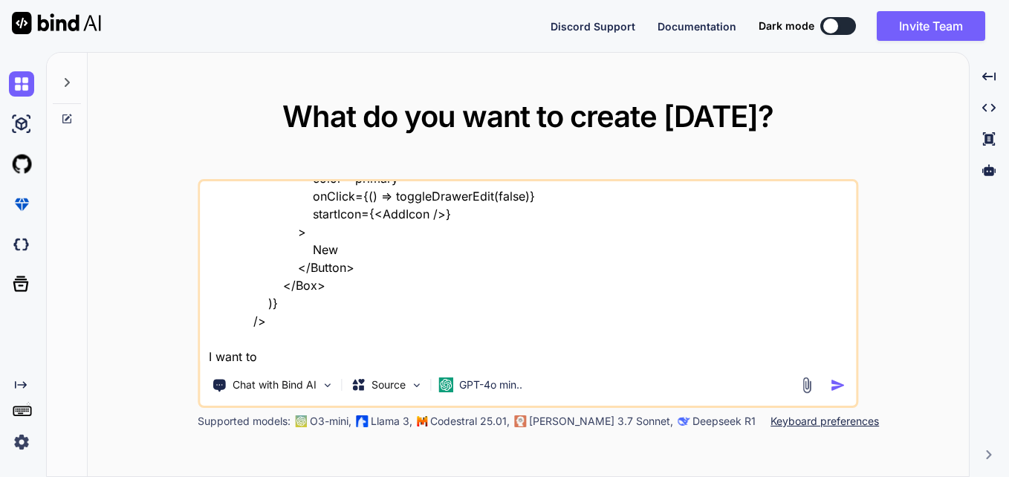
type textarea "<MaterialReactTable columns={columns} data={filteredItems} enablePagination ena…"
type textarea "x"
type textarea "<MaterialReactTable columns={columns} data={filteredItems} enablePagination ena…"
type textarea "x"
type textarea "<MaterialReactTable columns={columns} data={filteredItems} enablePagination ena…"
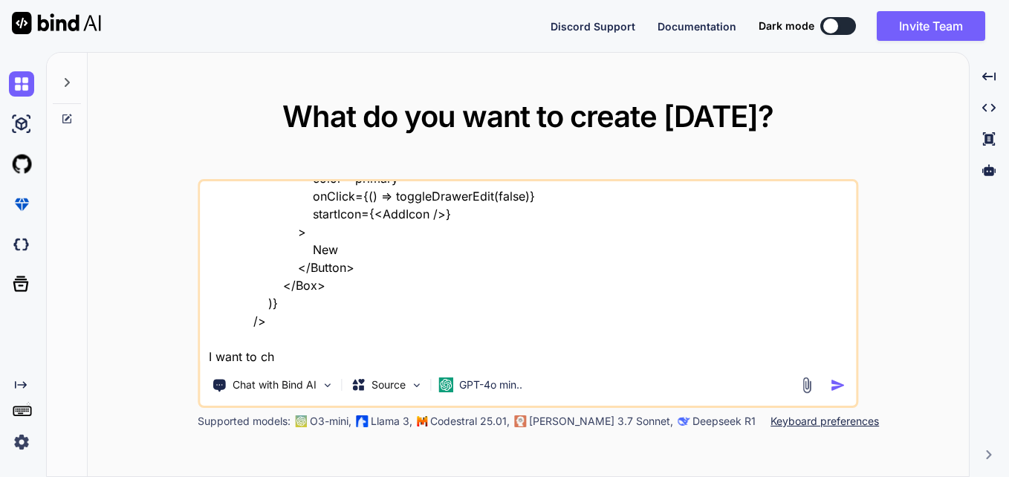
type textarea "x"
type textarea "<MaterialReactTable columns={columns} data={filteredItems} enablePagination ena…"
type textarea "x"
type textarea "<MaterialReactTable columns={columns} data={filteredItems} enablePagination ena…"
type textarea "x"
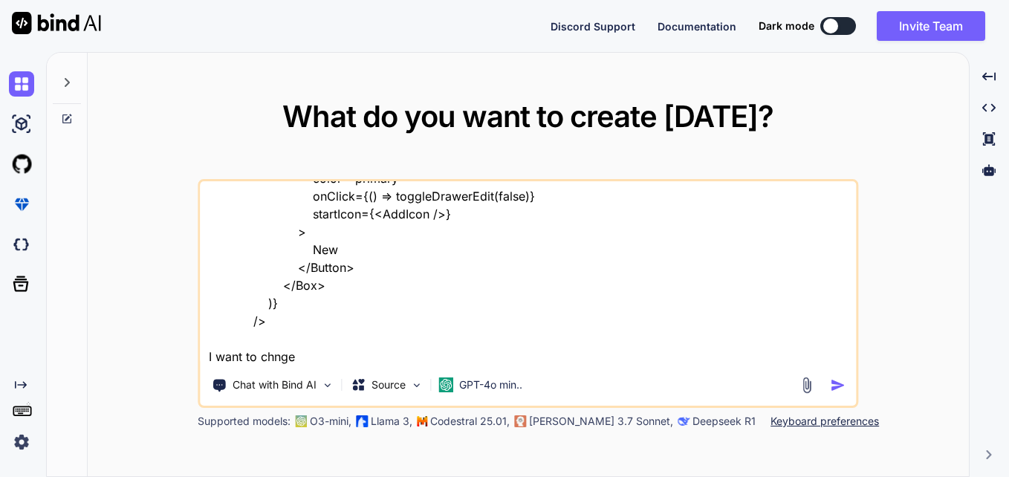
type textarea "<MaterialReactTable columns={columns} data={filteredItems} enablePagination ena…"
type textarea "x"
type textarea "<MaterialReactTable columns={columns} data={filteredItems} enablePagination ena…"
type textarea "x"
type textarea "<MaterialReactTable columns={columns} data={filteredItems} enablePagination ena…"
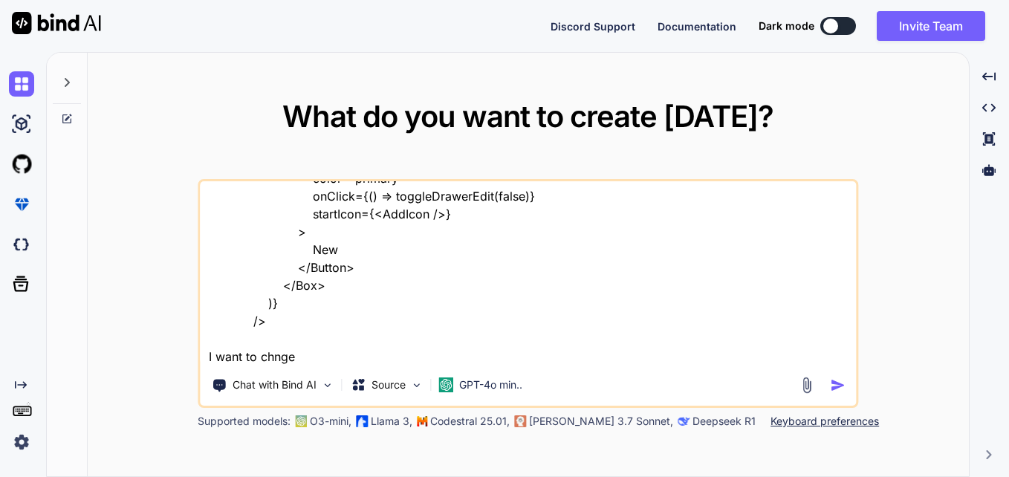
type textarea "x"
type textarea "<MaterialReactTable columns={columns} data={filteredItems} enablePagination ena…"
type textarea "x"
type textarea "<MaterialReactTable columns={columns} data={filteredItems} enablePagination ena…"
type textarea "x"
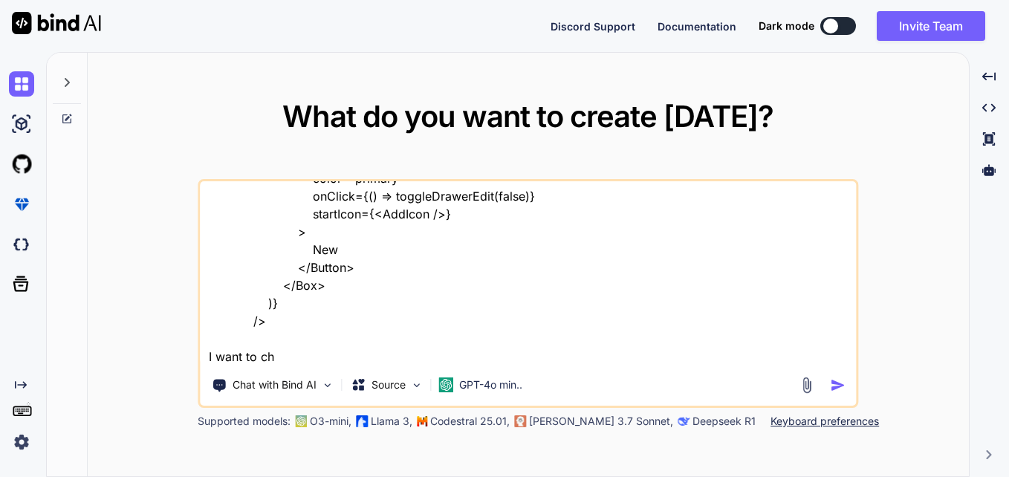
type textarea "<MaterialReactTable columns={columns} data={filteredItems} enablePagination ena…"
type textarea "x"
type textarea "<MaterialReactTable columns={columns} data={filteredItems} enablePagination ena…"
type textarea "x"
type textarea "<MaterialReactTable columns={columns} data={filteredItems} enablePagination ena…"
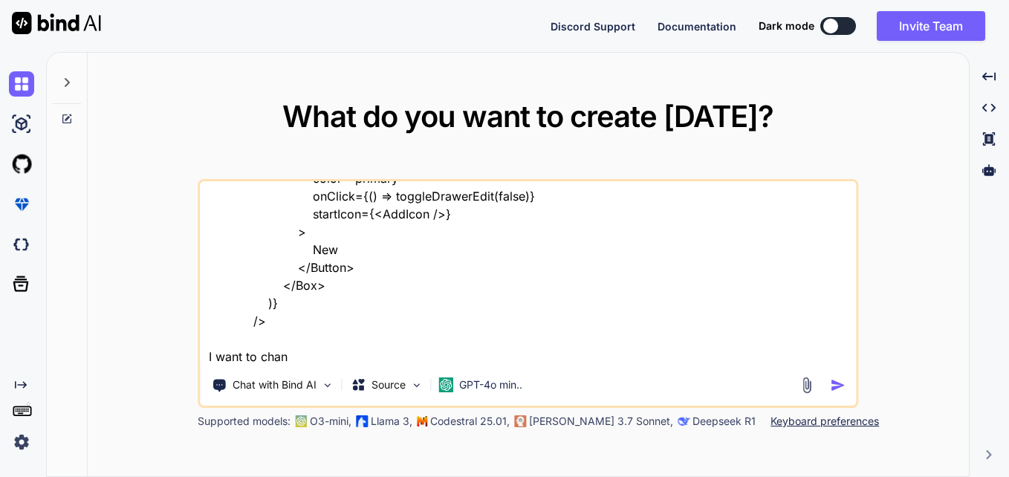
type textarea "x"
type textarea "<MaterialReactTable columns={columns} data={filteredItems} enablePagination ena…"
type textarea "x"
type textarea "<MaterialReactTable columns={columns} data={filteredItems} enablePagination ena…"
type textarea "x"
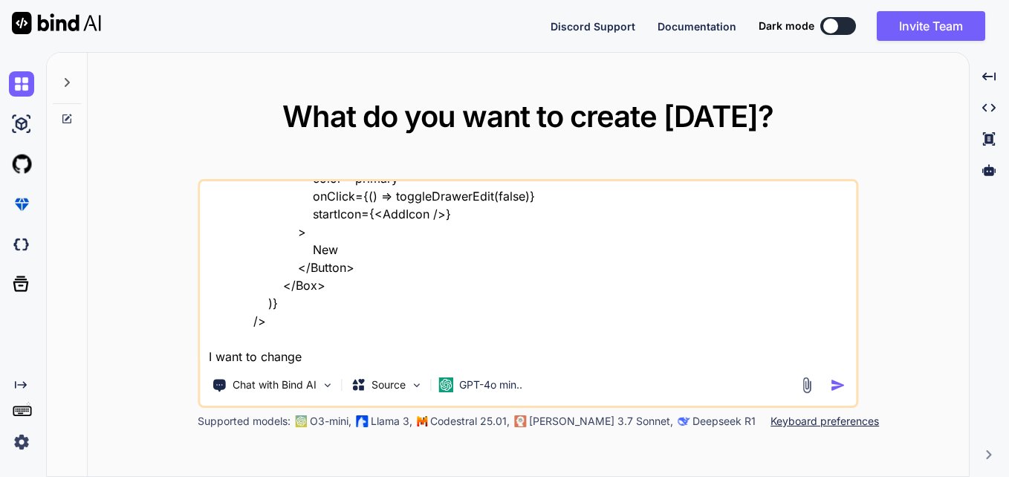
type textarea "<MaterialReactTable columns={columns} data={filteredItems} enablePagination ena…"
type textarea "x"
type textarea "<MaterialReactTable columns={columns} data={filteredItems} enablePagination ena…"
type textarea "x"
type textarea "<MaterialReactTable columns={columns} data={filteredItems} enablePagination ena…"
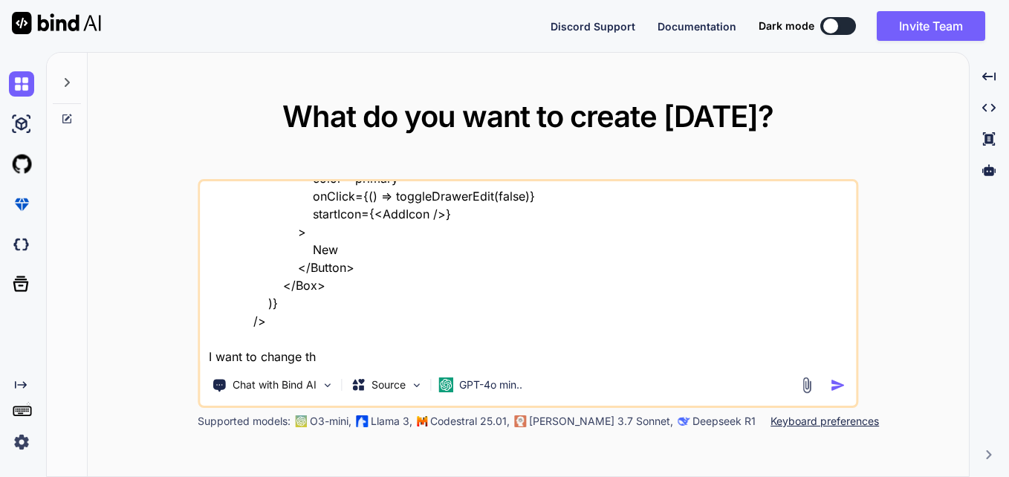
type textarea "x"
type textarea "<MaterialReactTable columns={columns} data={filteredItems} enablePagination ena…"
type textarea "x"
click at [363, 347] on textarea "<MaterialReactTable columns={columns} data={filteredItems} enablePagination ena…" at bounding box center [528, 273] width 656 height 184
type textarea "<MaterialReactTable columns={columns} data={filteredItems} enablePagination ena…"
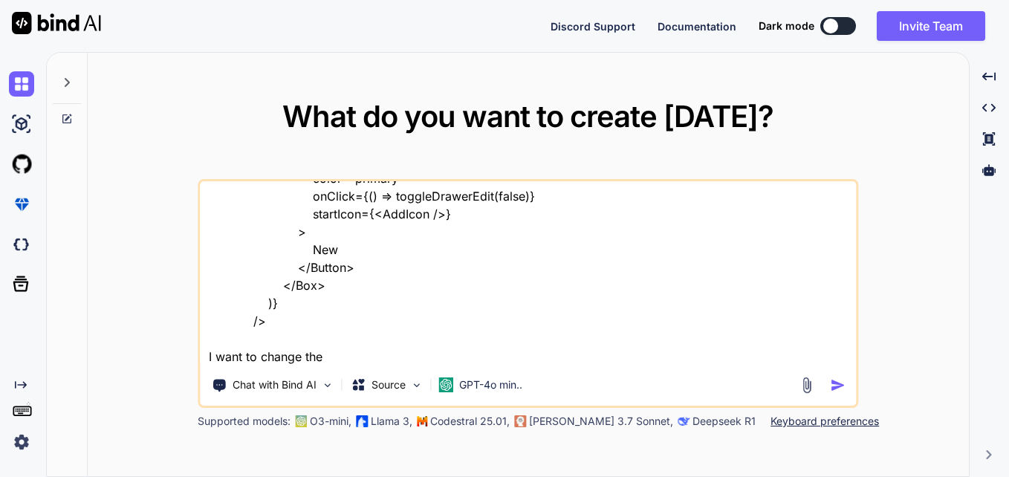
type textarea "x"
type textarea "<MaterialReactTable columns={columns} data={filteredItems} enablePagination ena…"
type textarea "x"
type textarea "<MaterialReactTable columns={columns} data={filteredItems} enablePagination ena…"
type textarea "x"
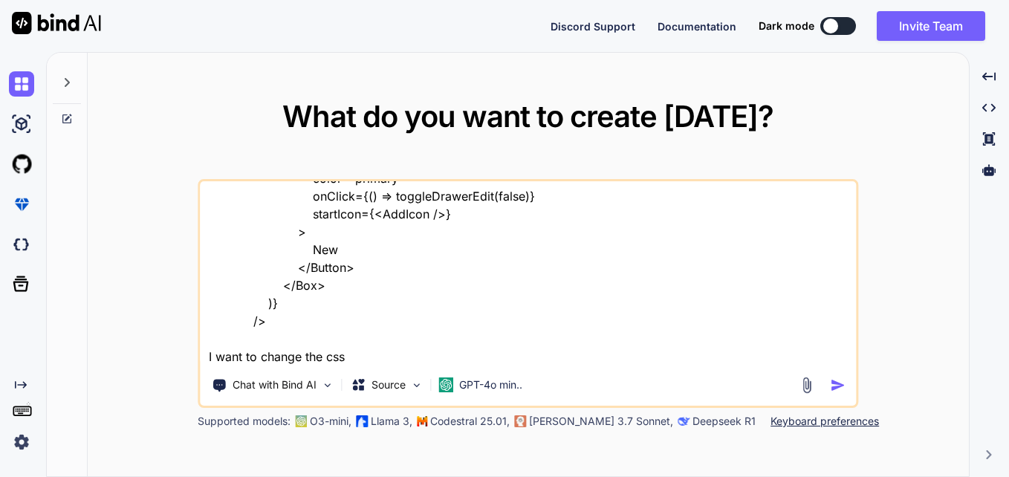
type textarea "<MaterialReactTable columns={columns} data={filteredItems} enablePagination ena…"
type textarea "x"
type textarea "<MaterialReactTable columns={columns} data={filteredItems} enablePagination ena…"
type textarea "x"
type textarea "<MaterialReactTable columns={columns} data={filteredItems} enablePagination ena…"
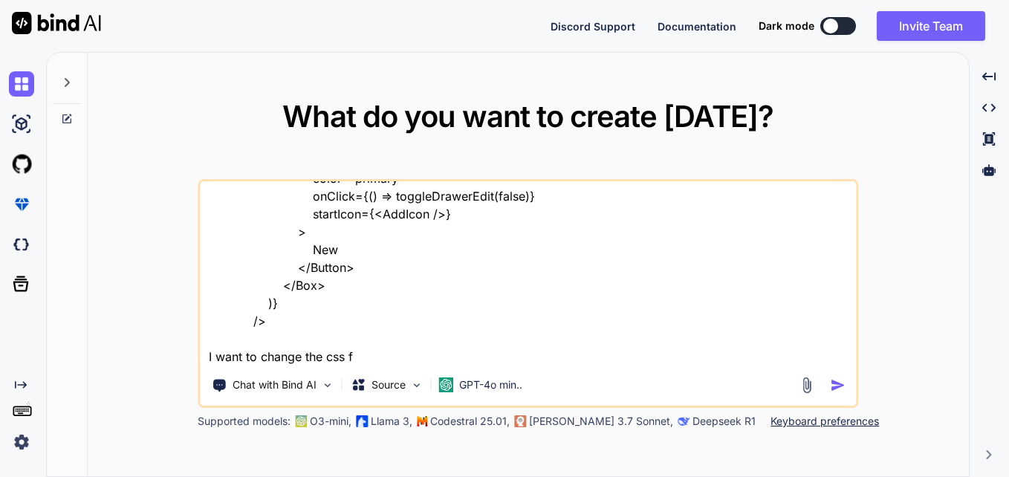
type textarea "x"
type textarea "<MaterialReactTable columns={columns} data={filteredItems} enablePagination ena…"
type textarea "x"
type textarea "<MaterialReactTable columns={columns} data={filteredItems} enablePagination ena…"
type textarea "x"
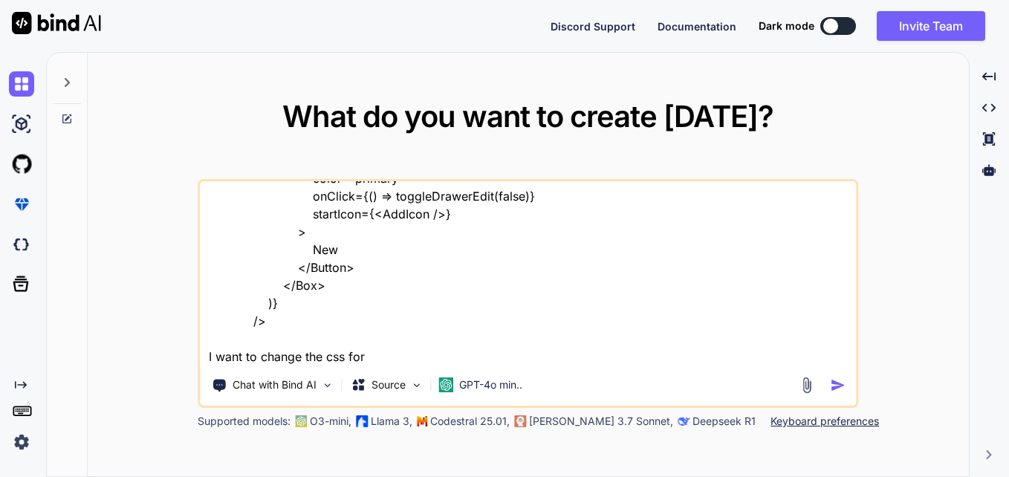
type textarea "<MaterialReactTable columns={columns} data={filteredItems} enablePagination ena…"
type textarea "x"
type textarea "<MaterialReactTable columns={columns} data={filteredItems} enablePagination ena…"
type textarea "x"
type textarea "<MaterialReactTable columns={columns} data={filteredItems} enablePagination ena…"
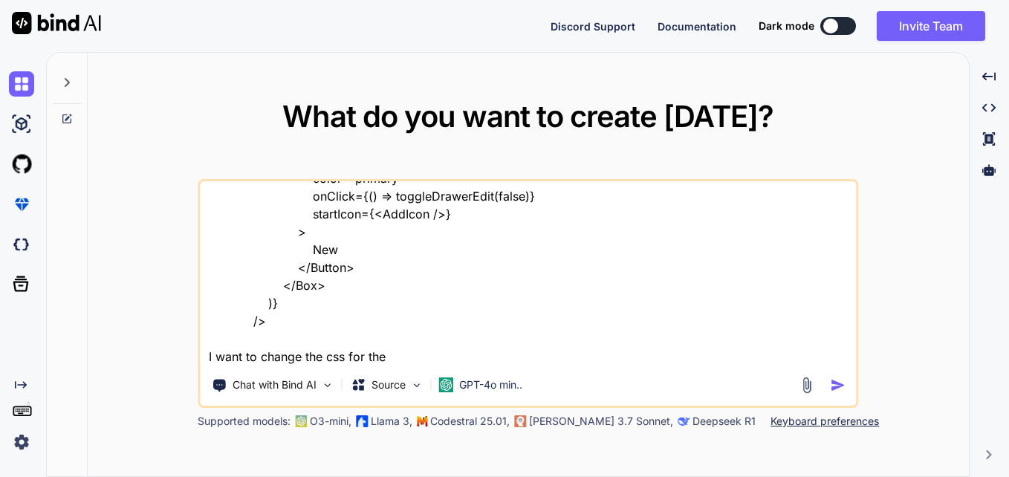
type textarea "x"
type textarea "<MaterialReactTable columns={columns} data={filteredItems} enablePagination ena…"
type textarea "x"
type textarea "<MaterialReactTable columns={columns} data={filteredItems} enablePagination ena…"
type textarea "x"
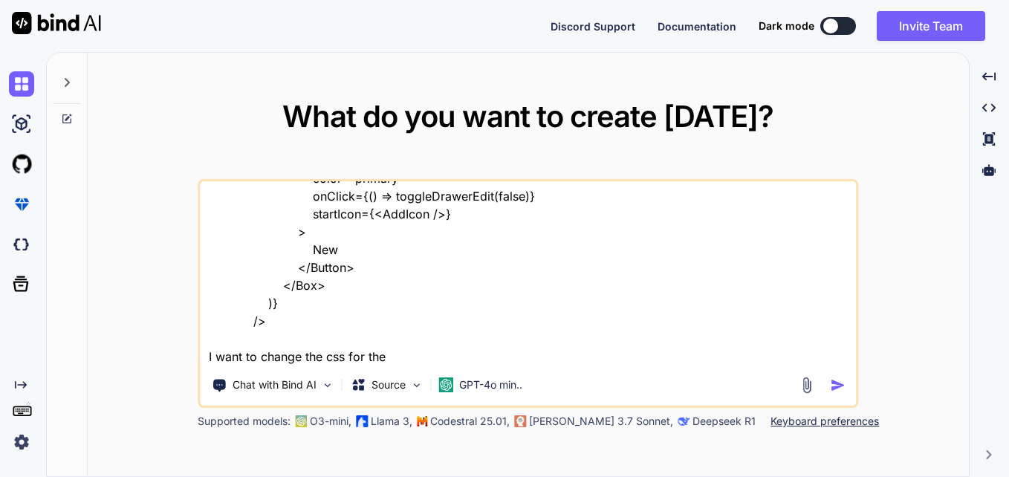
type textarea "<MaterialReactTable columns={columns} data={filteredItems} enablePagination ena…"
type textarea "x"
type textarea "<MaterialReactTable columns={columns} data={filteredItems} enablePagination ena…"
type textarea "x"
type textarea "<MaterialReactTable columns={columns} data={filteredItems} enablePagination ena…"
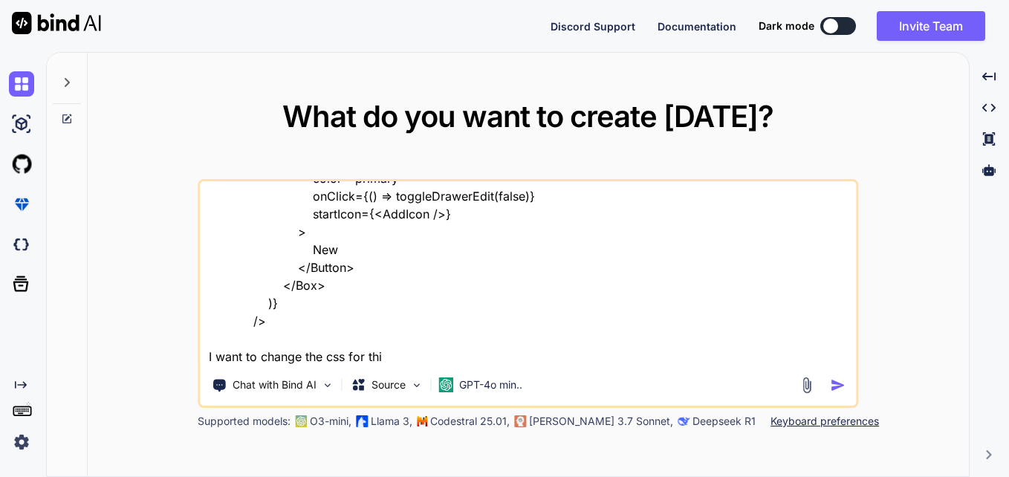
type textarea "x"
type textarea "<MaterialReactTable columns={columns} data={filteredItems} enablePagination ena…"
type textarea "x"
type textarea "<MaterialReactTable columns={columns} data={filteredItems} enablePagination ena…"
type textarea "x"
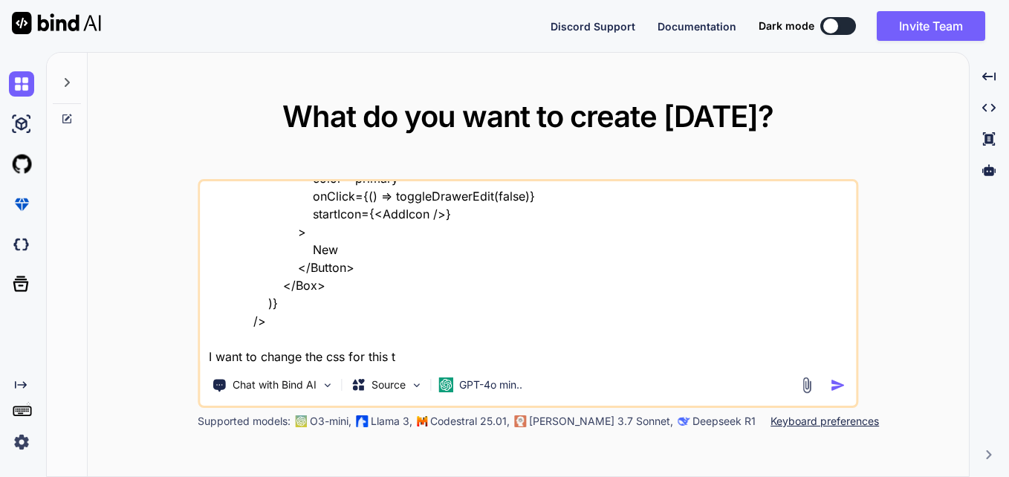
type textarea "<MaterialReactTable columns={columns} data={filteredItems} enablePagination ena…"
type textarea "x"
type textarea "<MaterialReactTable columns={columns} data={filteredItems} enablePagination ena…"
type textarea "x"
type textarea "<MaterialReactTable columns={columns} data={filteredItems} enablePagination ena…"
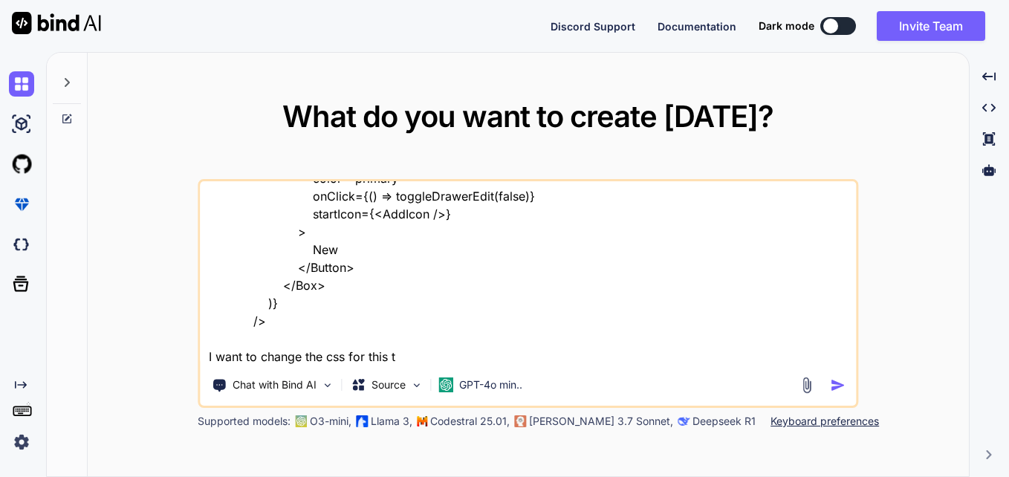
type textarea "x"
type textarea "<MaterialReactTable columns={columns} data={filteredItems} enablePagination ena…"
type textarea "x"
type textarea "<MaterialReactTable columns={columns} data={filteredItems} enablePagination ena…"
type textarea "x"
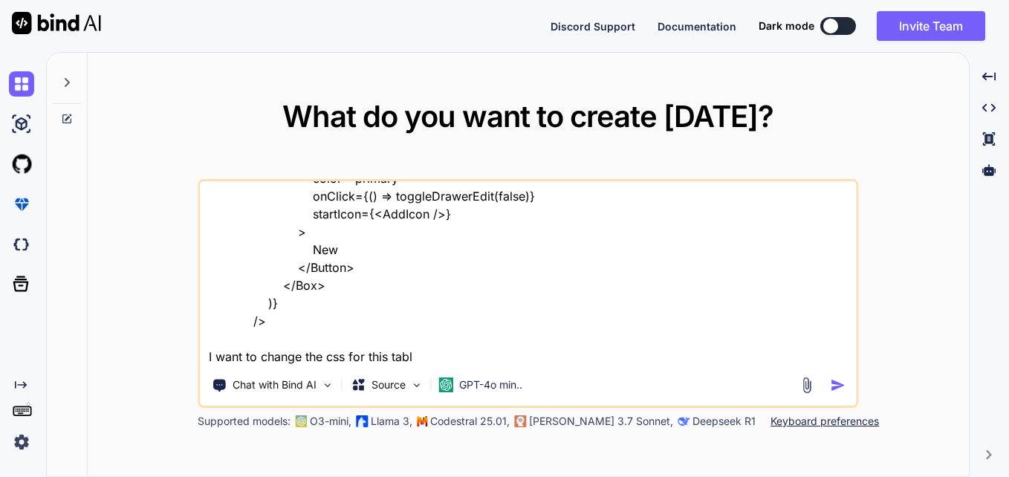
type textarea "<MaterialReactTable columns={columns} data={filteredItems} enablePagination ena…"
type textarea "x"
type textarea "<MaterialReactTable columns={columns} data={filteredItems} enablePagination ena…"
type textarea "x"
type textarea "<MaterialReactTable columns={columns} data={filteredItems} enablePagination ena…"
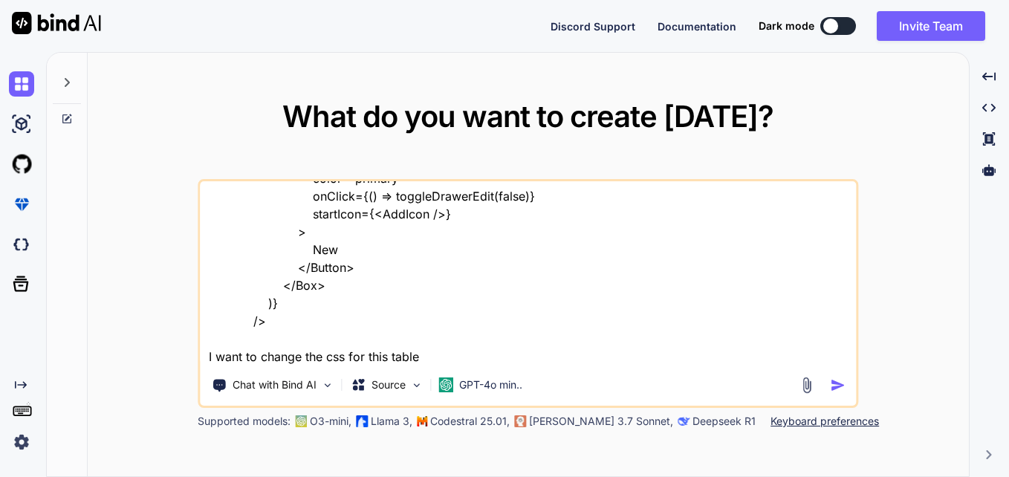
type textarea "x"
type textarea "<MaterialReactTable columns={columns} data={filteredItems} enablePagination ena…"
type textarea "x"
type textarea "<MaterialReactTable columns={columns} data={filteredItems} enablePagination ena…"
type textarea "x"
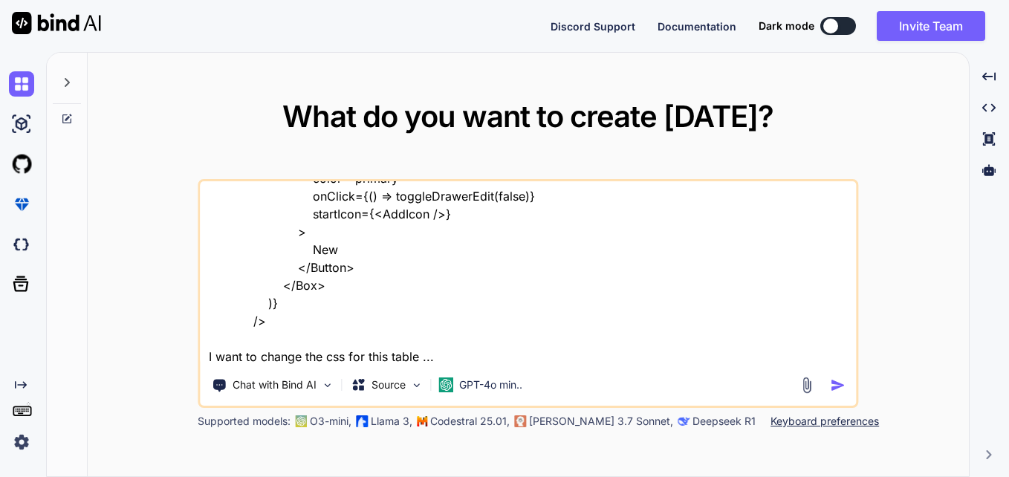
type textarea "<MaterialReactTable columns={columns} data={filteredItems} enablePagination ena…"
type textarea "x"
type textarea "<MaterialReactTable columns={columns} data={filteredItems} enablePagination ena…"
type textarea "x"
type textarea "<MaterialReactTable columns={columns} data={filteredItems} enablePagination ena…"
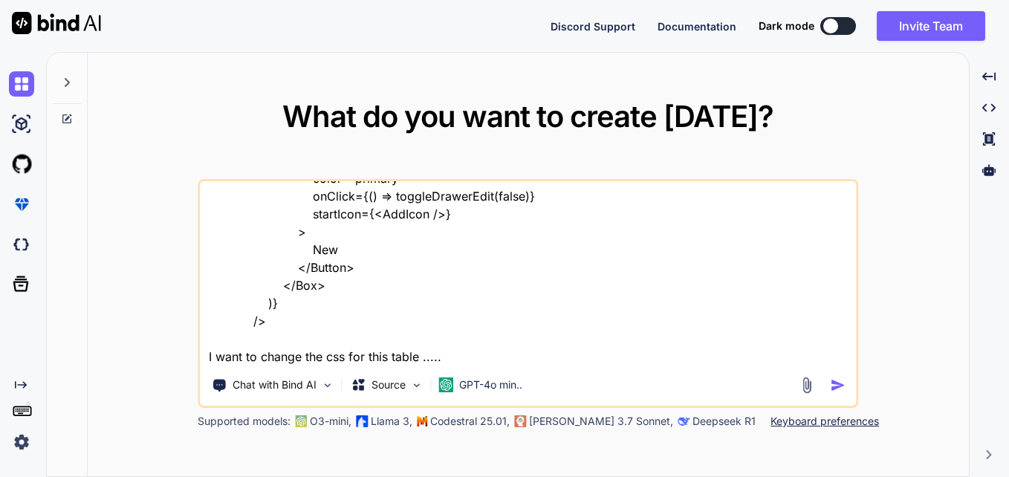
type textarea "x"
type textarea "<MaterialReactTable columns={columns} data={filteredItems} enablePagination ena…"
type textarea "x"
type textarea "<MaterialReactTable columns={columns} data={filteredItems} enablePagination ena…"
type textarea "x"
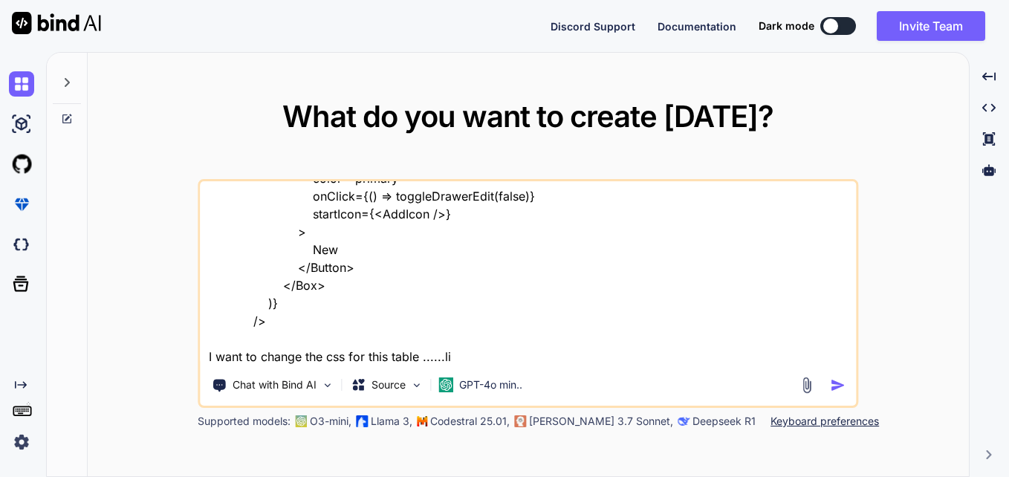
type textarea "<MaterialReactTable columns={columns} data={filteredItems} enablePagination ena…"
type textarea "x"
type textarea "<MaterialReactTable columns={columns} data={filteredItems} enablePagination ena…"
type textarea "x"
type textarea "<MaterialReactTable columns={columns} data={filteredItems} enablePagination ena…"
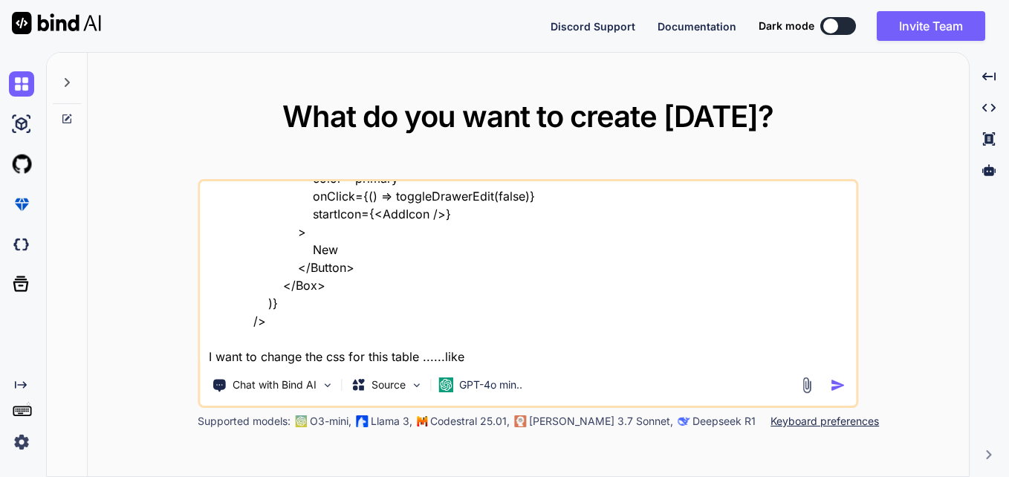
type textarea "x"
type textarea "<MaterialReactTable columns={columns} data={filteredItems} enablePagination ena…"
type textarea "x"
type textarea "<MaterialReactTable columns={columns} data={filteredItems} enablePagination ena…"
type textarea "x"
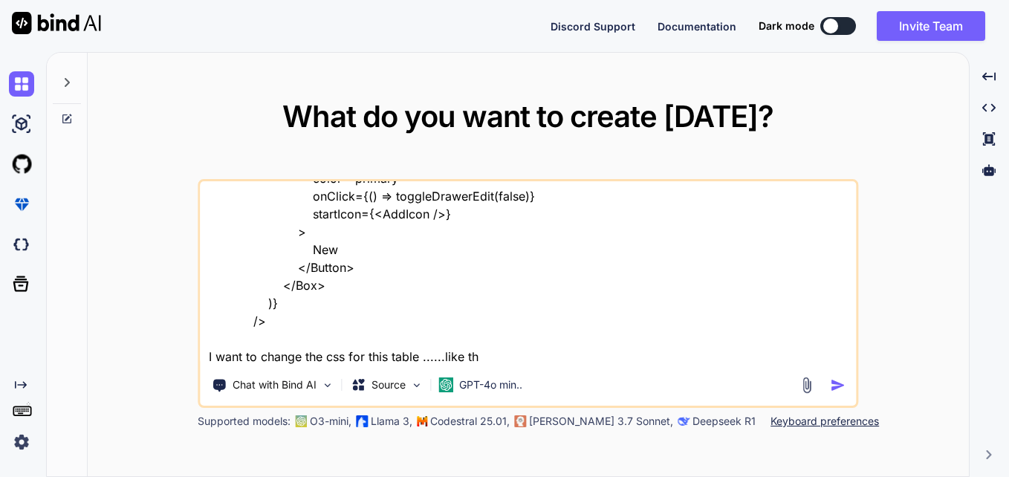
type textarea "<MaterialReactTable columns={columns} data={filteredItems} enablePagination ena…"
type textarea "x"
type textarea "<MaterialReactTable columns={columns} data={filteredItems} enablePagination ena…"
type textarea "x"
type textarea "<MaterialReactTable columns={columns} data={filteredItems} enablePagination ena…"
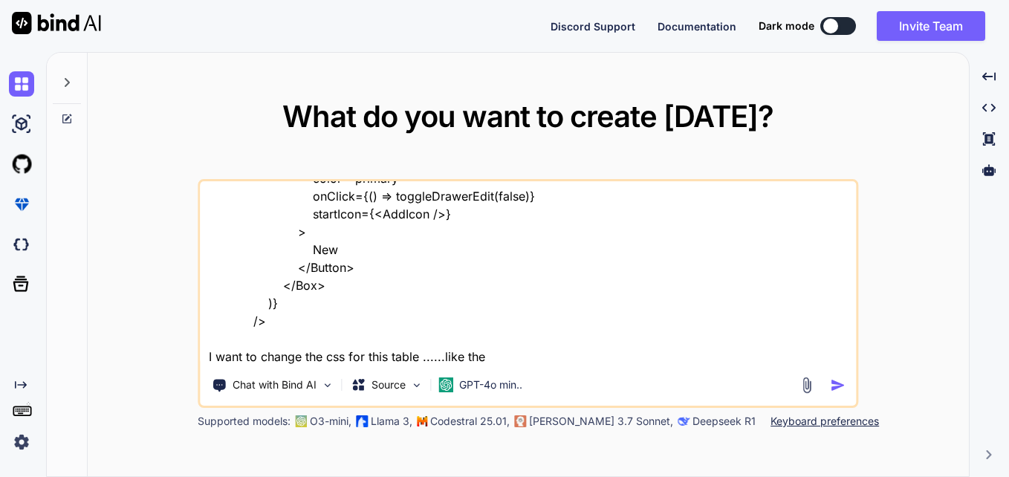
type textarea "x"
type textarea "<MaterialReactTable columns={columns} data={filteredItems} enablePagination ena…"
type textarea "x"
type textarea "<MaterialReactTable columns={columns} data={filteredItems} enablePagination ena…"
type textarea "x"
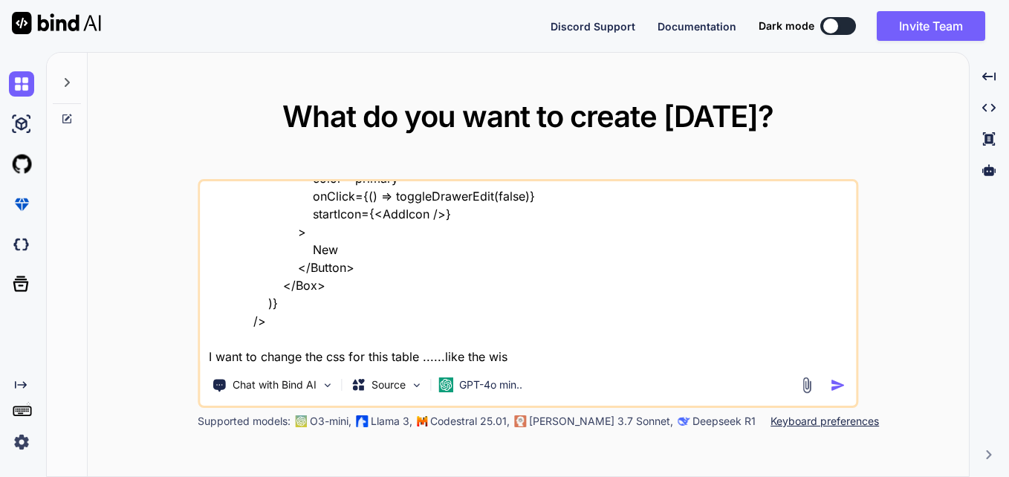
type textarea "<MaterialReactTable columns={columns} data={filteredItems} enablePagination ena…"
type textarea "x"
type textarea "<MaterialReactTable columns={columns} data={filteredItems} enablePagination ena…"
type textarea "x"
type textarea "<MaterialReactTable columns={columns} data={filteredItems} enablePagination ena…"
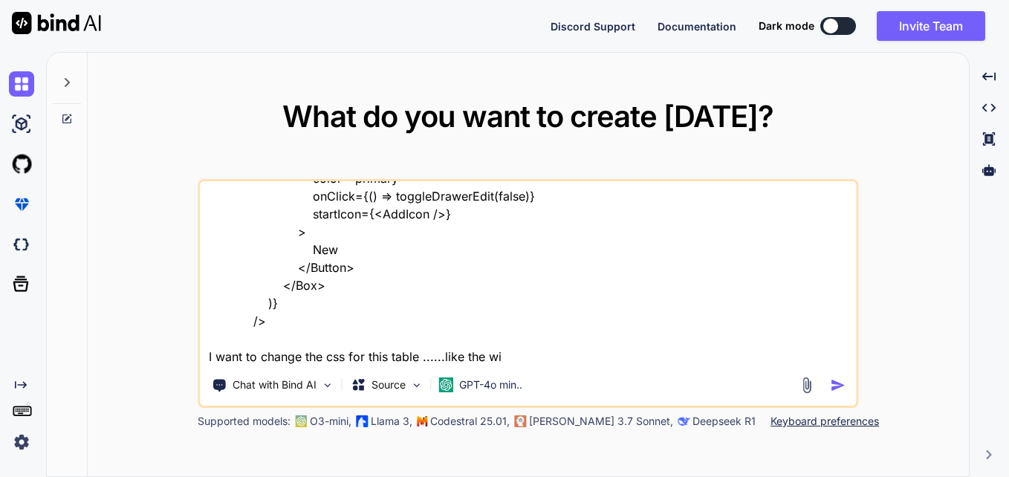
type textarea "x"
type textarea "<MaterialReactTable columns={columns} data={filteredItems} enablePagination ena…"
type textarea "x"
type textarea "<MaterialReactTable columns={columns} data={filteredItems} enablePagination ena…"
type textarea "x"
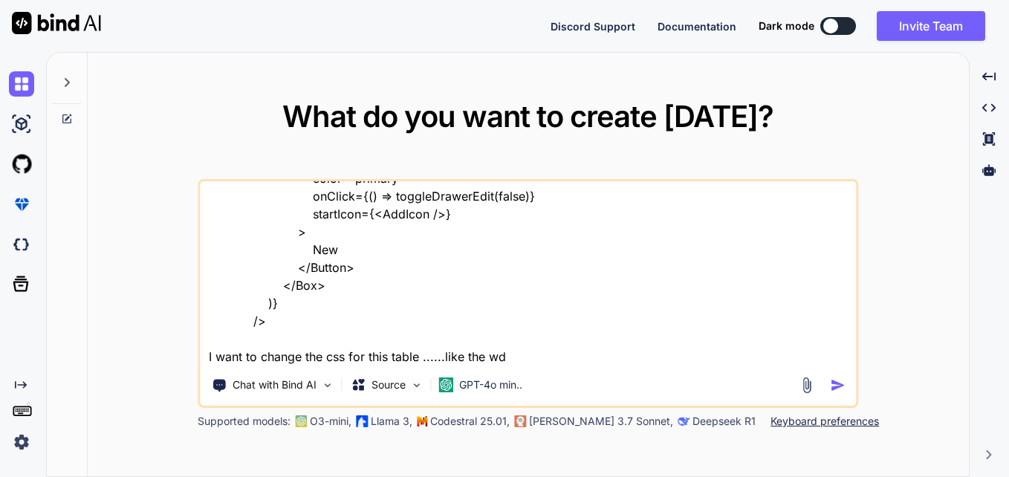
type textarea "<MaterialReactTable columns={columns} data={filteredItems} enablePagination ena…"
type textarea "x"
type textarea "<MaterialReactTable columns={columns} data={filteredItems} enablePagination ena…"
type textarea "x"
type textarea "<MaterialReactTable columns={columns} data={filteredItems} enablePagination ena…"
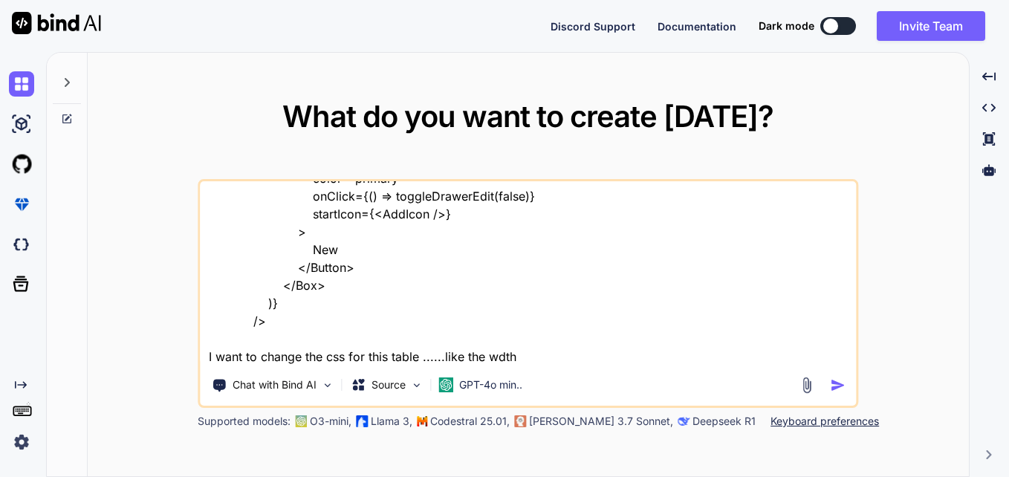
type textarea "x"
type textarea "<MaterialReactTable columns={columns} data={filteredItems} enablePagination ena…"
type textarea "x"
type textarea "<MaterialReactTable columns={columns} data={filteredItems} enablePagination ena…"
type textarea "x"
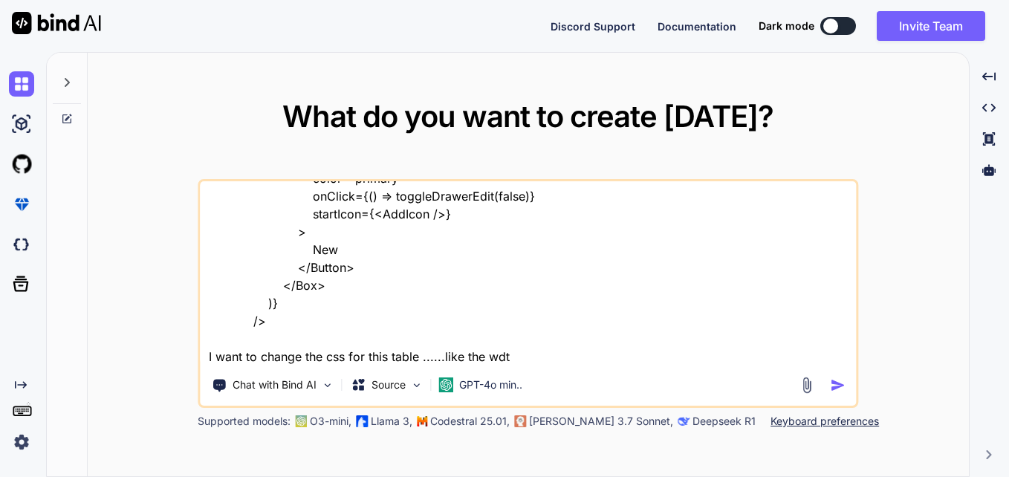
type textarea "<MaterialReactTable columns={columns} data={filteredItems} enablePagination ena…"
type textarea "x"
type textarea "<MaterialReactTable columns={columns} data={filteredItems} enablePagination ena…"
type textarea "x"
type textarea "<MaterialReactTable columns={columns} data={filteredItems} enablePagination ena…"
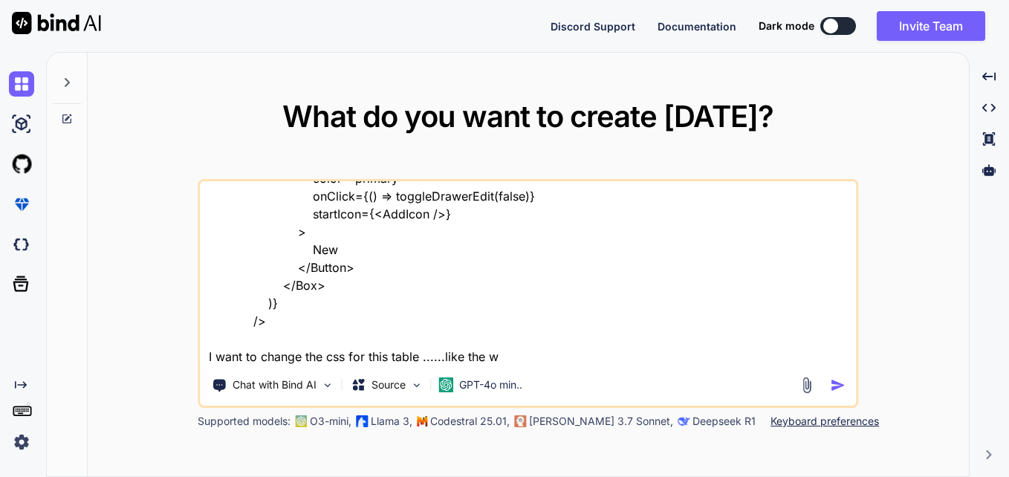
type textarea "x"
type textarea "<MaterialReactTable columns={columns} data={filteredItems} enablePagination ena…"
type textarea "x"
type textarea "<MaterialReactTable columns={columns} data={filteredItems} enablePagination ena…"
type textarea "x"
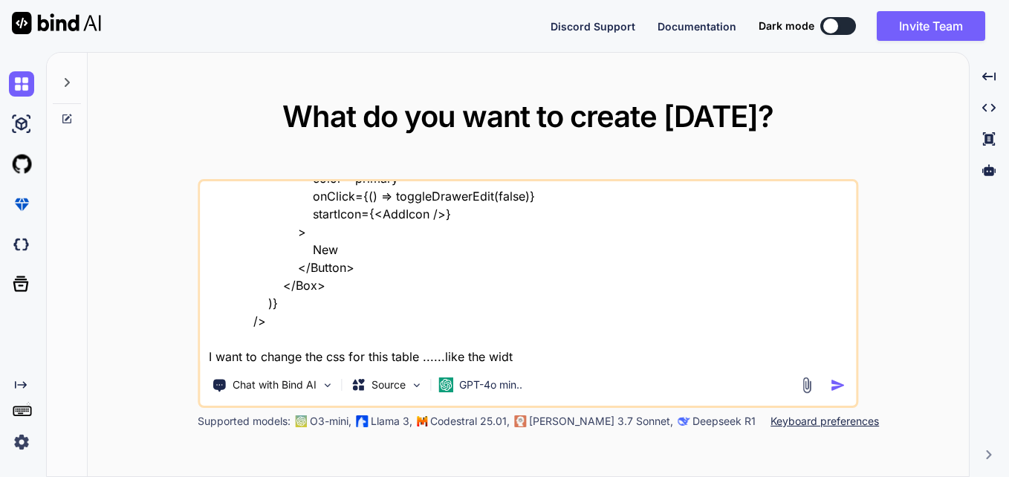
type textarea "<MaterialReactTable columns={columns} data={filteredItems} enablePagination ena…"
type textarea "x"
type textarea "<MaterialReactTable columns={columns} data={filteredItems} enablePagination ena…"
type textarea "x"
type textarea "<MaterialReactTable columns={columns} data={filteredItems} enablePagination ena…"
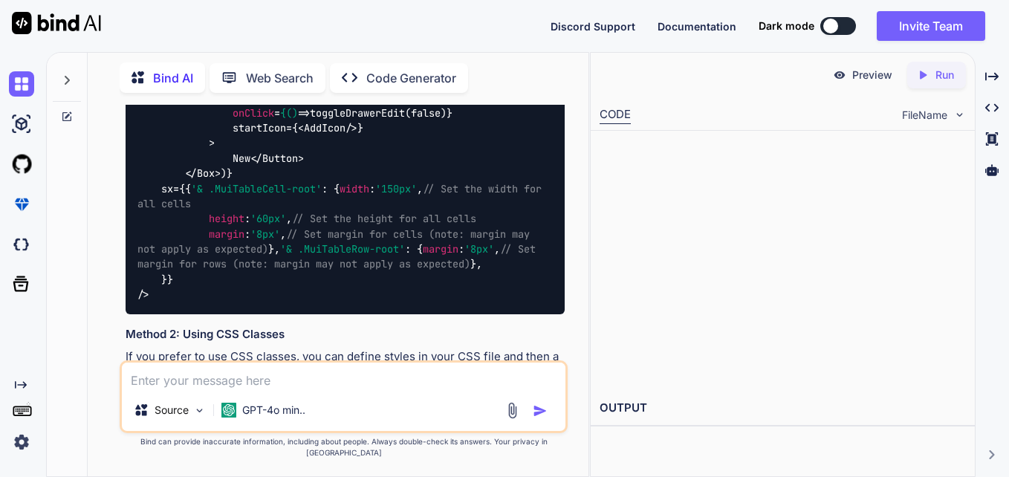
scroll to position [550, 0]
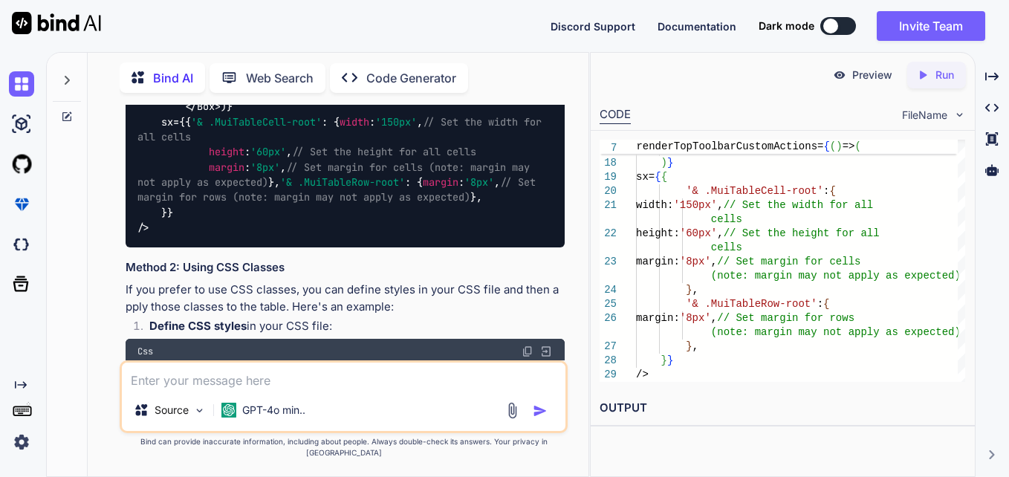
click at [614, 416] on h2 "OUTPUT" at bounding box center [783, 408] width 384 height 35
click at [621, 401] on h2 "OUTPUT" at bounding box center [783, 408] width 384 height 35
click at [904, 447] on div "Preview Created with Pixso. Run CODE FileName 16 17 18 19 20 21 22 23 24 25 26 …" at bounding box center [782, 264] width 385 height 425
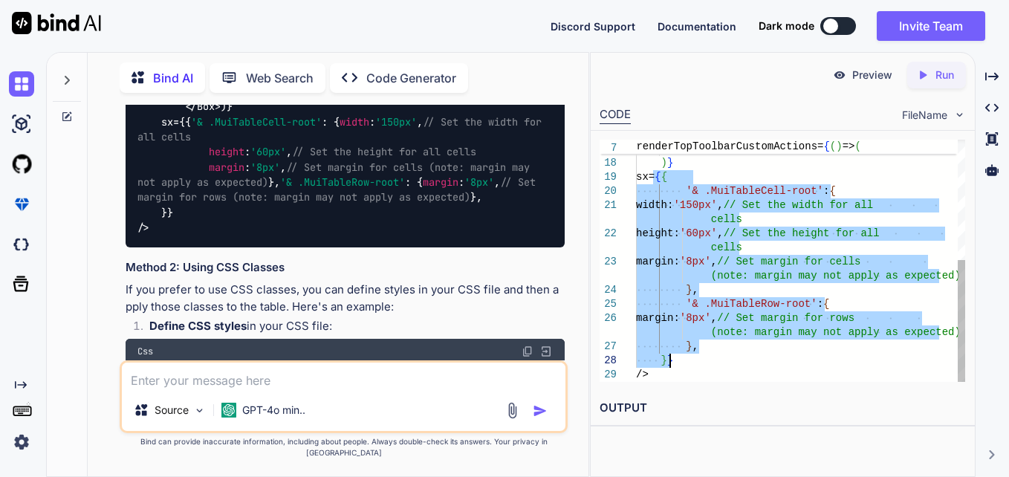
drag, startPoint x: 655, startPoint y: 179, endPoint x: 688, endPoint y: 367, distance: 191.0
click at [688, 367] on div "</ Button > </ Box > ) } sx= { { '& .MuiTableCell-root' : { width: '150px' , //…" at bounding box center [800, 142] width 329 height 480
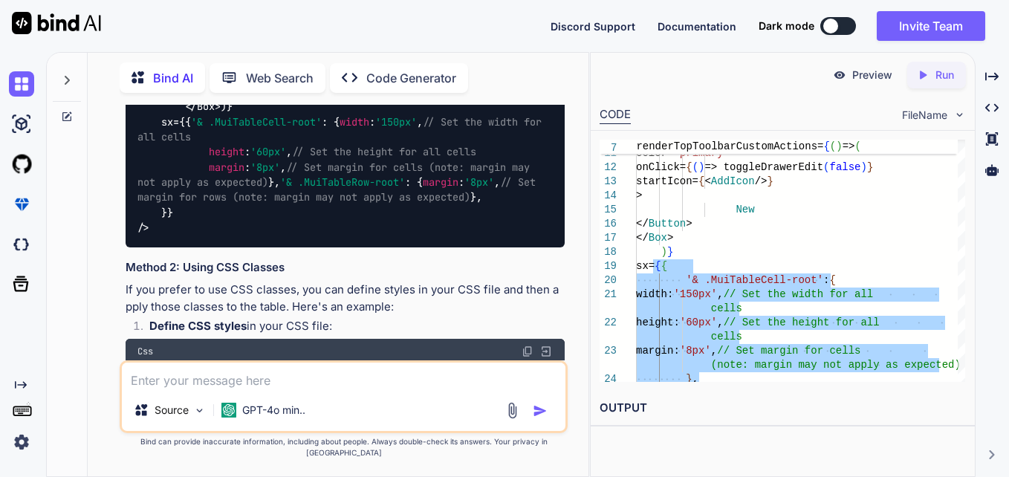
click at [274, 389] on textarea at bounding box center [344, 376] width 444 height 27
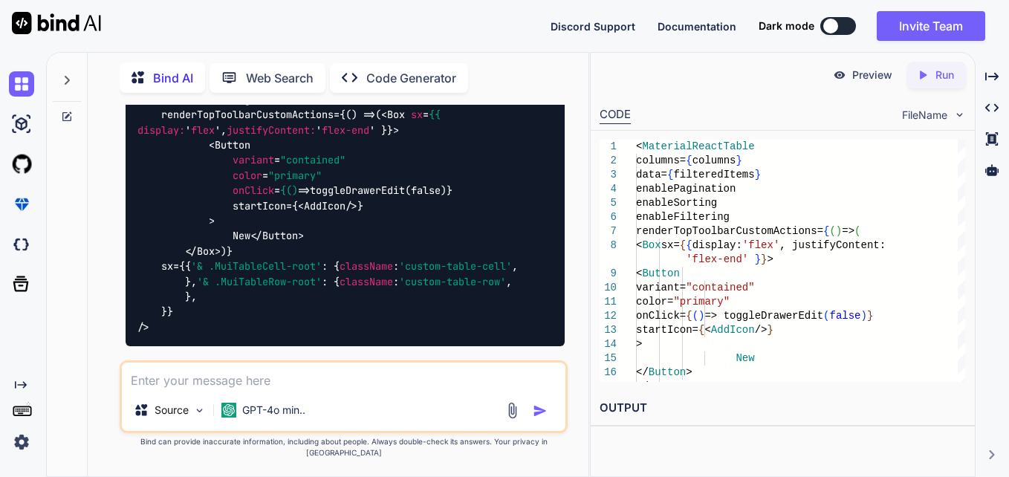
scroll to position [1007, 0]
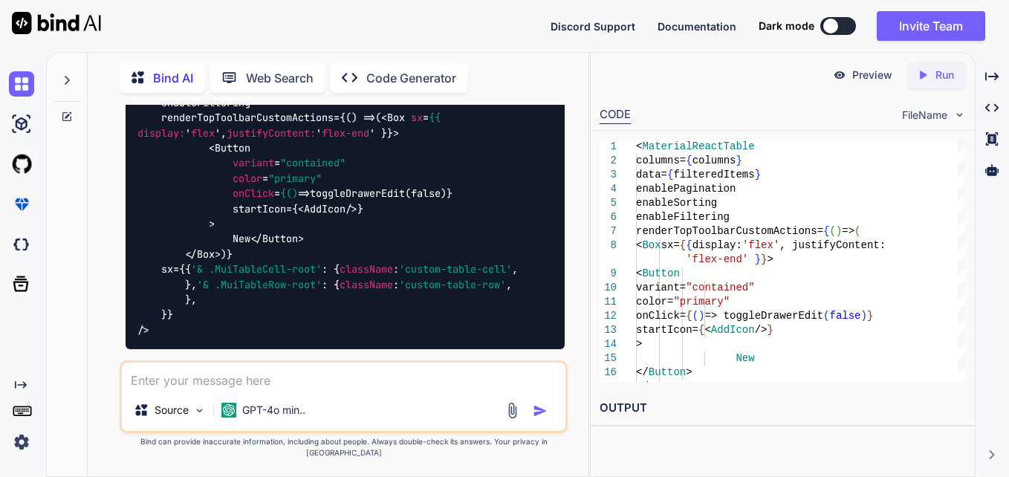
click at [354, 389] on textarea at bounding box center [344, 376] width 444 height 27
paste textarea "./src/app3/process/EntityTable/EntityTable.jsx Attempted import error: 'useMate…"
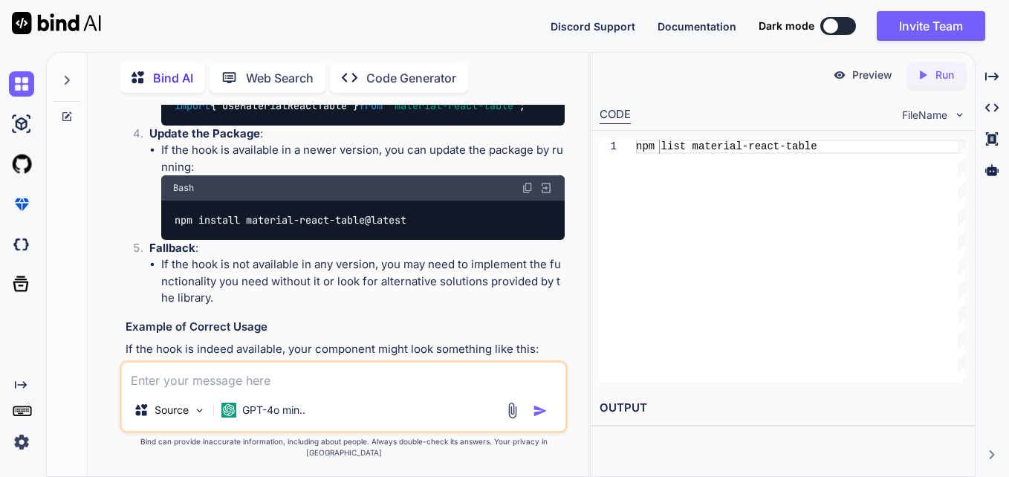
scroll to position [2028, 0]
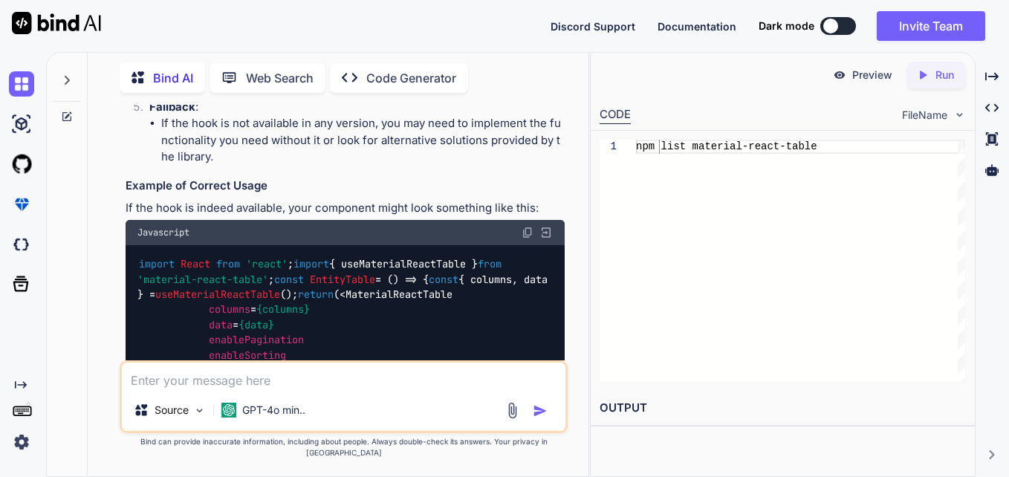
scroll to position [2177, 0]
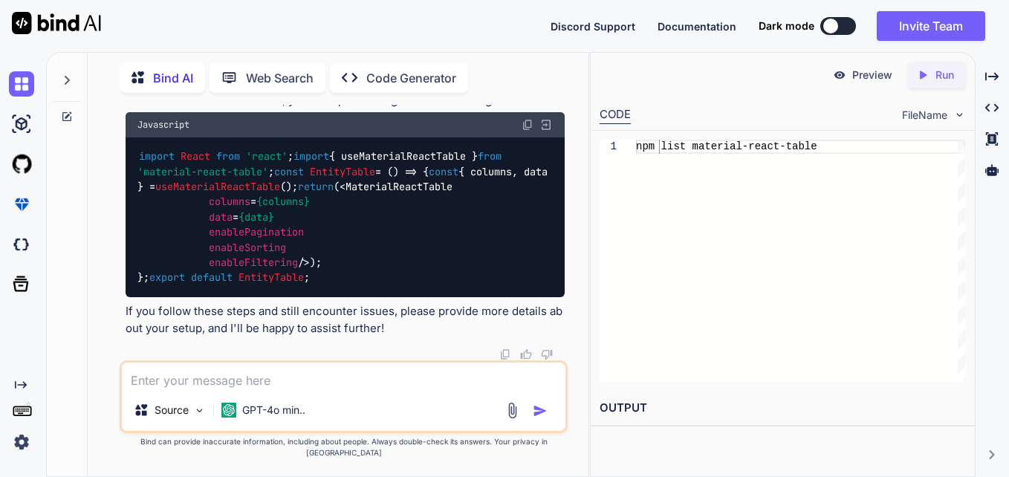
scroll to position [2326, 0]
click at [311, 389] on textarea at bounding box center [344, 376] width 444 height 27
paste textarea "./node_modules/@mui/system/RtlProvider/index.js 19:18 Module parse failed: Unex…"
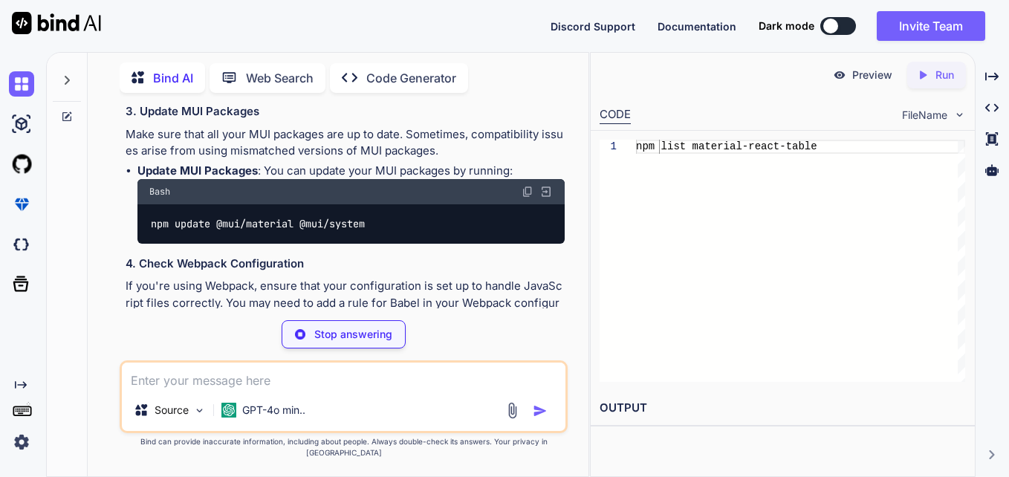
scroll to position [3202, 0]
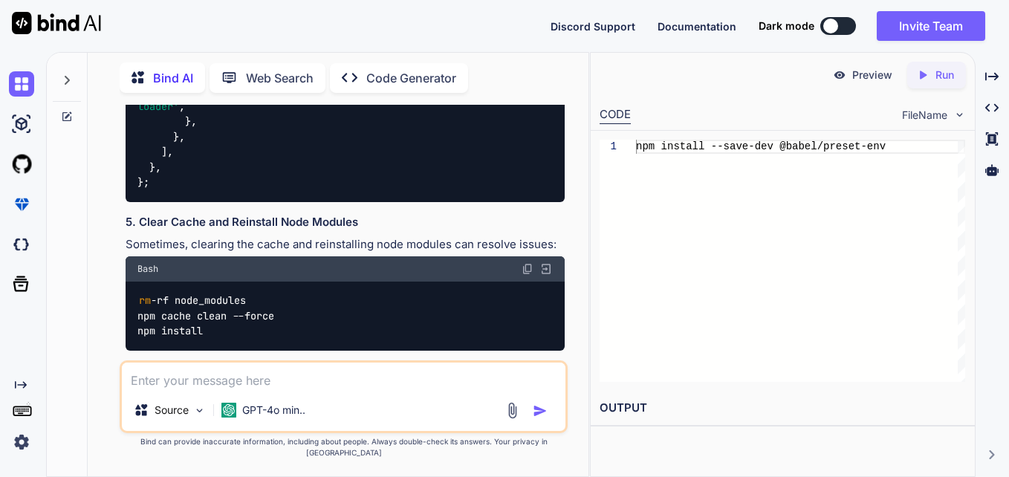
scroll to position [3574, 0]
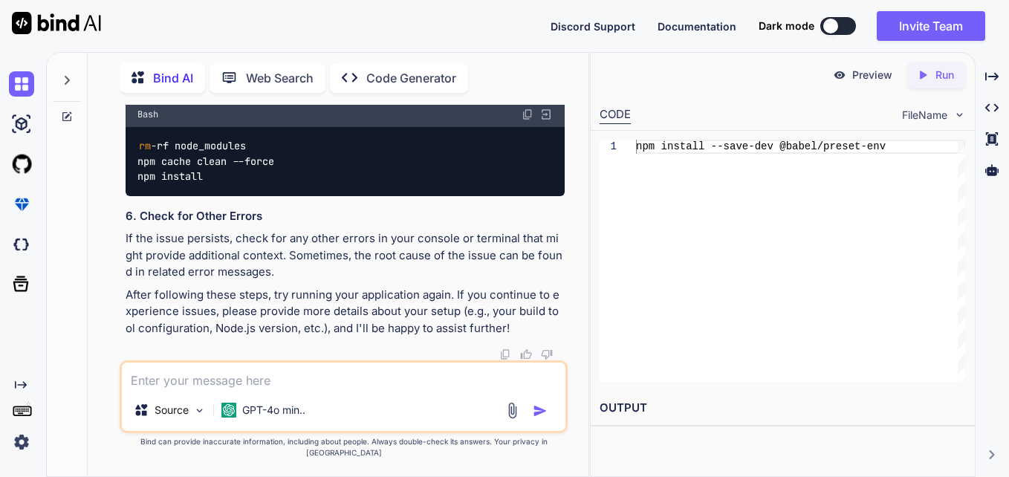
scroll to position [4159, 0]
drag, startPoint x: 280, startPoint y: 169, endPoint x: 134, endPoint y: 170, distance: 146.4
click at [134, 170] on div "rm -rf node_modules npm cache clean --force npm install" at bounding box center [345, 161] width 439 height 69
copy code "npm cache clean --force"
click at [309, 389] on textarea at bounding box center [344, 376] width 444 height 27
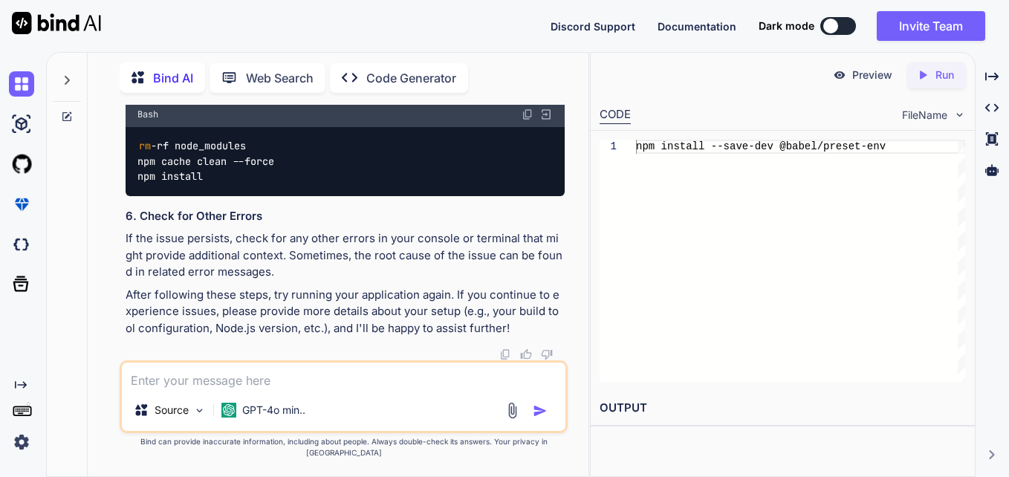
paste textarea "./node_modules/@mui/system/RtlProvider/index.js 19:18 Module parse failed: Unex…"
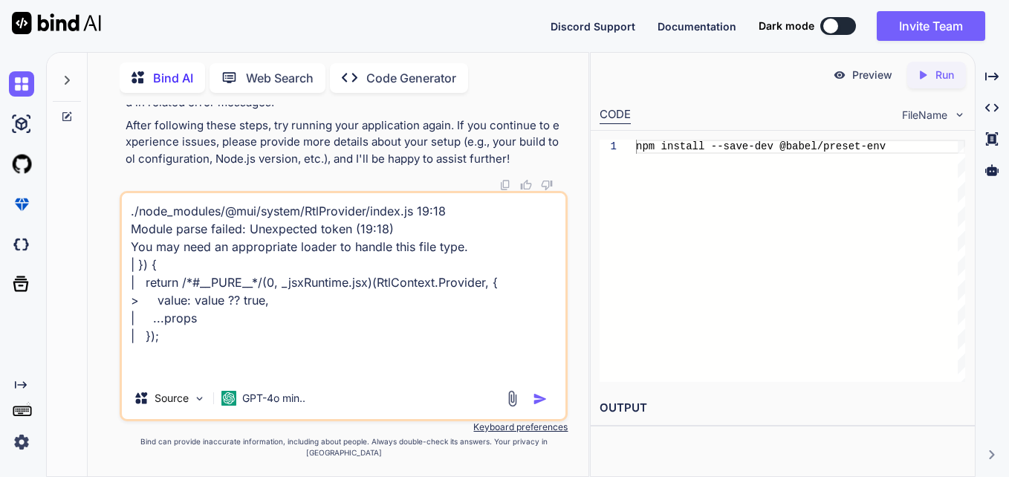
paste textarea "value: value ?? true,"
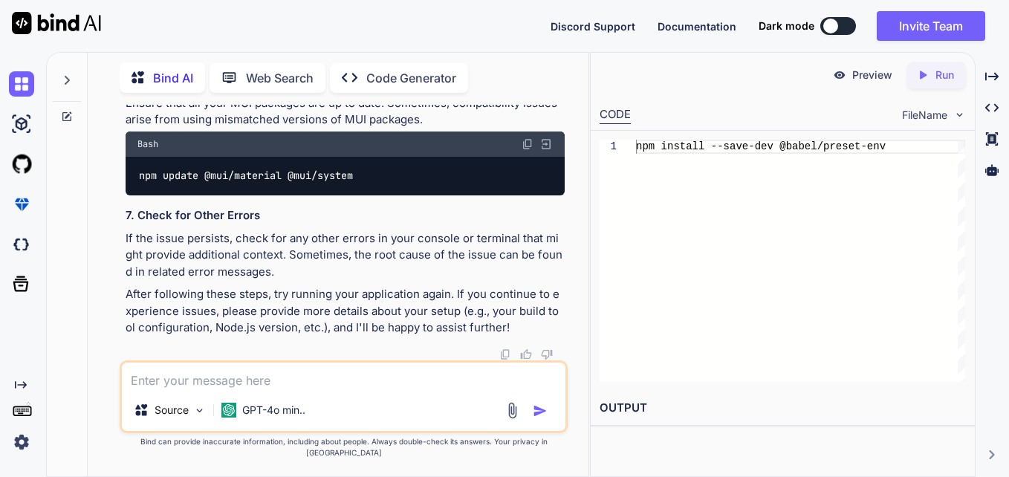
scroll to position [5855, 0]
click at [525, 149] on img at bounding box center [528, 144] width 12 height 12
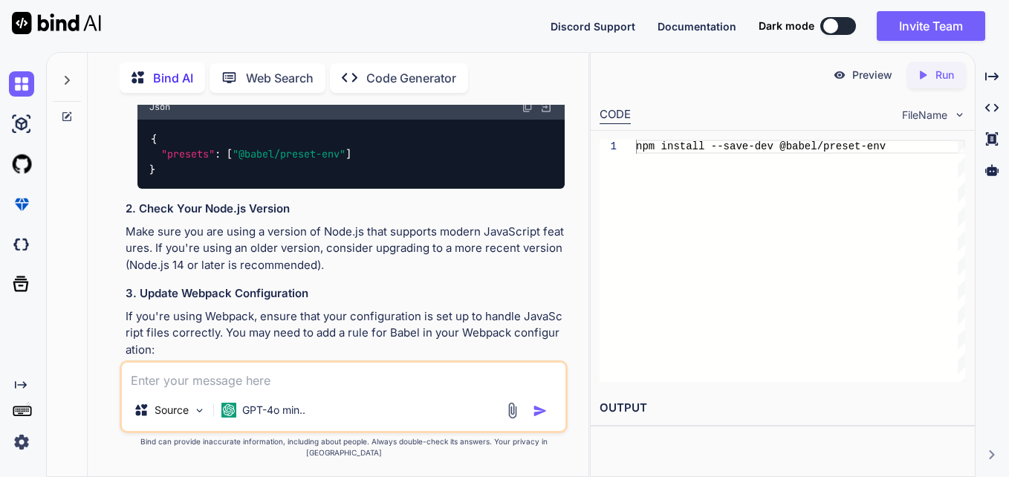
scroll to position [4368, 0]
